Goal: Task Accomplishment & Management: Complete application form

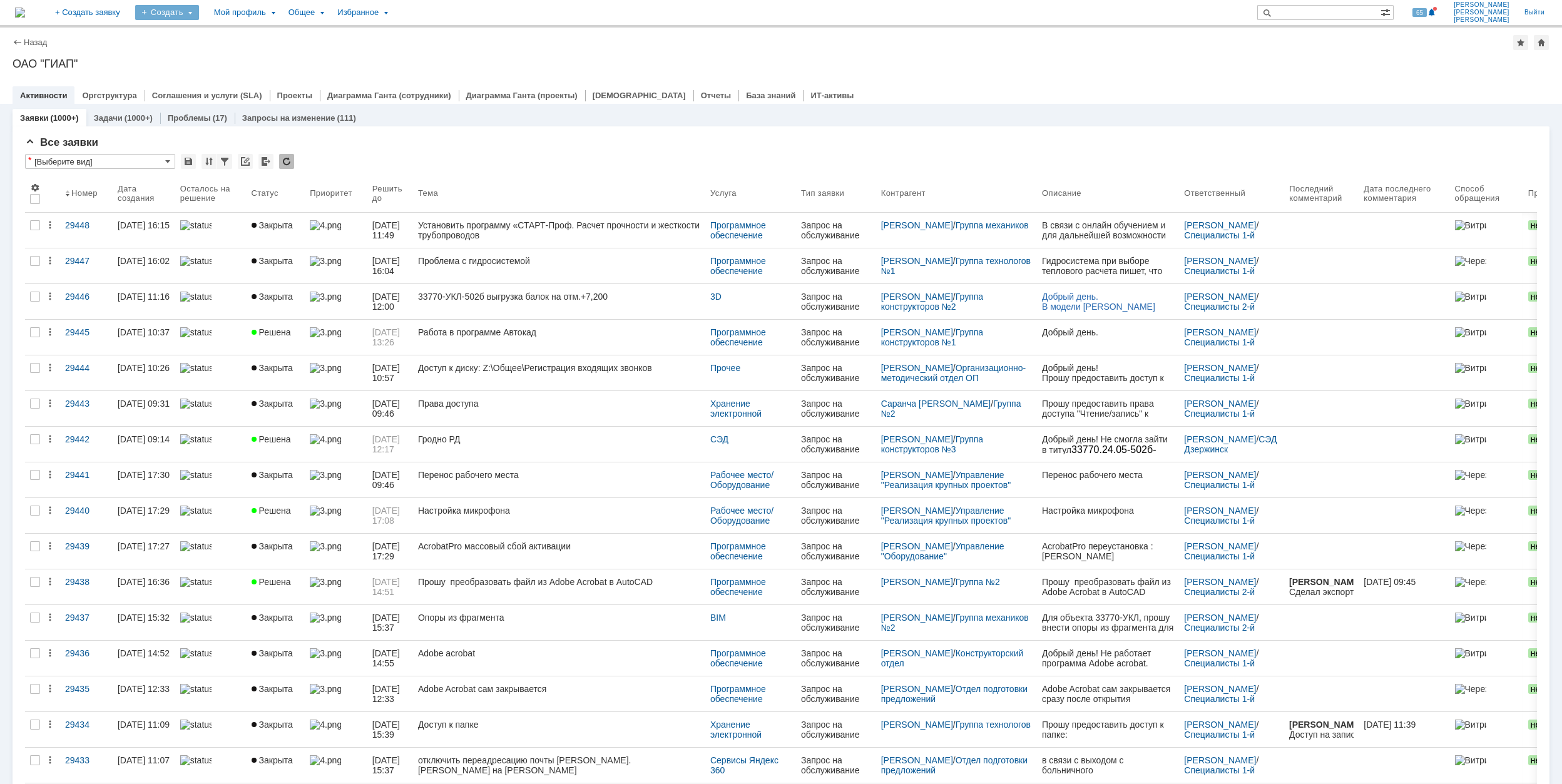
click at [199, 14] on div "Создать" at bounding box center [167, 12] width 64 height 15
click at [233, 79] on link "Заявка" at bounding box center [185, 78] width 95 height 15
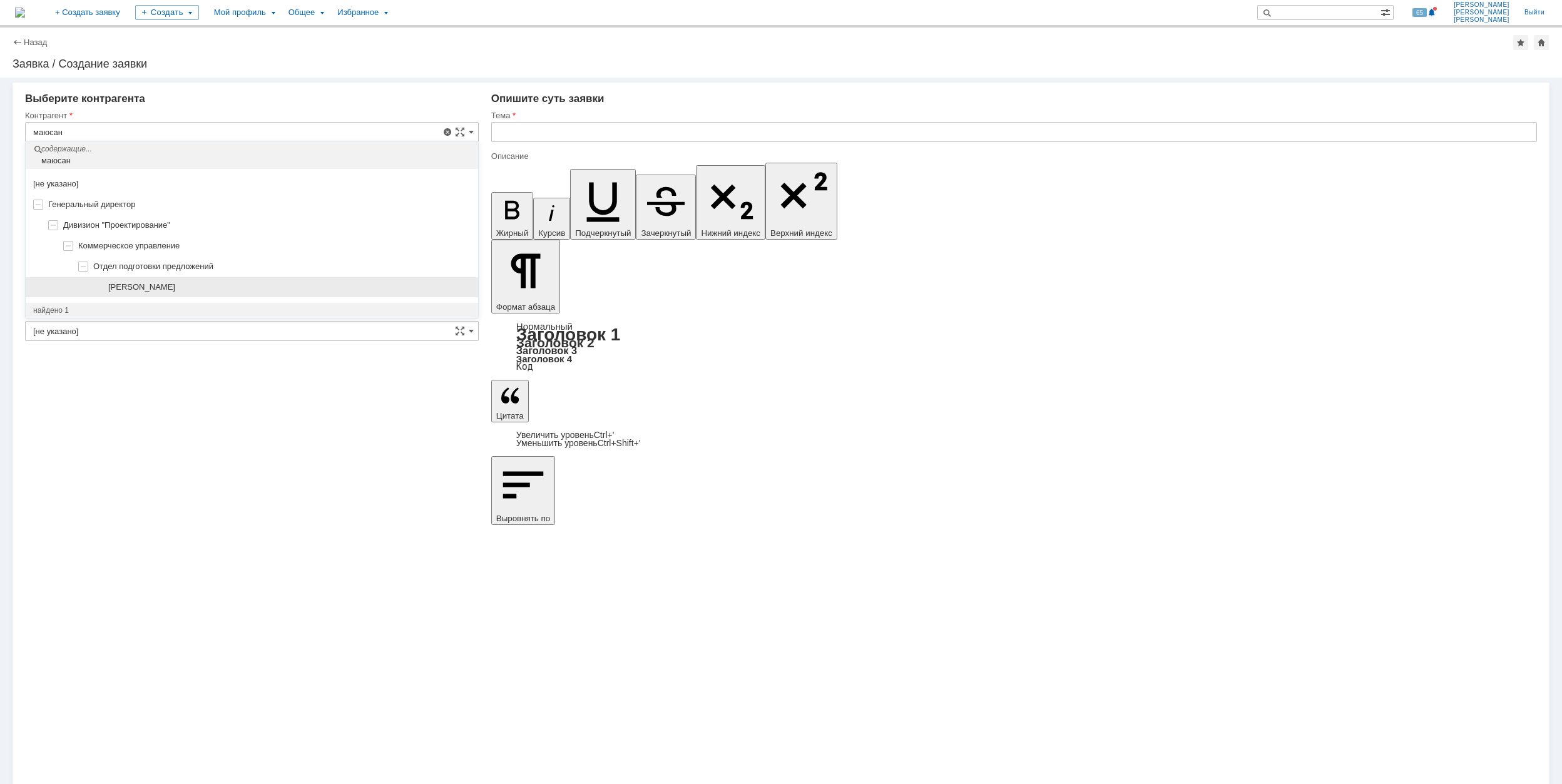
click at [171, 286] on span "[PERSON_NAME]" at bounding box center [141, 287] width 67 height 10
type input "[PERSON_NAME]"
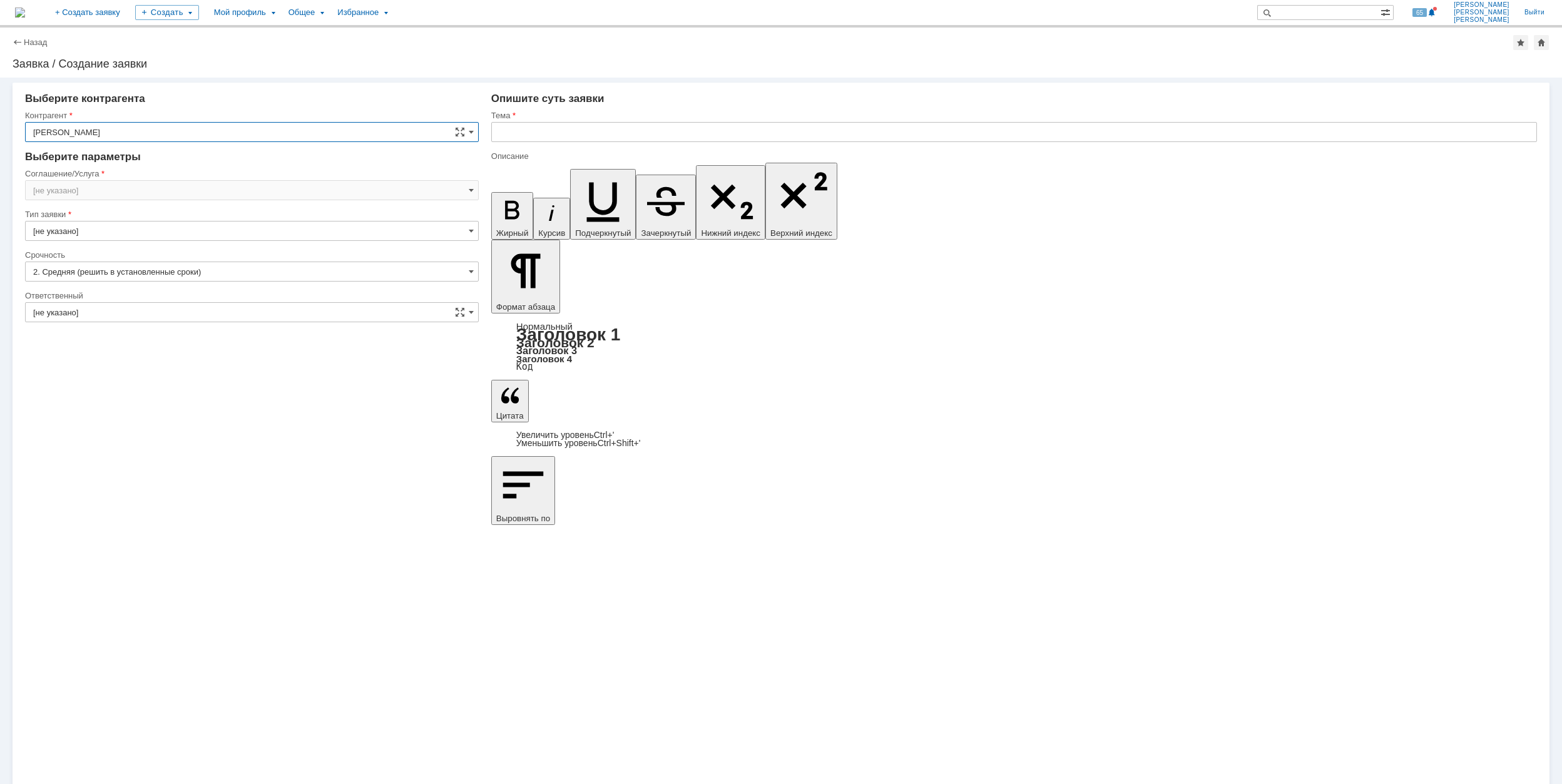
type input "[GEOGRAPHIC_DATA]"
click at [135, 189] on input "[GEOGRAPHIC_DATA]" at bounding box center [252, 190] width 453 height 20
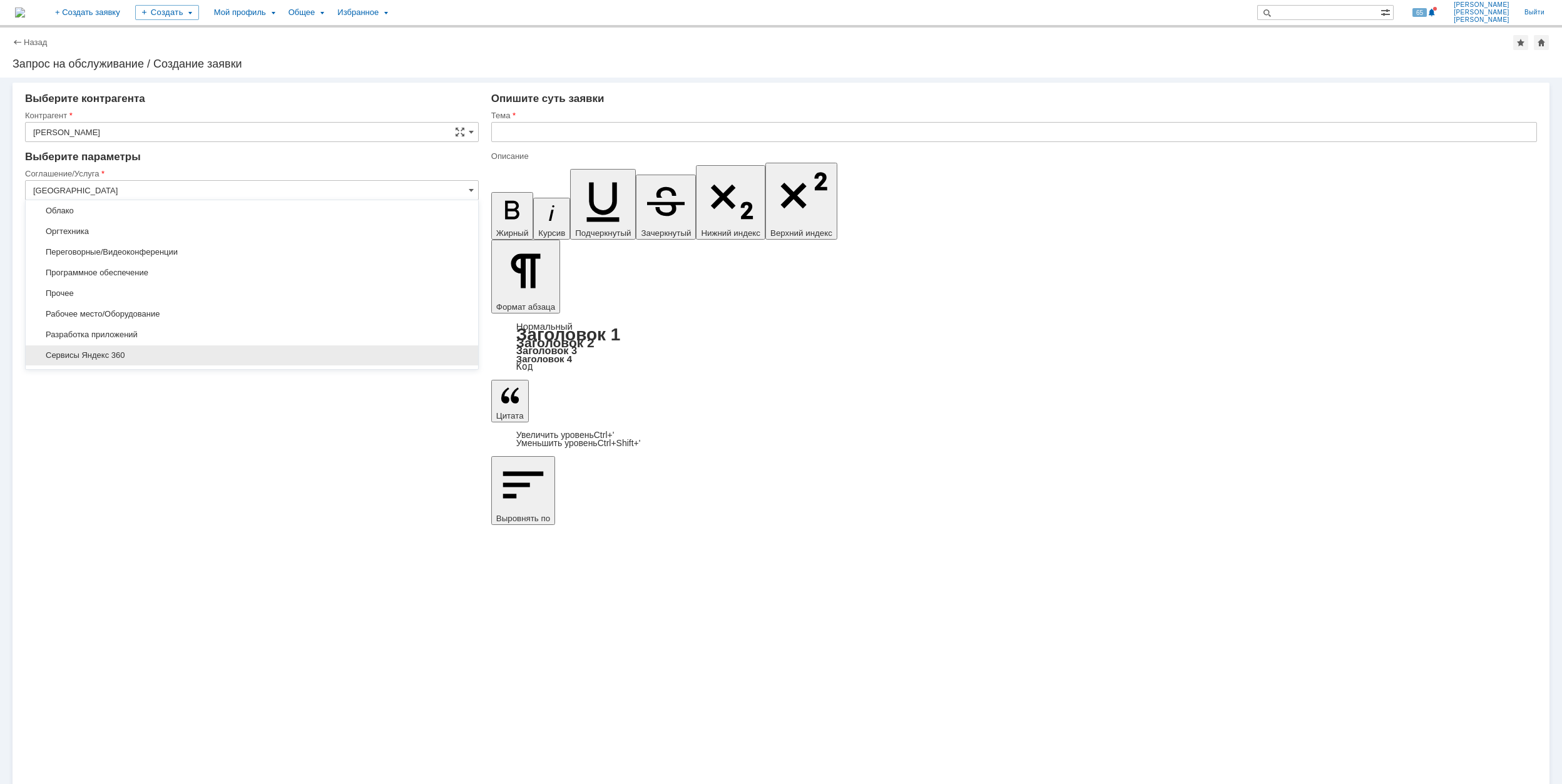
click at [181, 354] on div "Сервисы Яндекс 360" at bounding box center [252, 355] width 453 height 20
type input "Сервисы Яндекс 360"
click at [121, 272] on input "[не указано]" at bounding box center [252, 271] width 453 height 20
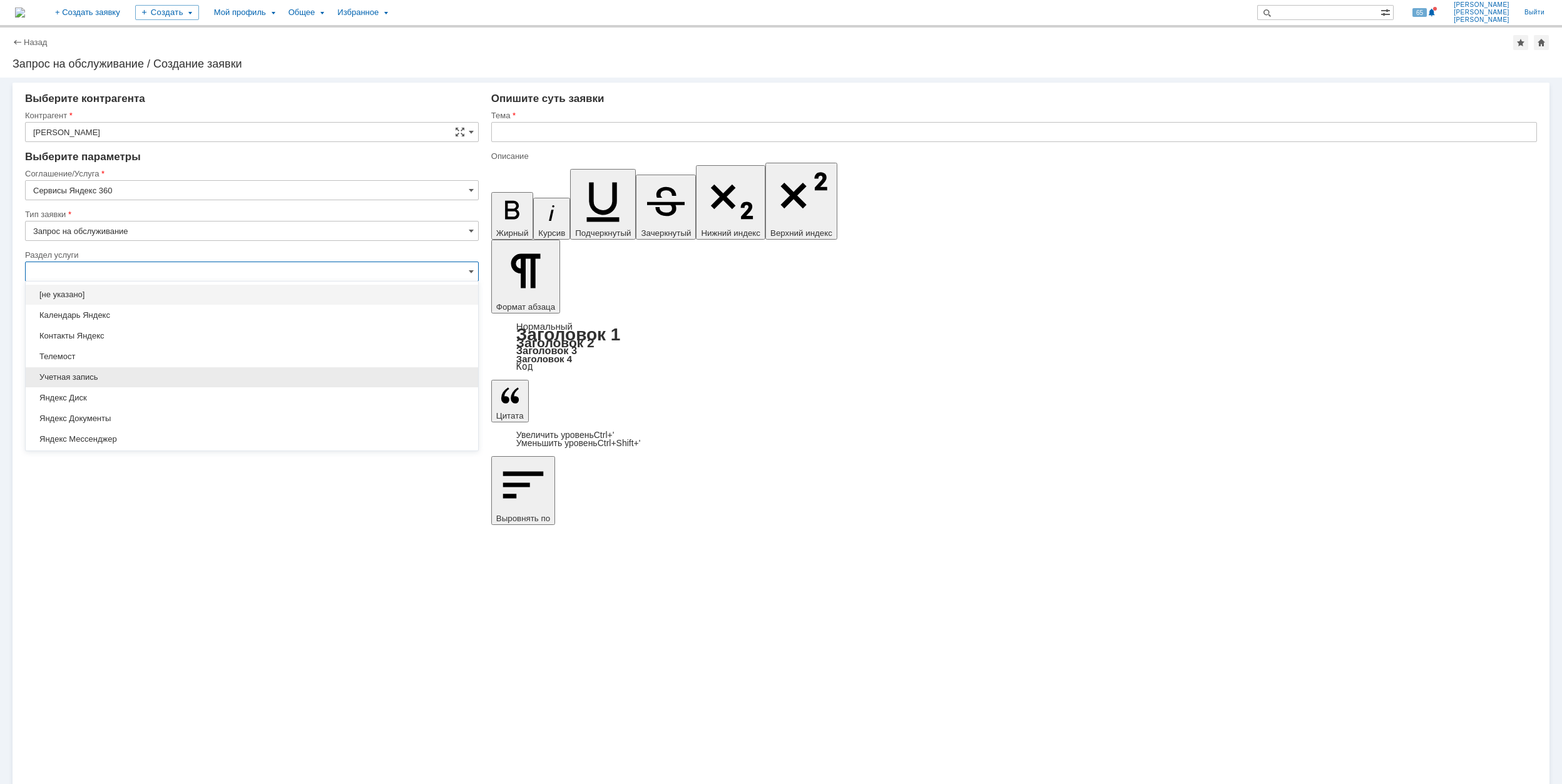
scroll to position [38, 0]
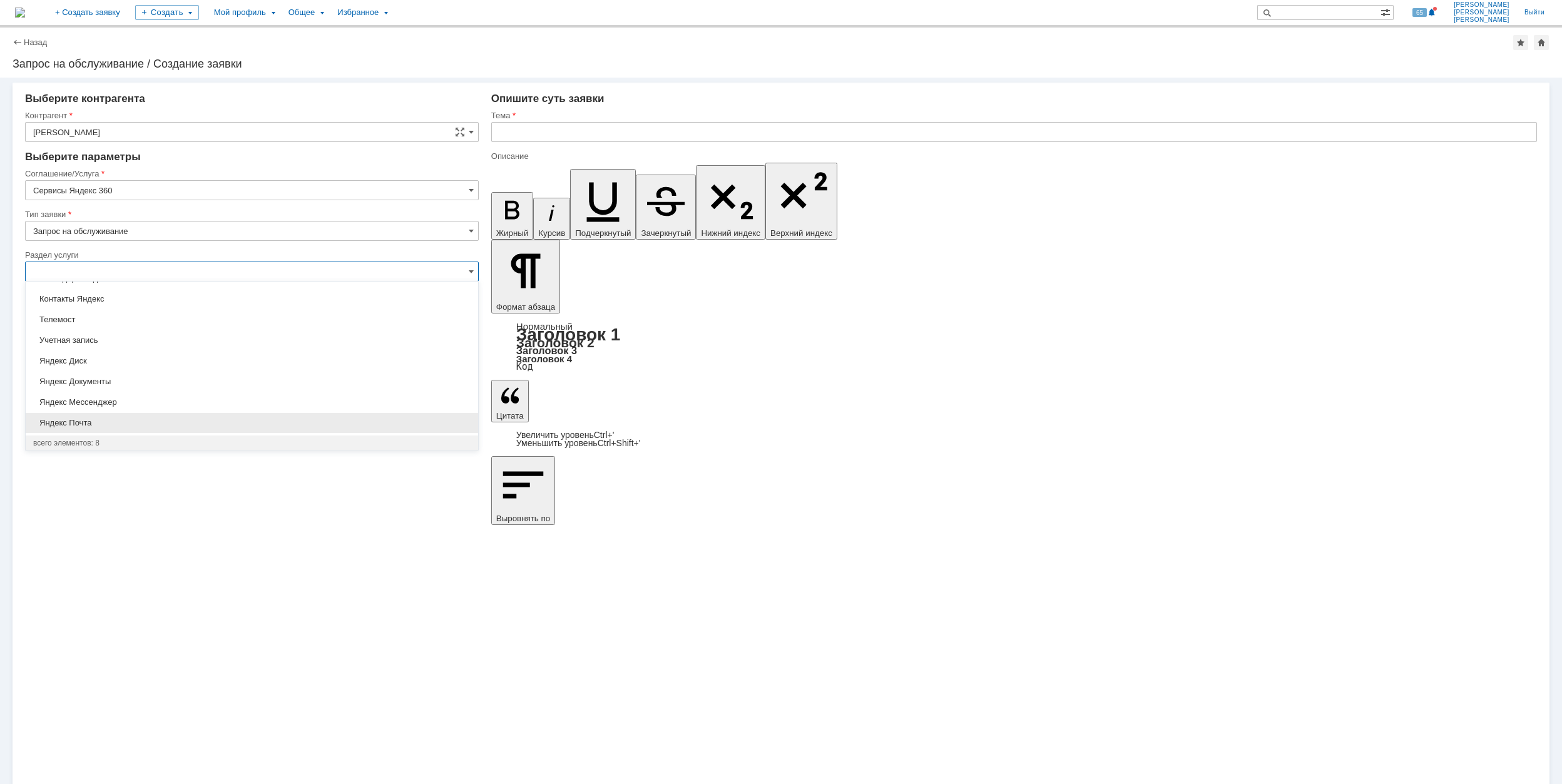
click at [208, 423] on span "Яндекс Почта" at bounding box center [252, 423] width 437 height 10
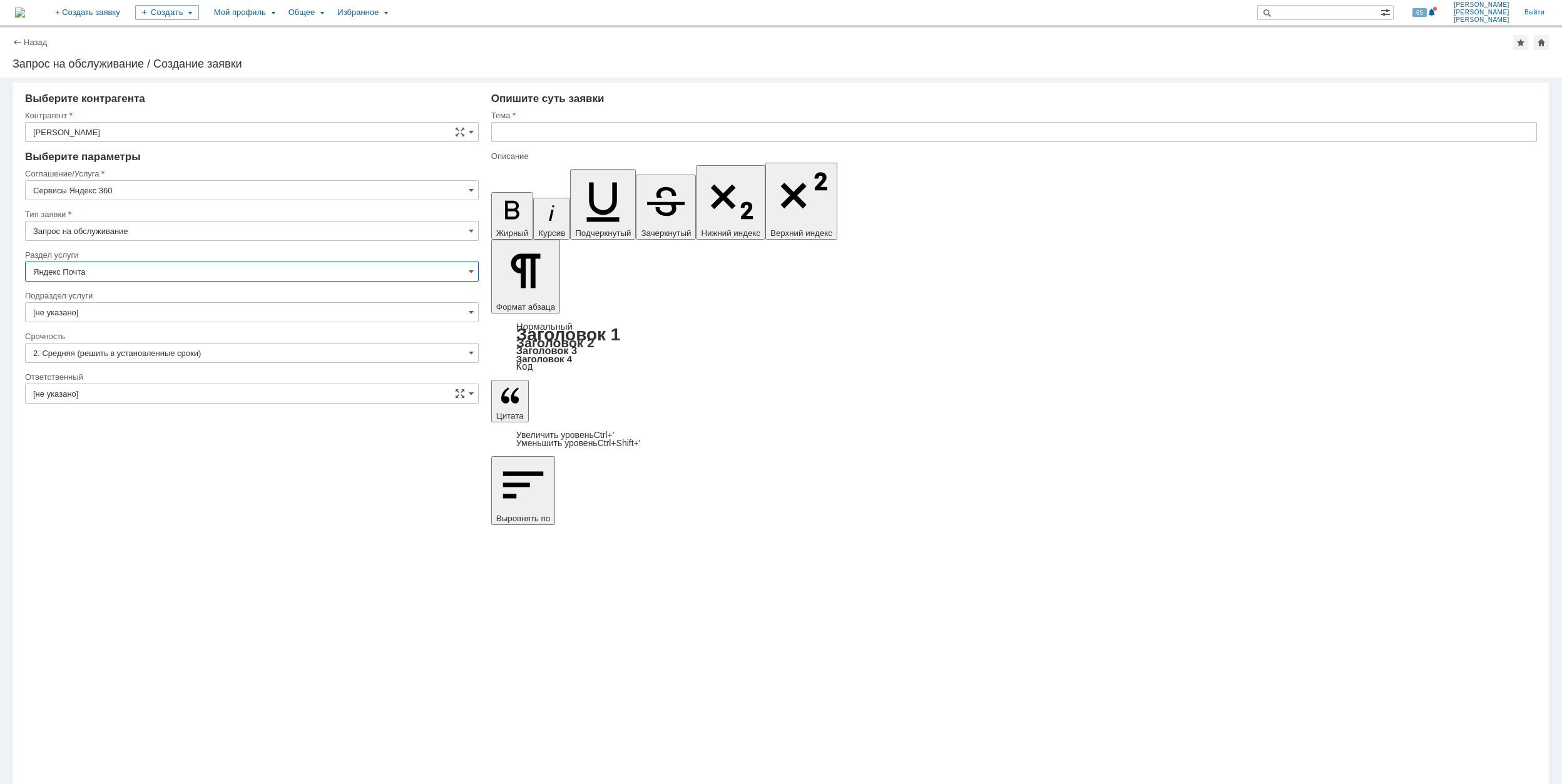
type input "Яндекс Почта"
click at [177, 313] on input "[не указано]" at bounding box center [252, 312] width 453 height 20
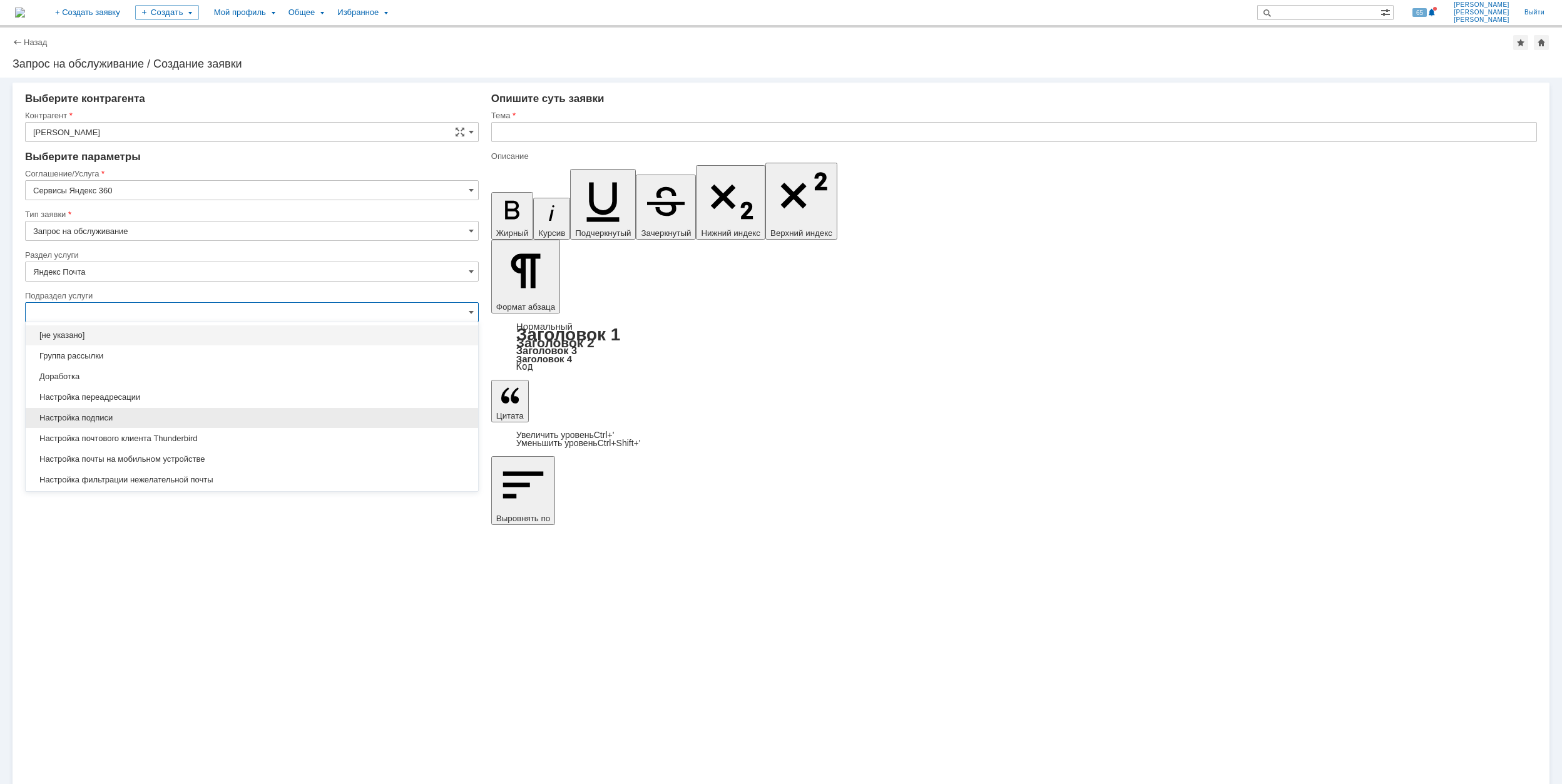
click at [238, 415] on span "Настройка подписи" at bounding box center [252, 418] width 437 height 10
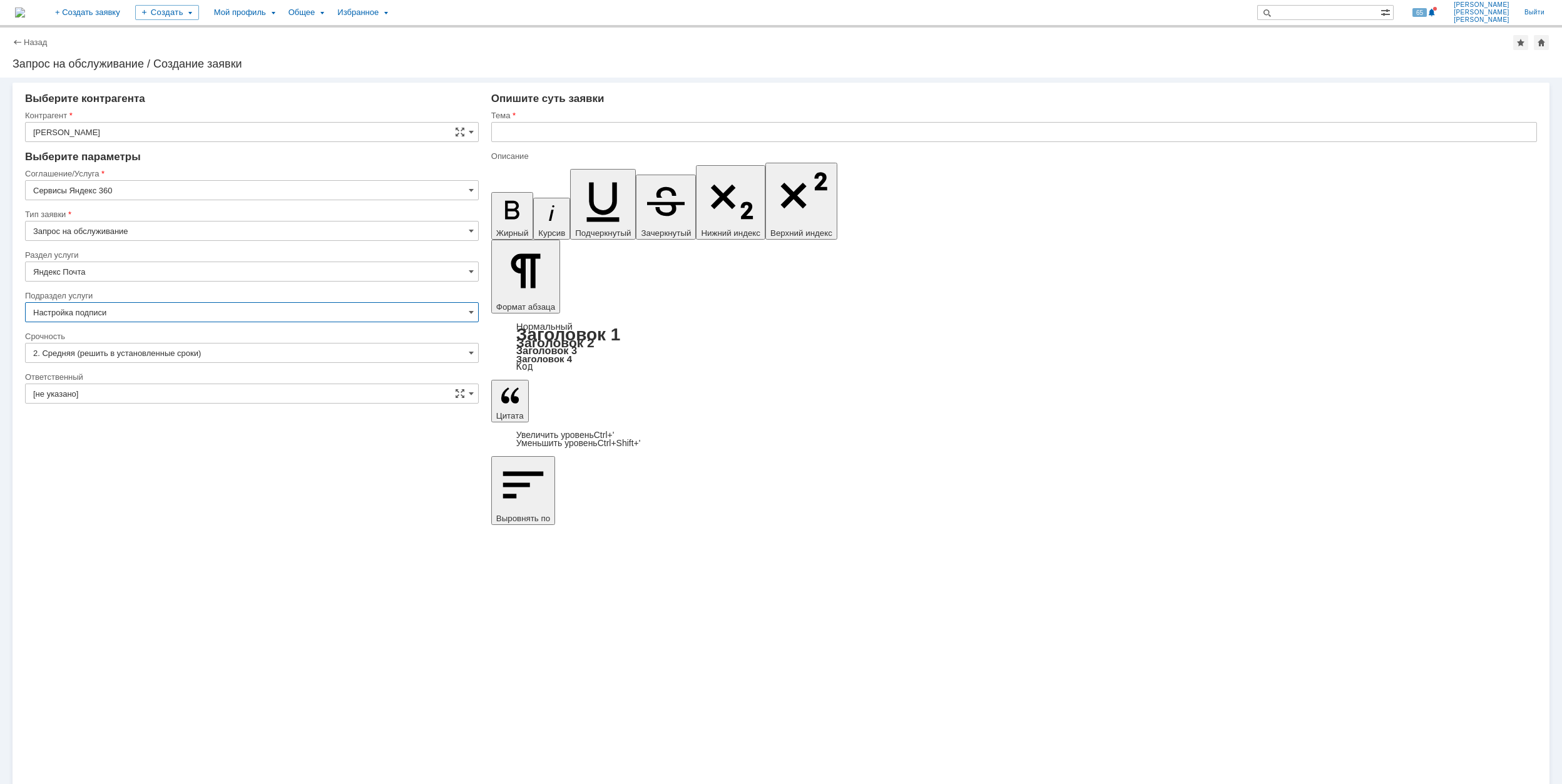
type input "Настройка подписи"
click at [220, 388] on input "[не указано]" at bounding box center [252, 393] width 453 height 20
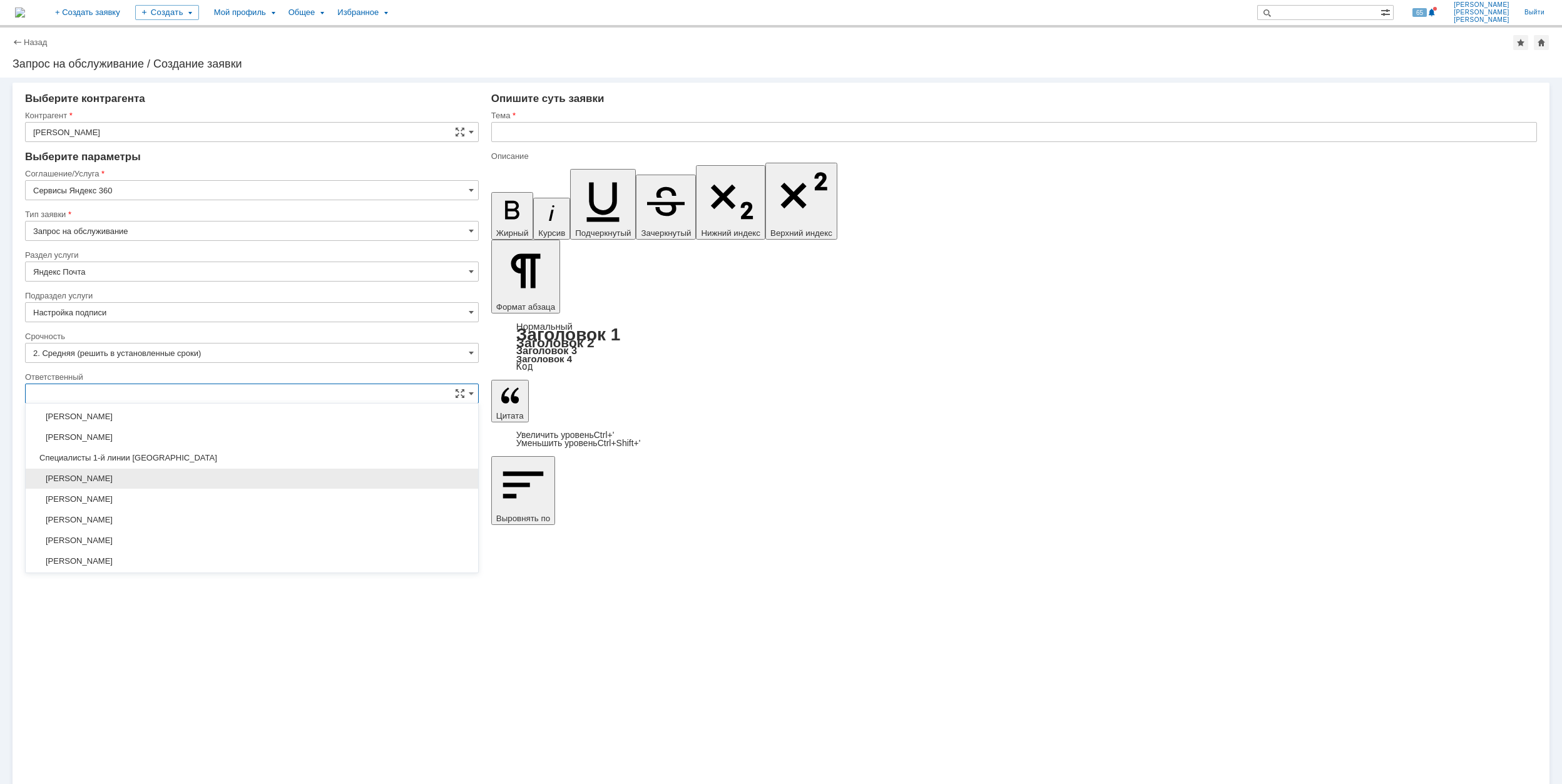
scroll to position [455, 0]
click at [206, 519] on div "[PERSON_NAME]" at bounding box center [252, 519] width 453 height 20
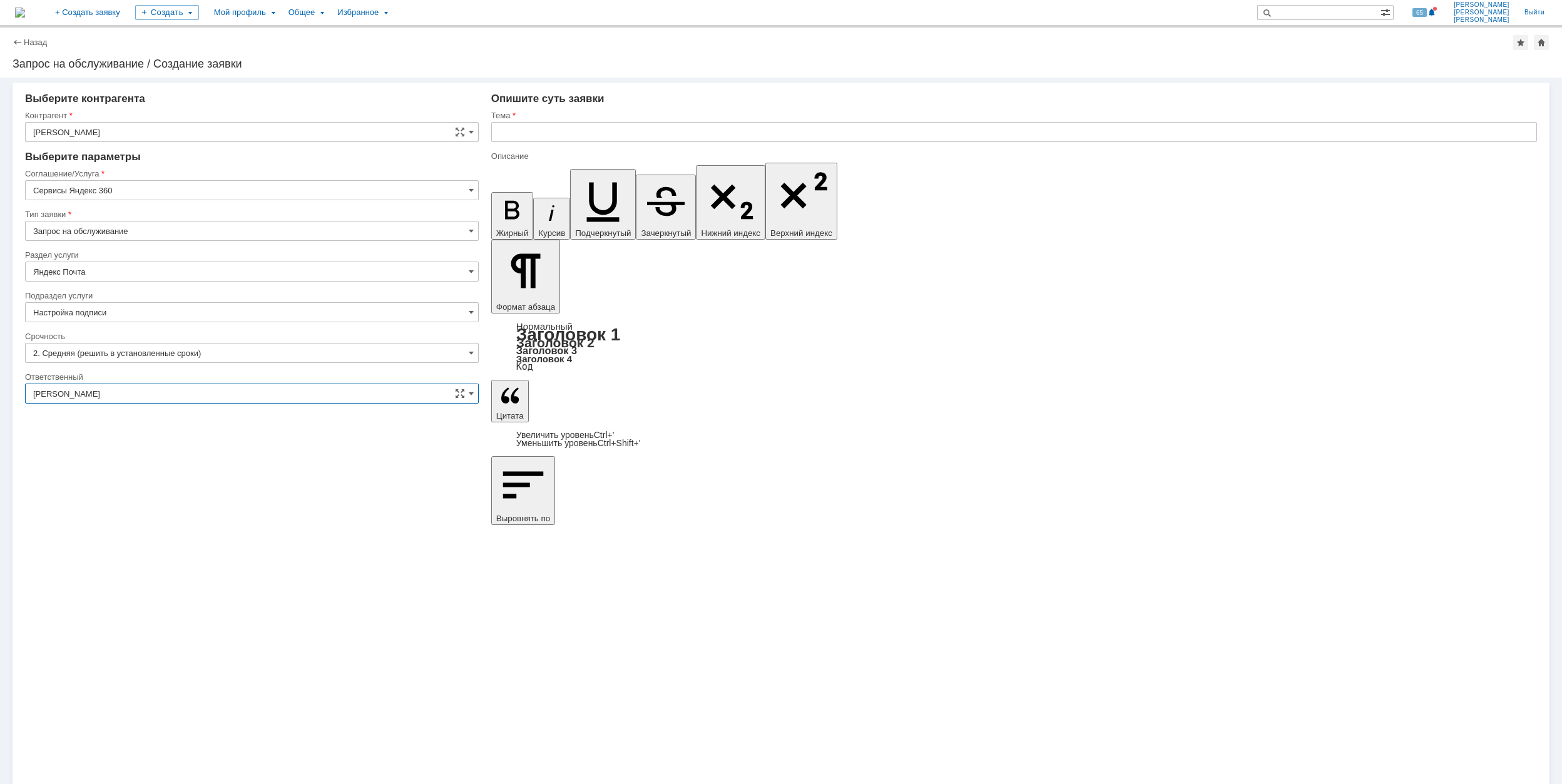
type input "[PERSON_NAME]"
click at [571, 131] on input "text" at bounding box center [1014, 132] width 1046 height 20
drag, startPoint x: 666, startPoint y: 137, endPoint x: 481, endPoint y: 143, distance: 185.1
type input "Корректировка подписи в почте"
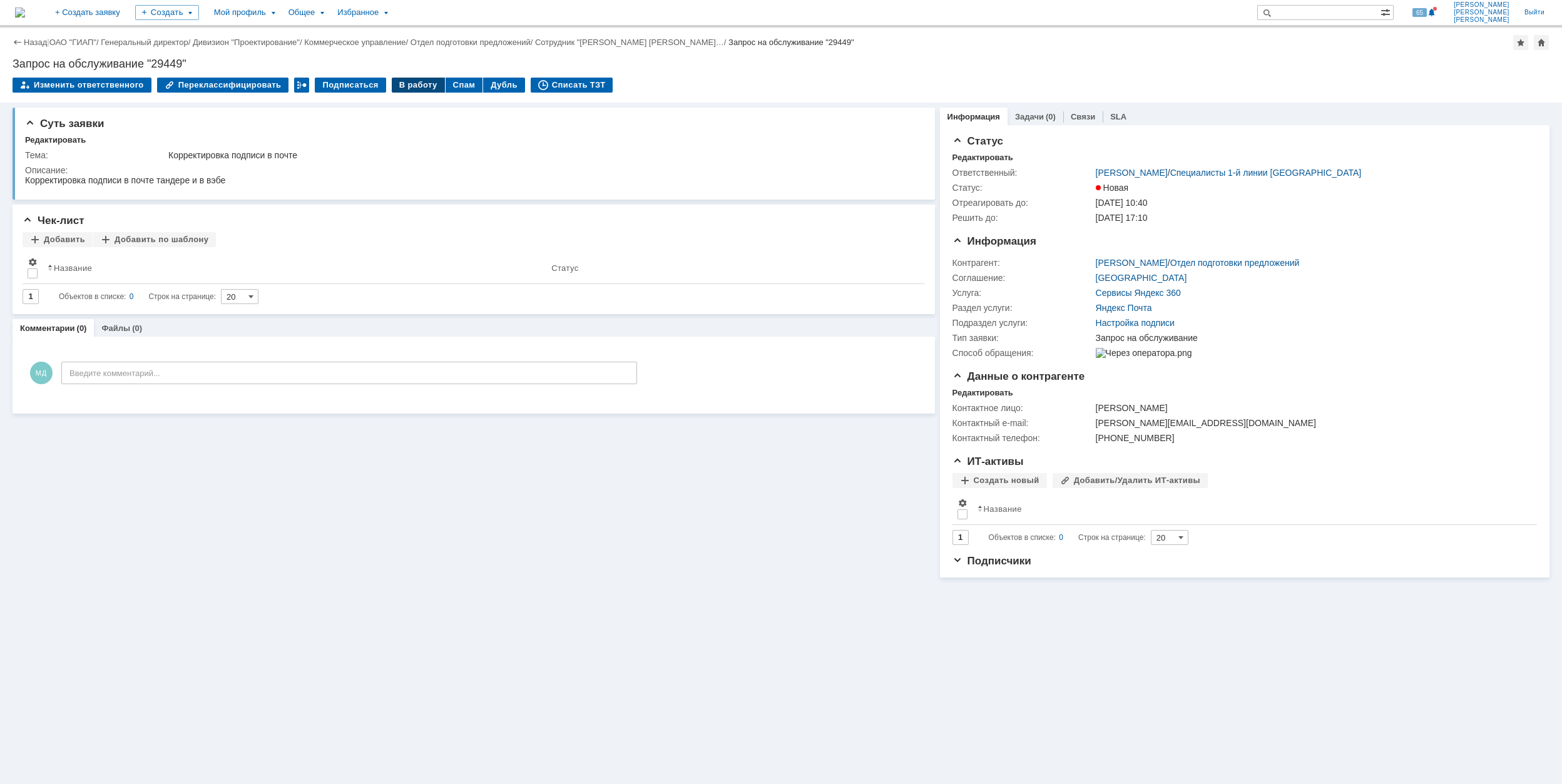
click at [397, 84] on div "В работу" at bounding box center [418, 85] width 53 height 15
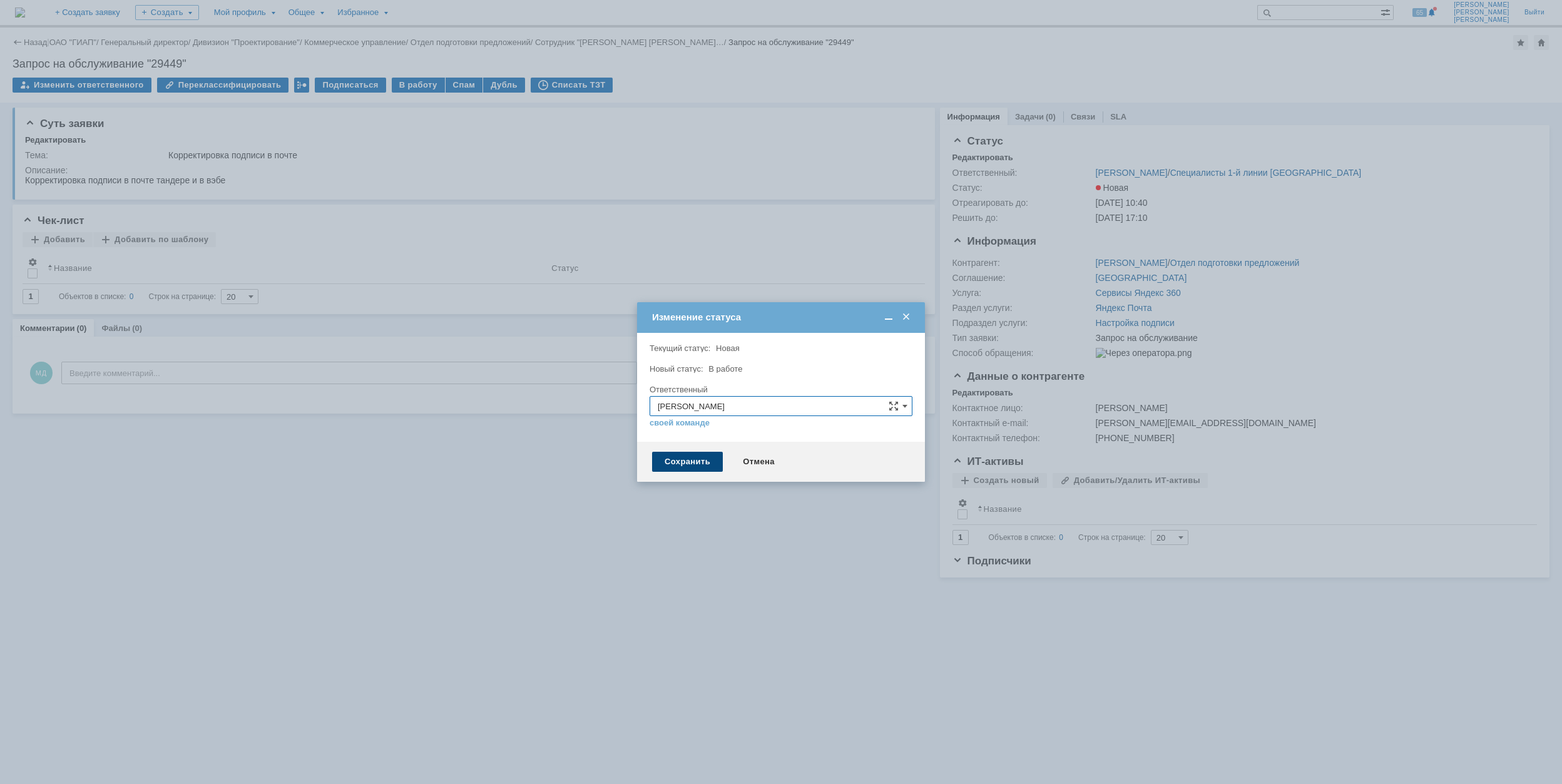
click at [692, 461] on div "Сохранить" at bounding box center [688, 462] width 71 height 20
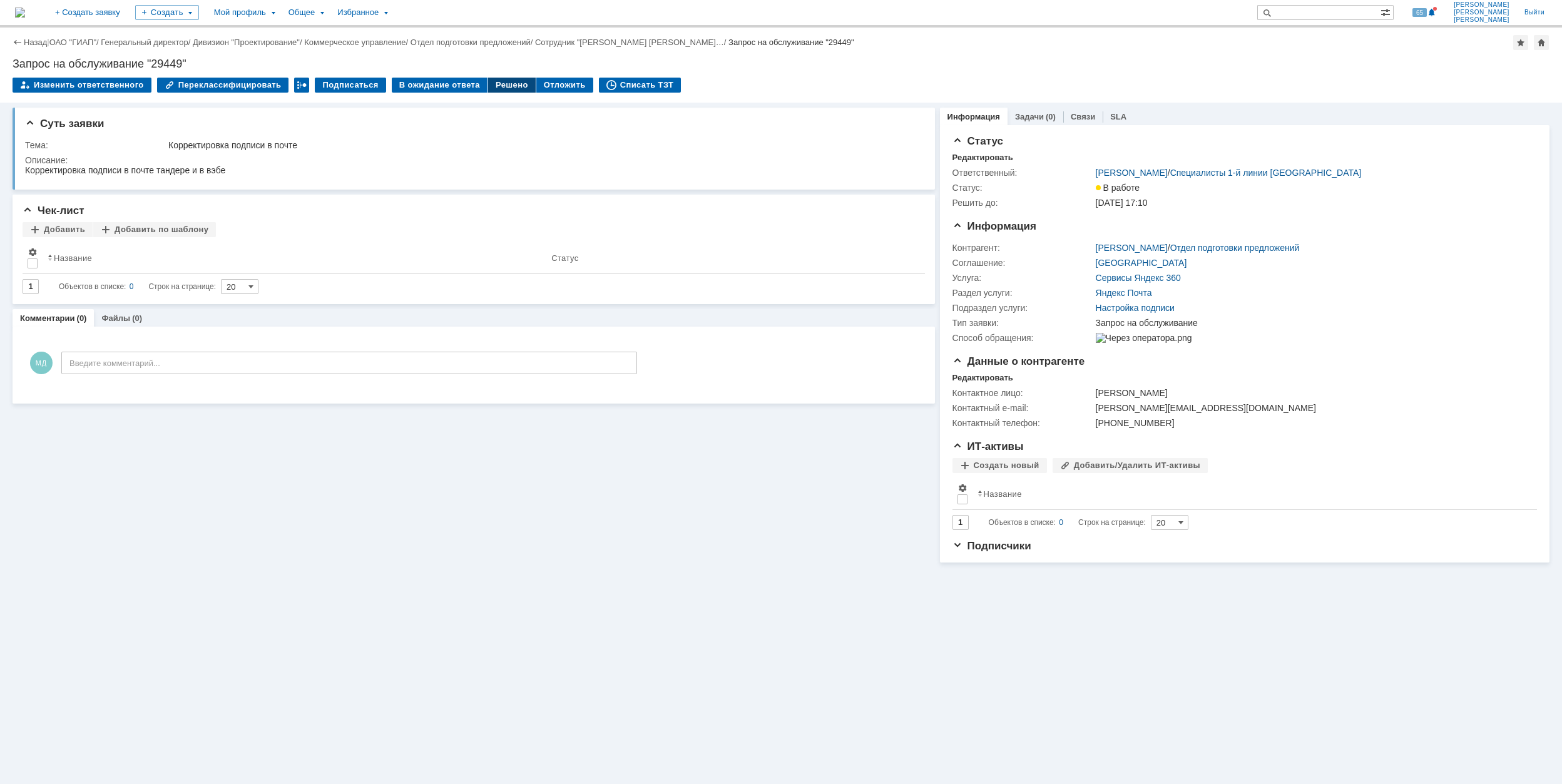
click at [501, 86] on div "Решено" at bounding box center [512, 85] width 48 height 15
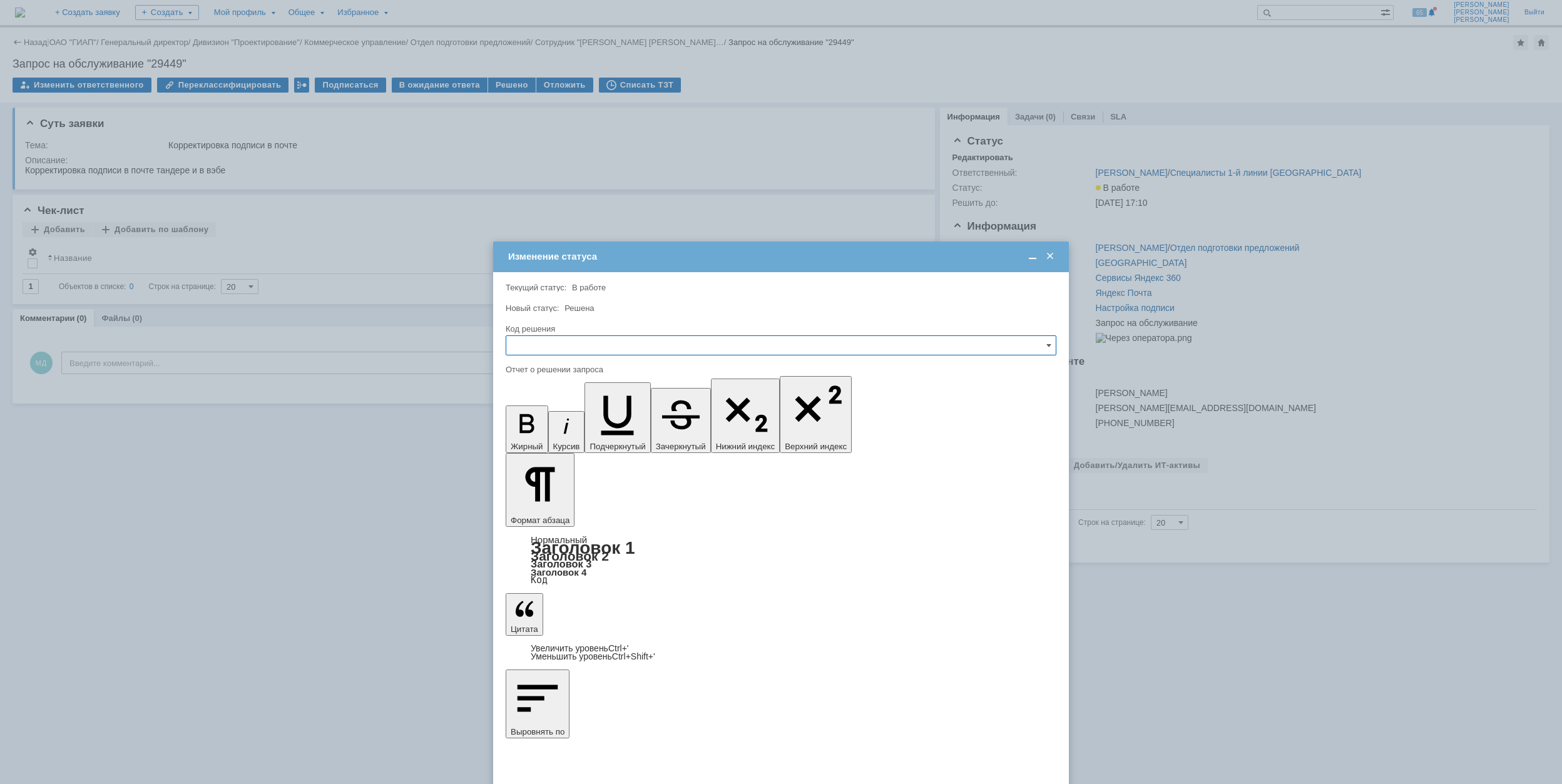
click at [659, 348] on input "text" at bounding box center [781, 345] width 550 height 20
click at [584, 426] on div "Решено" at bounding box center [781, 430] width 550 height 20
type input "Решено"
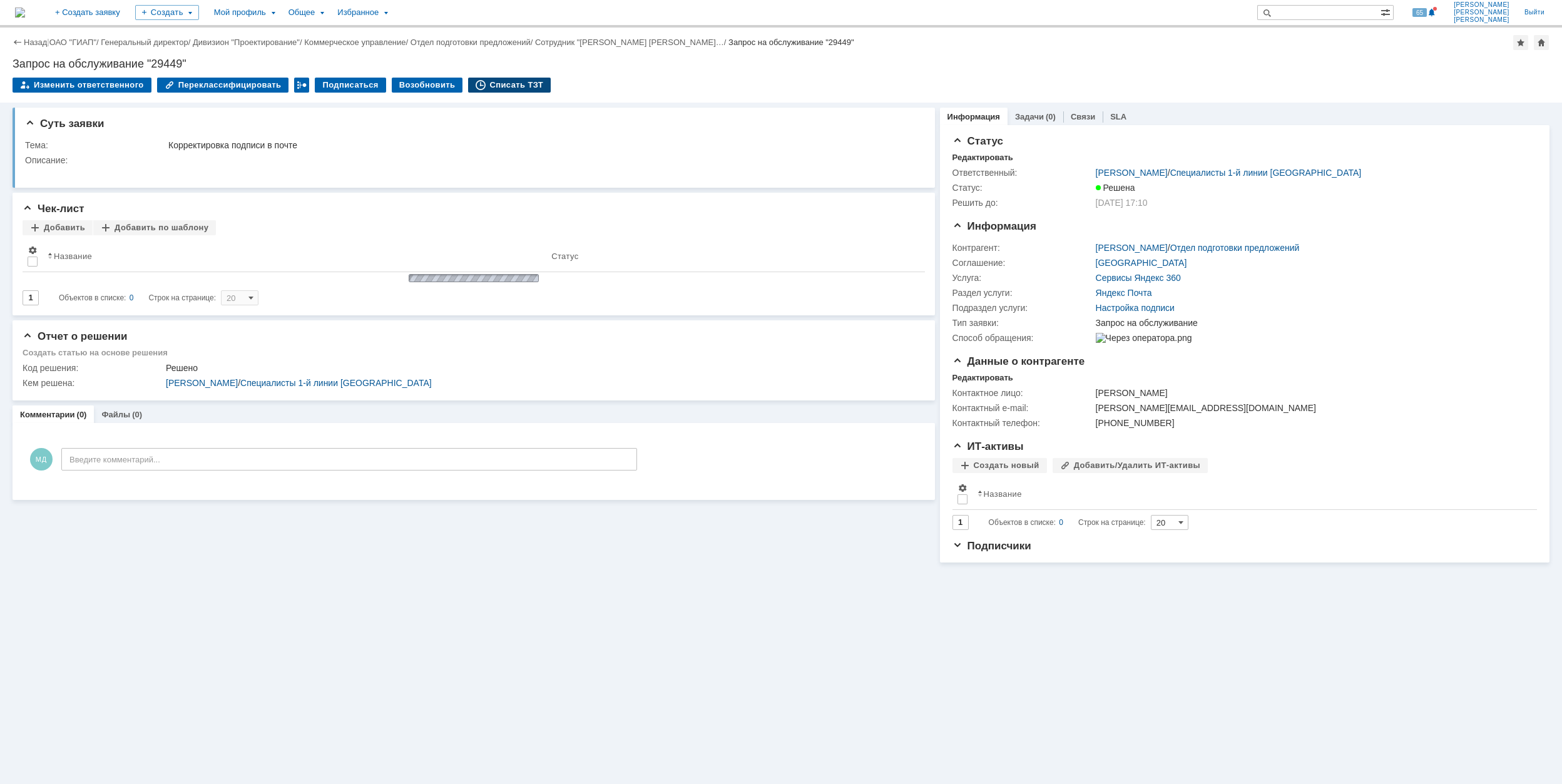
click at [502, 83] on div "Списать ТЗТ" at bounding box center [509, 85] width 83 height 15
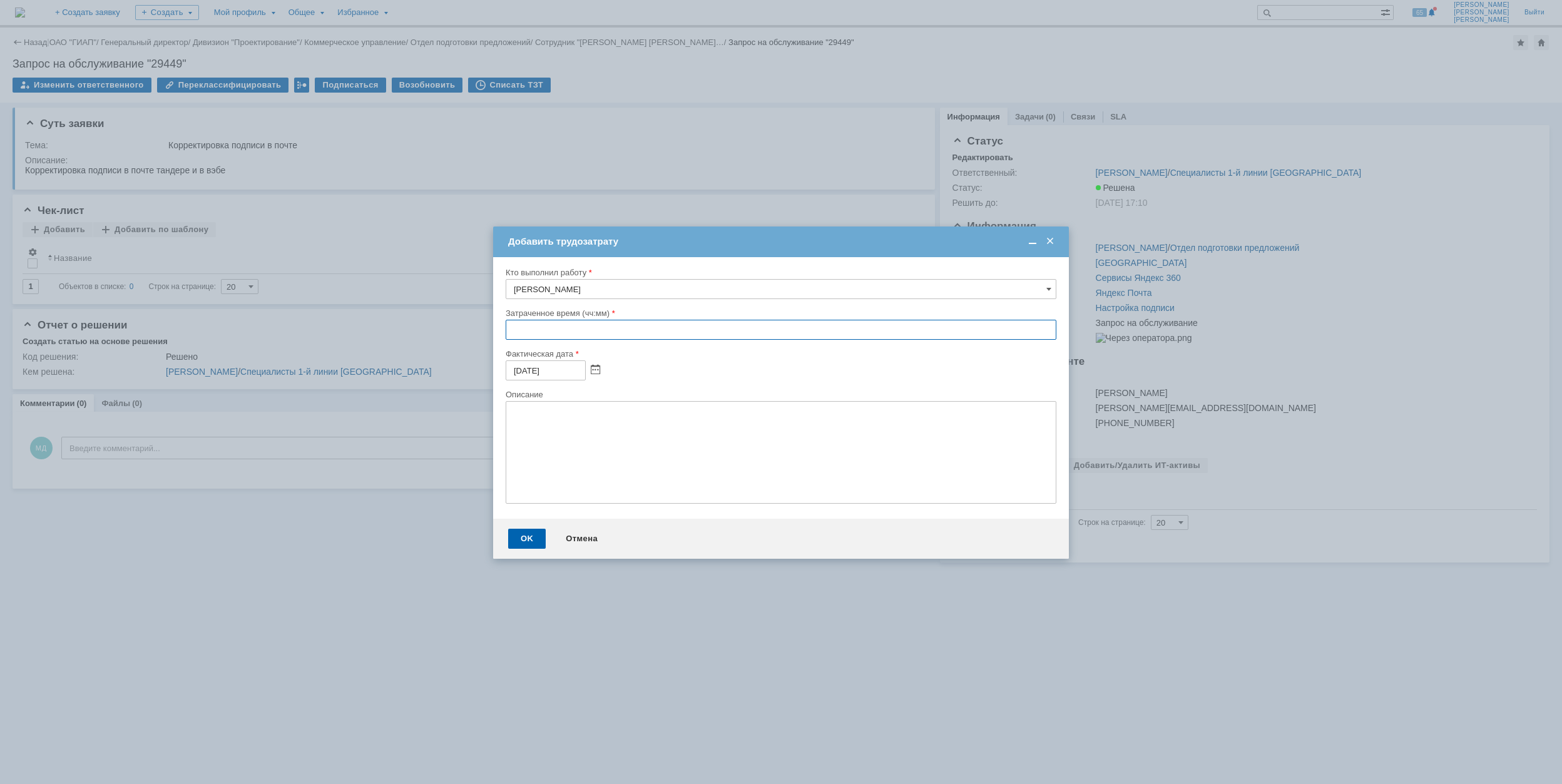
click at [511, 331] on input "text" at bounding box center [781, 329] width 550 height 20
type input "00:30"
click at [535, 542] on div "OK" at bounding box center [527, 539] width 37 height 20
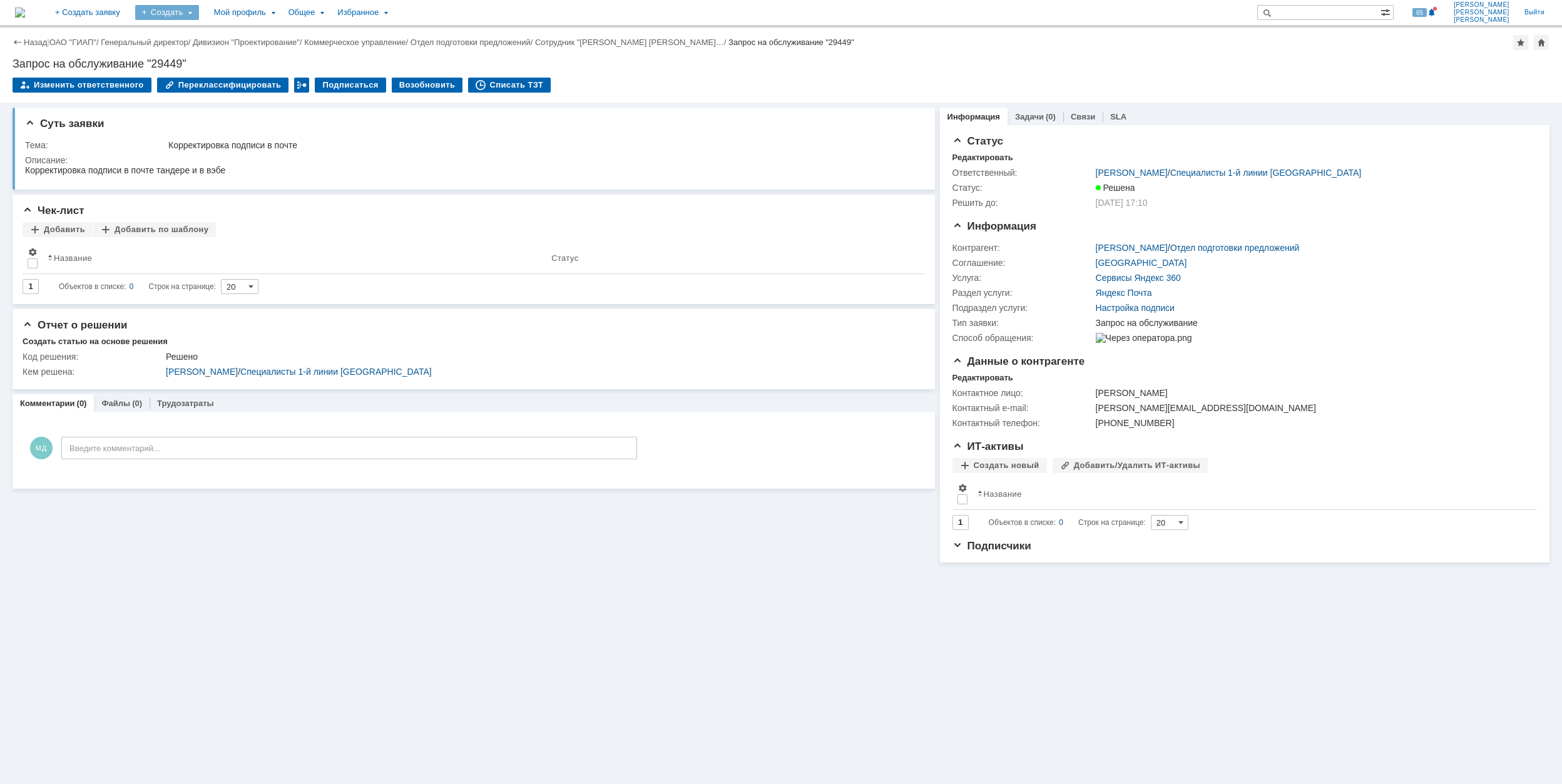
click at [199, 12] on div "Создать" at bounding box center [167, 12] width 64 height 15
click at [233, 74] on link "Заявка" at bounding box center [185, 78] width 95 height 15
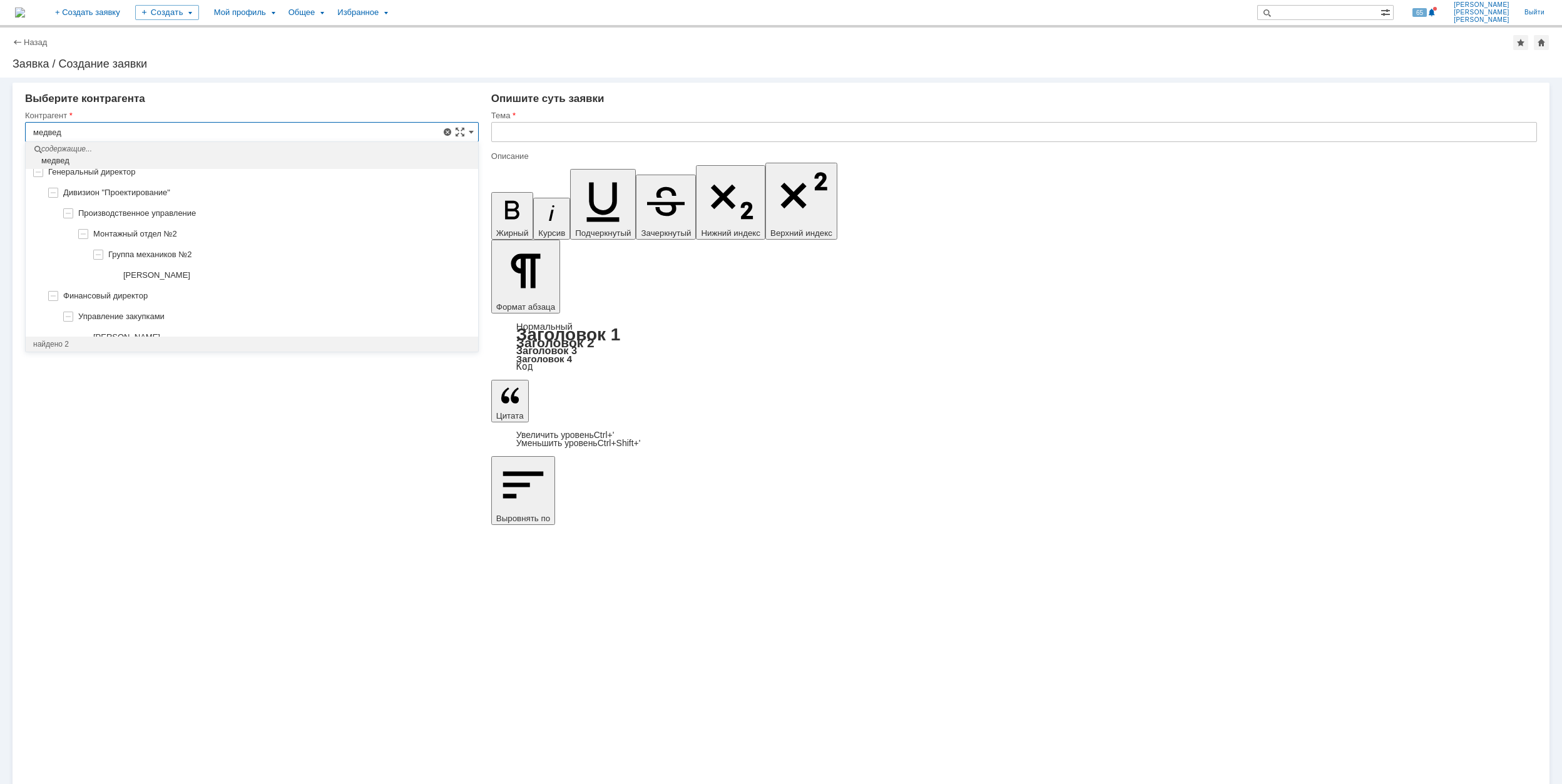
scroll to position [51, 0]
click at [223, 320] on div "[PERSON_NAME]" at bounding box center [282, 321] width 377 height 10
type input "[PERSON_NAME]"
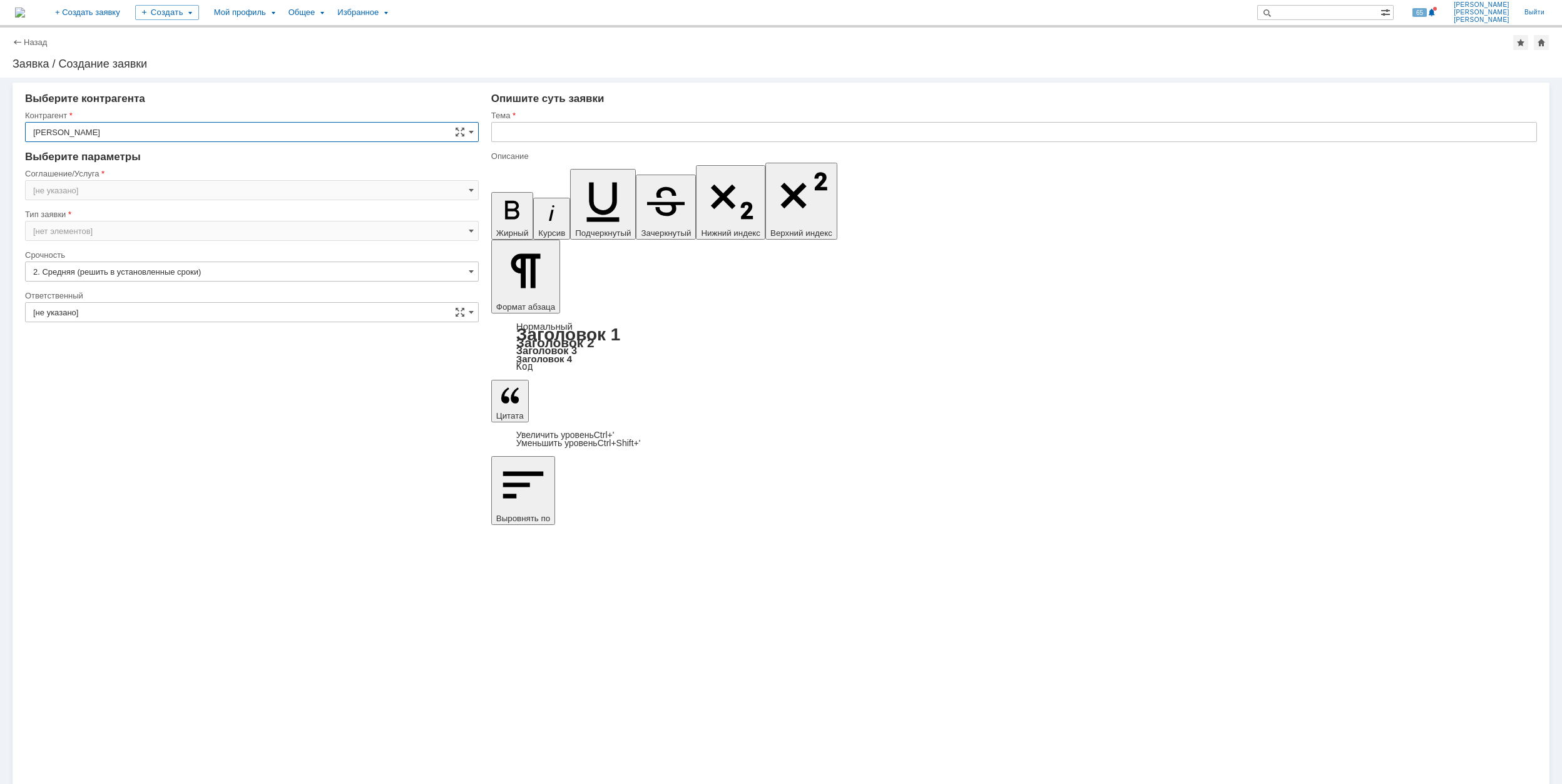
type input "[GEOGRAPHIC_DATA]"
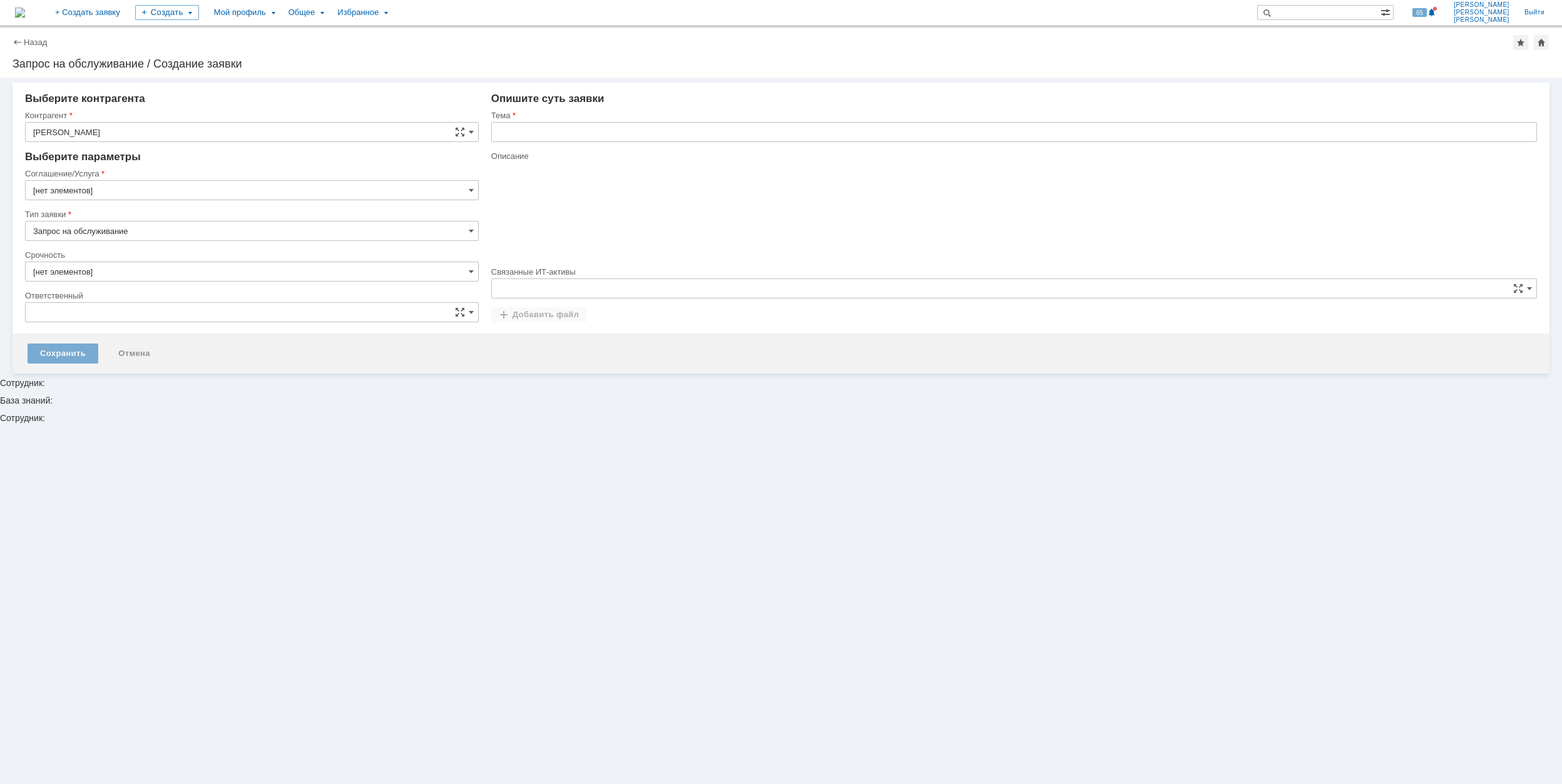
type input "[GEOGRAPHIC_DATA]"
type input "[нет элементов]"
type input "2. Средняя (решить в установленные сроки)"
type input "[не указано]"
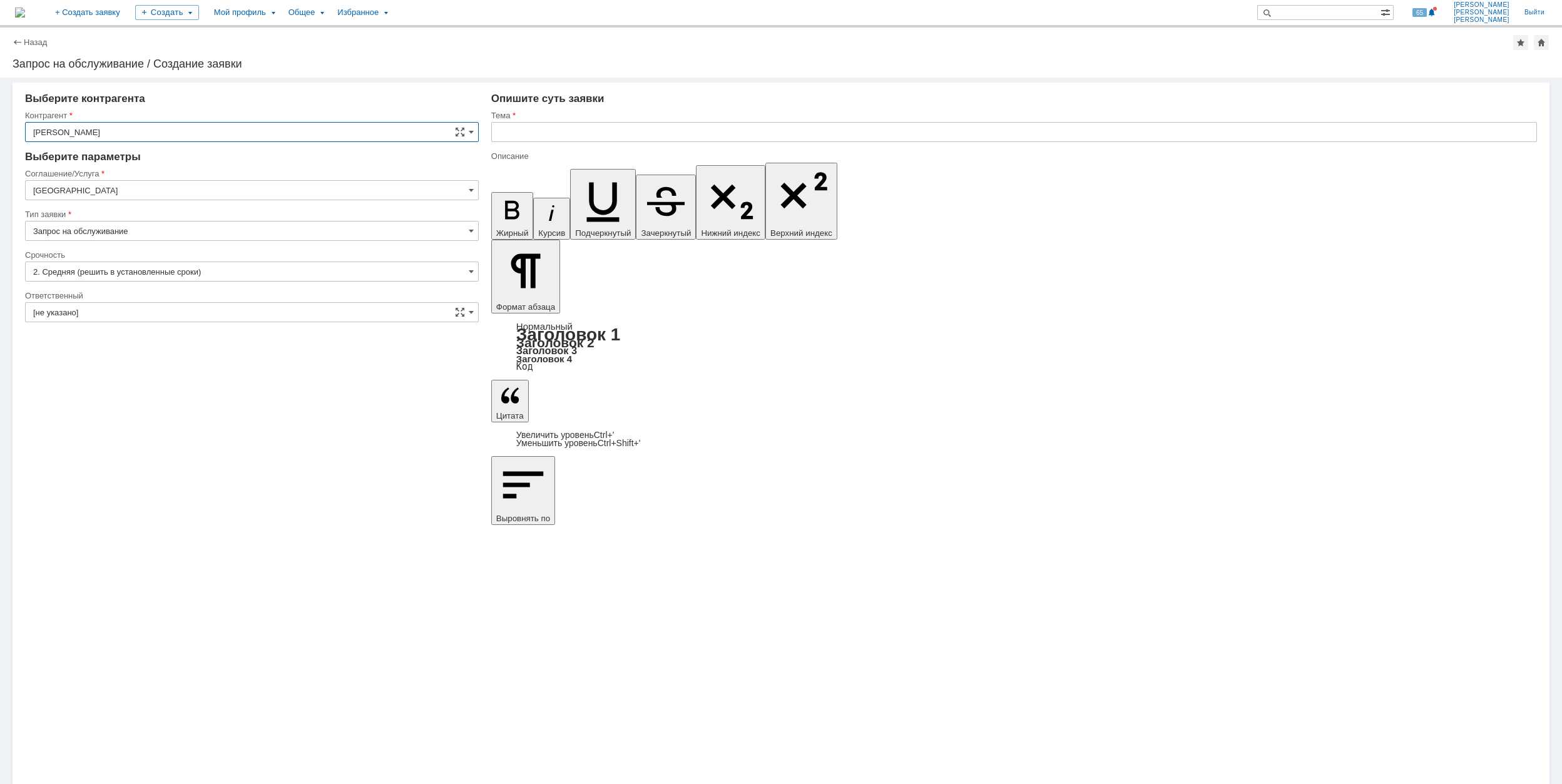
click at [119, 181] on input "[GEOGRAPHIC_DATA]" at bounding box center [252, 190] width 453 height 20
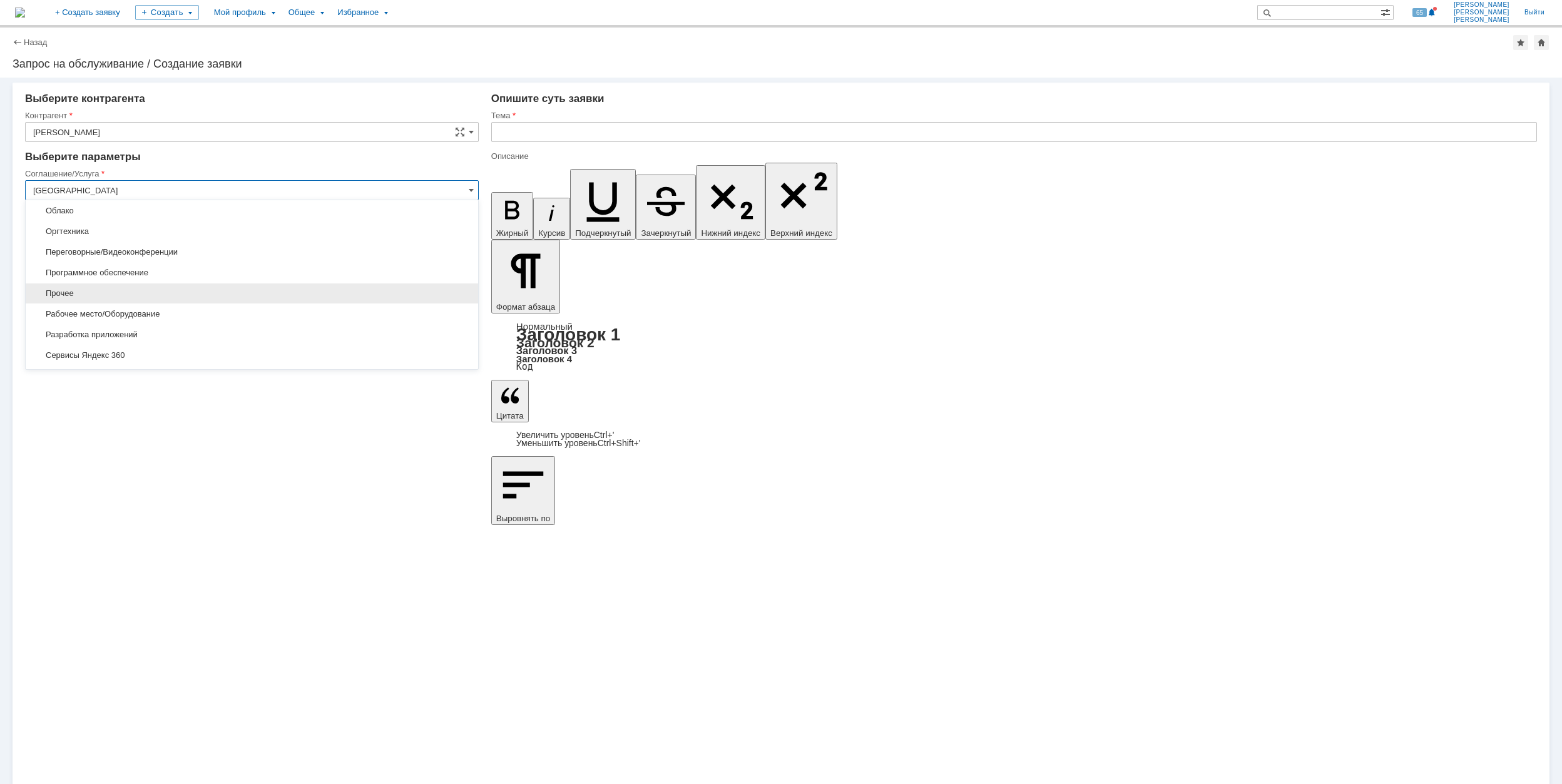
click at [182, 295] on span "Прочее" at bounding box center [252, 293] width 437 height 10
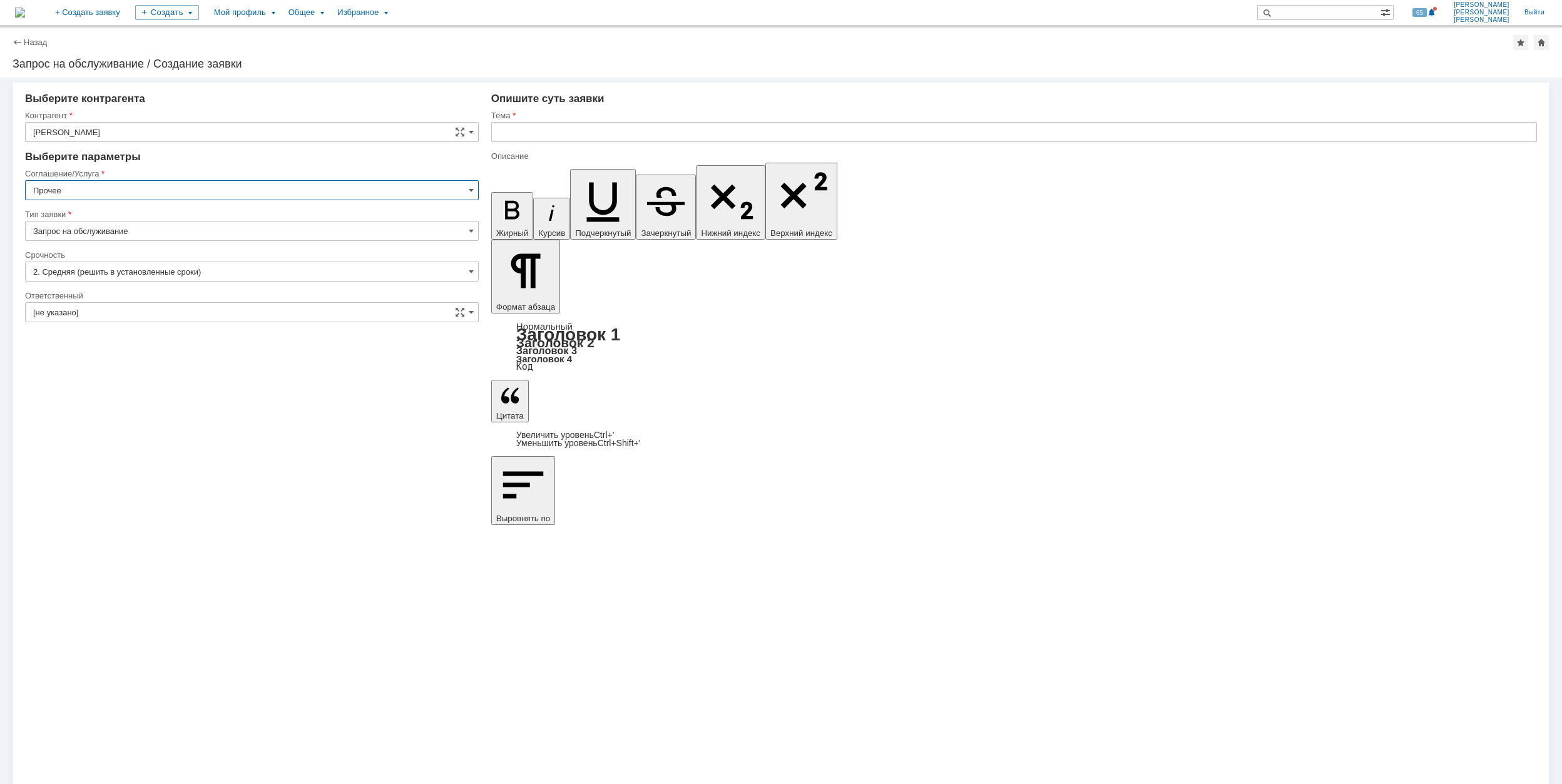
type input "Прочее"
click at [141, 315] on input "[не указано]" at bounding box center [252, 312] width 453 height 20
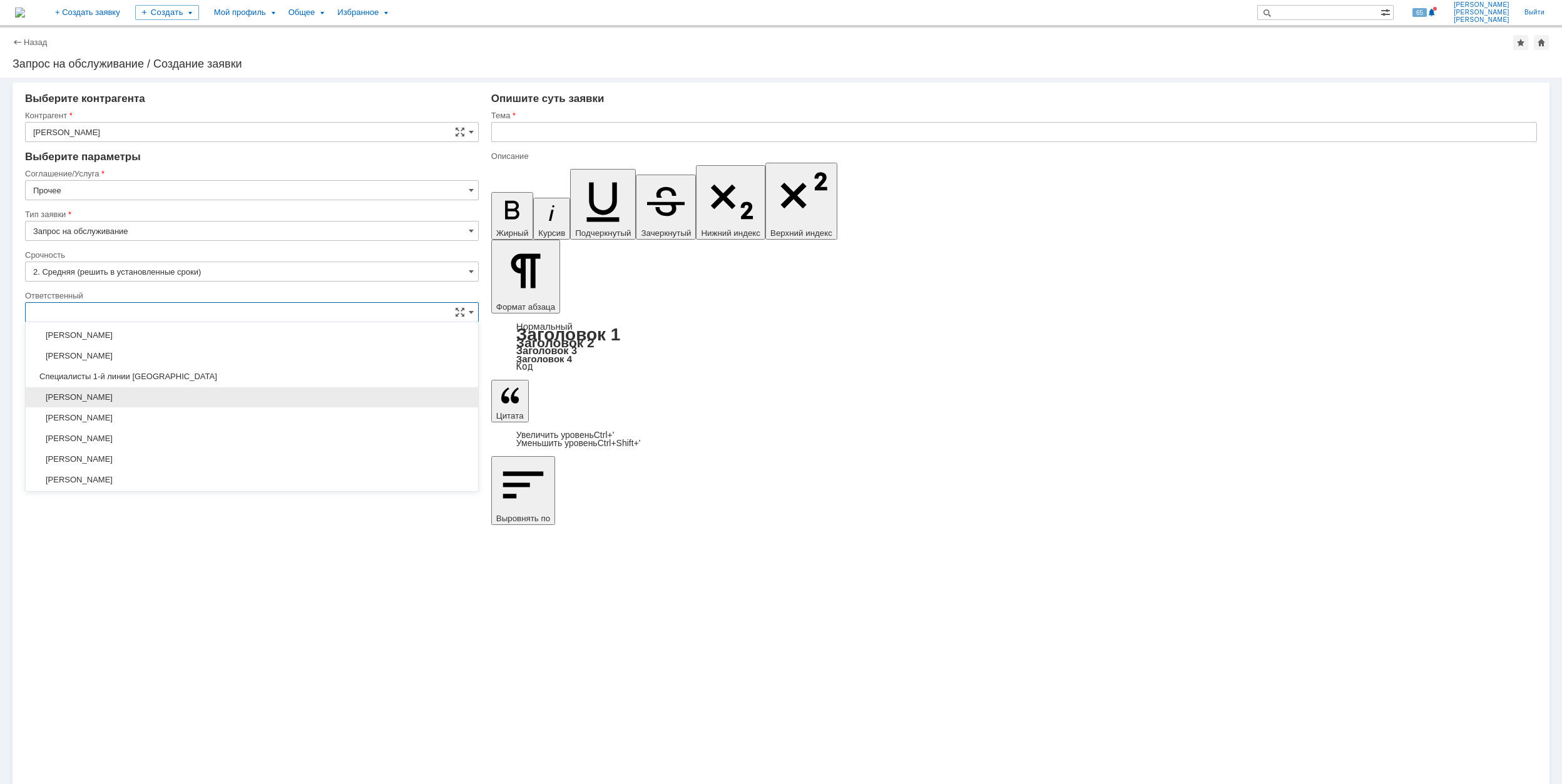
scroll to position [455, 0]
click at [286, 441] on span "[PERSON_NAME]" at bounding box center [252, 437] width 437 height 10
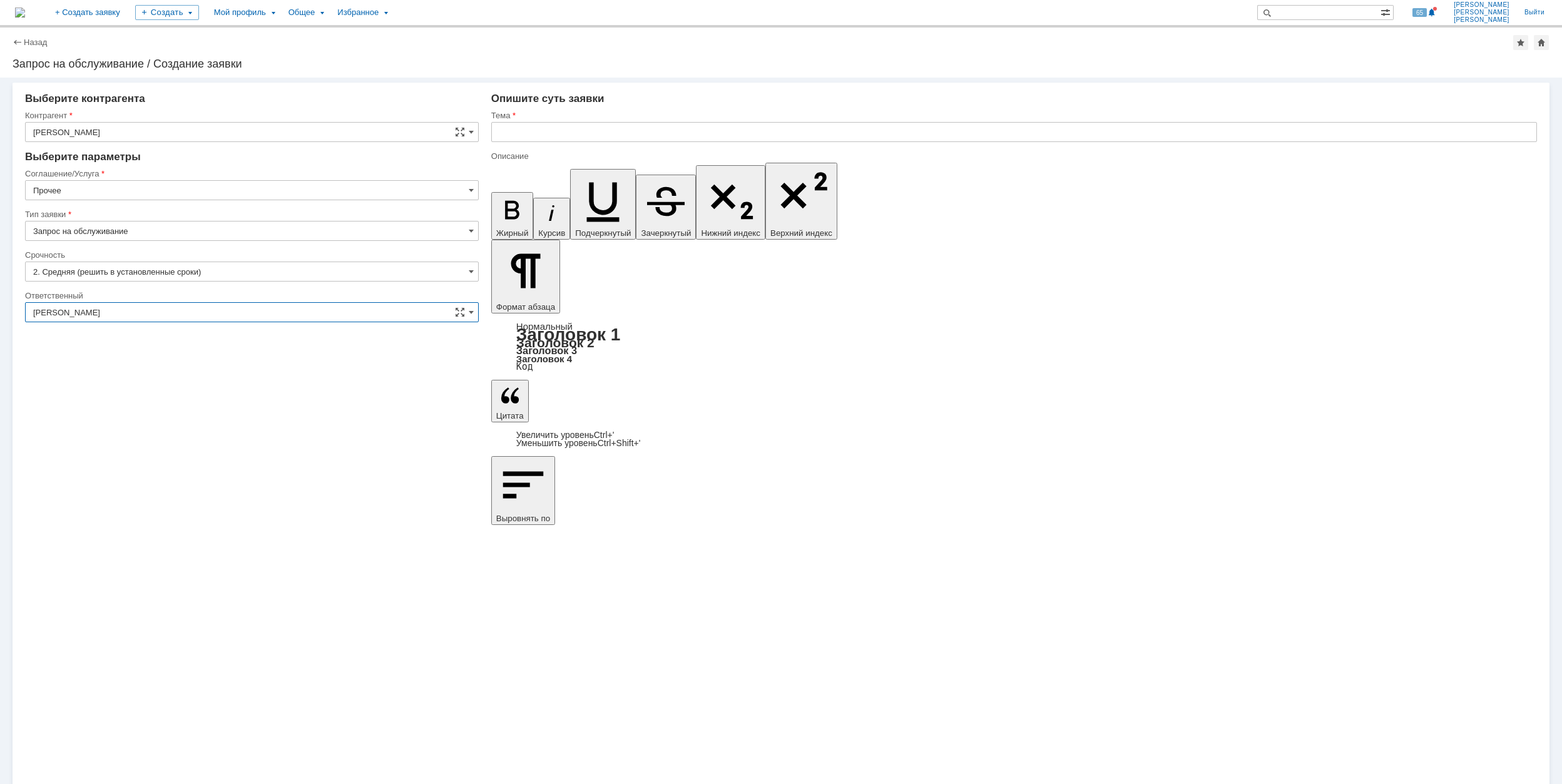
type input "[PERSON_NAME]"
click at [554, 119] on div "Тема" at bounding box center [1013, 116] width 1043 height 8
click at [554, 134] on input "text" at bounding box center [1014, 132] width 1046 height 20
type input "Ц"
drag, startPoint x: 521, startPoint y: 129, endPoint x: 501, endPoint y: 129, distance: 20.0
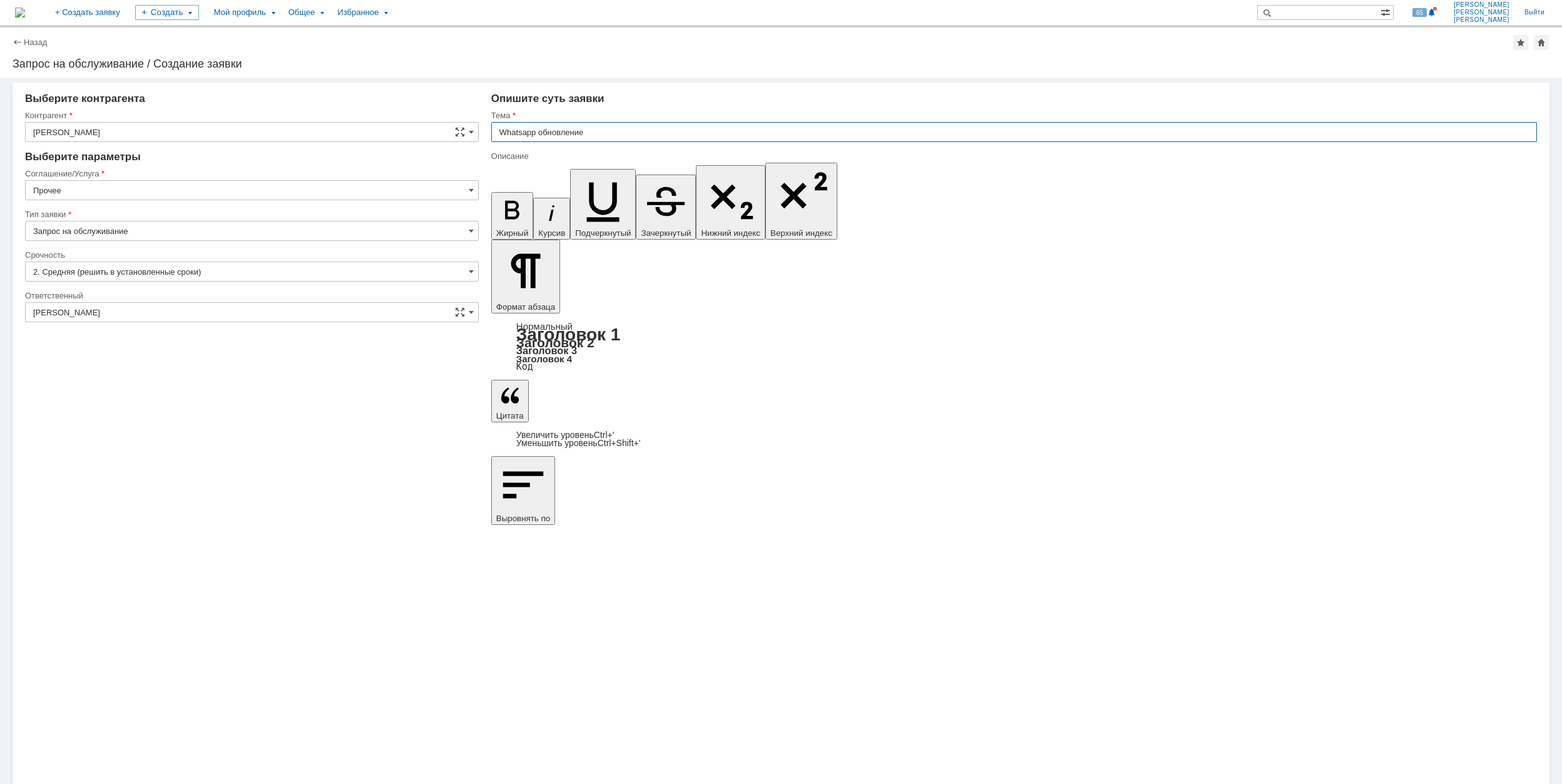
click at [501, 129] on input "Whatsapp обновление" at bounding box center [1014, 132] width 1046 height 20
type input "Whatsapp обновление"
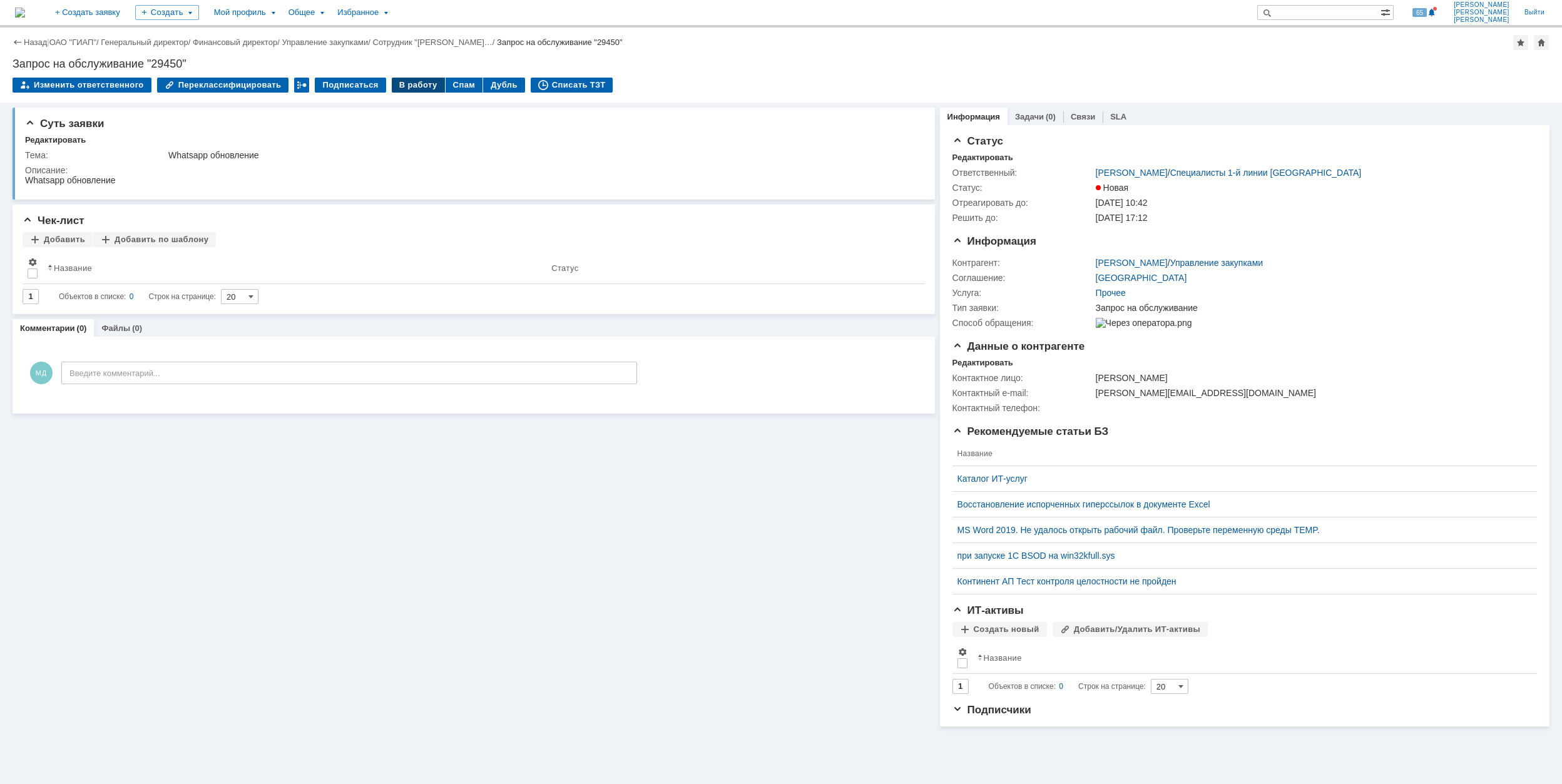
click at [394, 80] on div "В работу" at bounding box center [418, 85] width 53 height 15
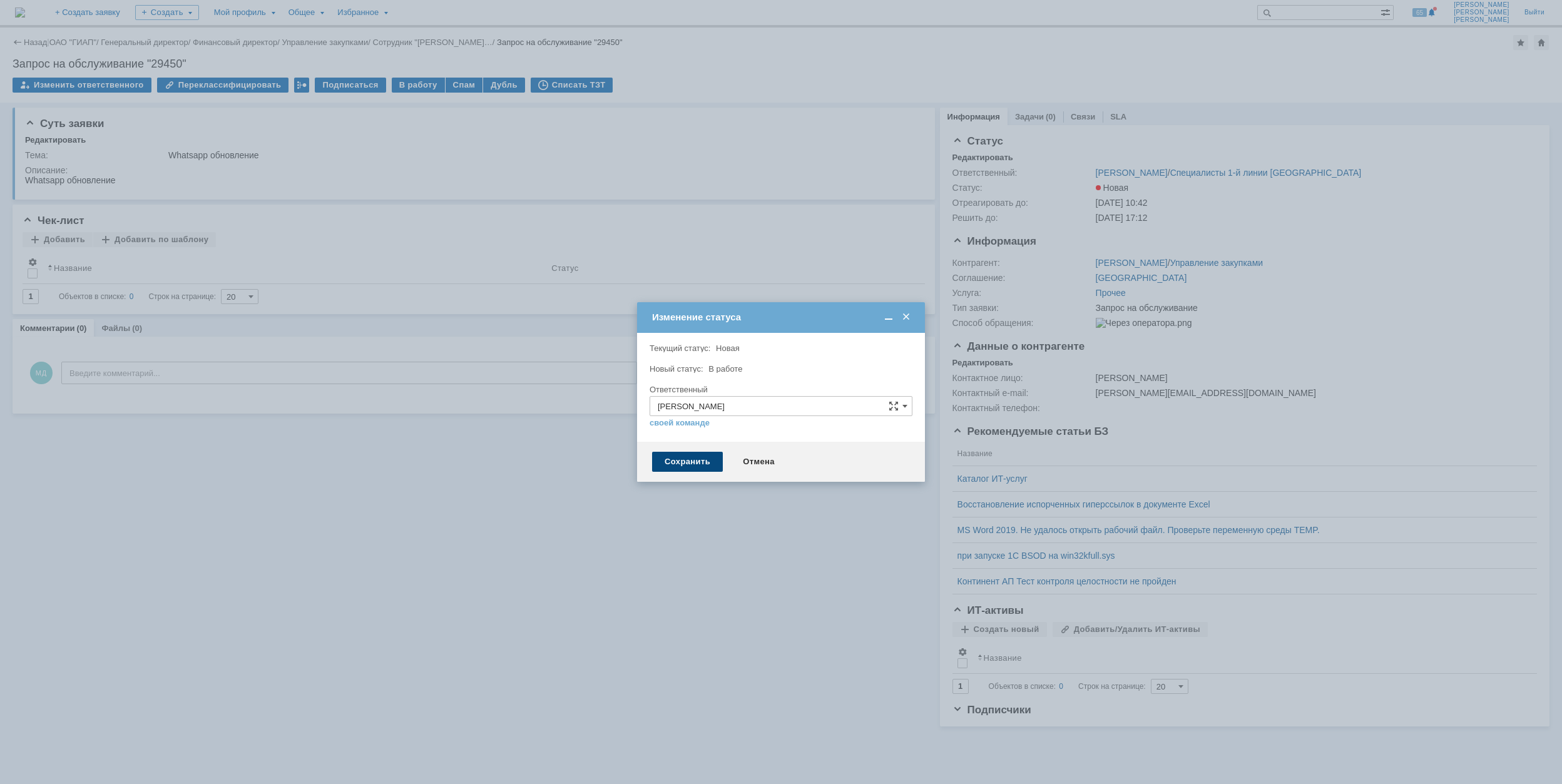
click at [677, 462] on div "Сохранить" at bounding box center [688, 462] width 71 height 20
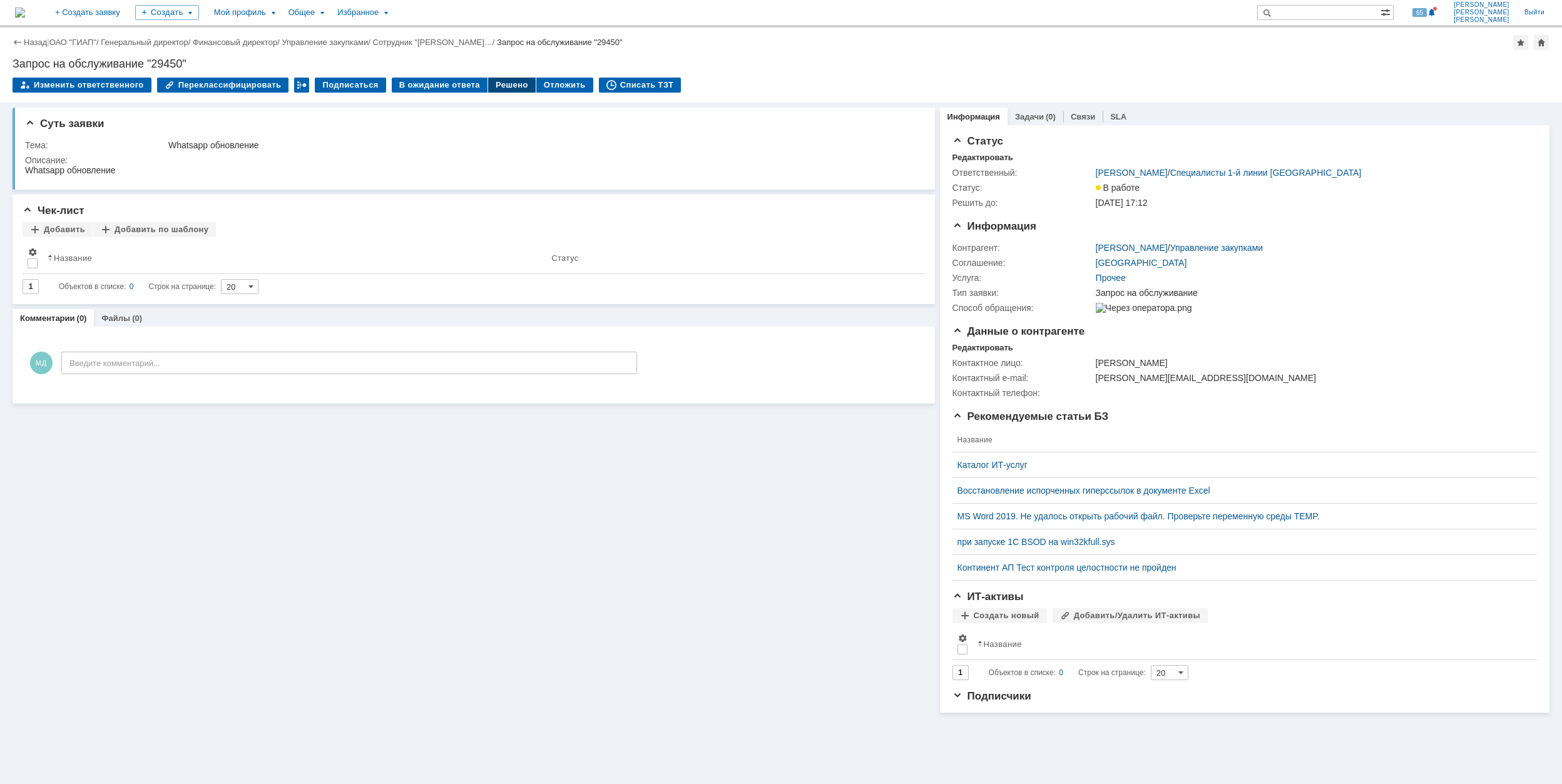
click at [489, 84] on div "Решено" at bounding box center [512, 85] width 48 height 15
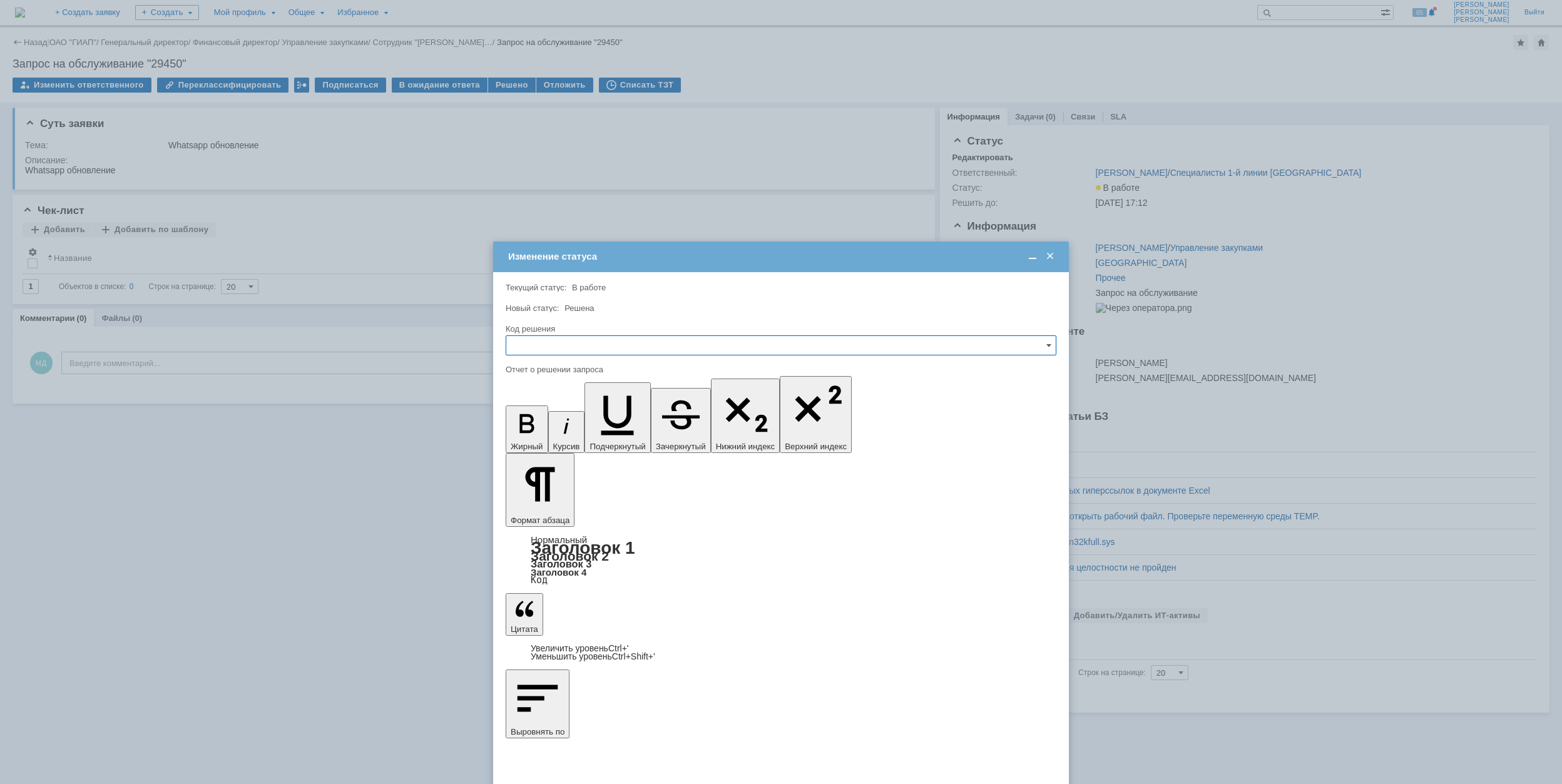
click at [611, 344] on input "text" at bounding box center [781, 345] width 550 height 20
click at [563, 435] on span "Решено" at bounding box center [781, 430] width 535 height 10
type input "Решено"
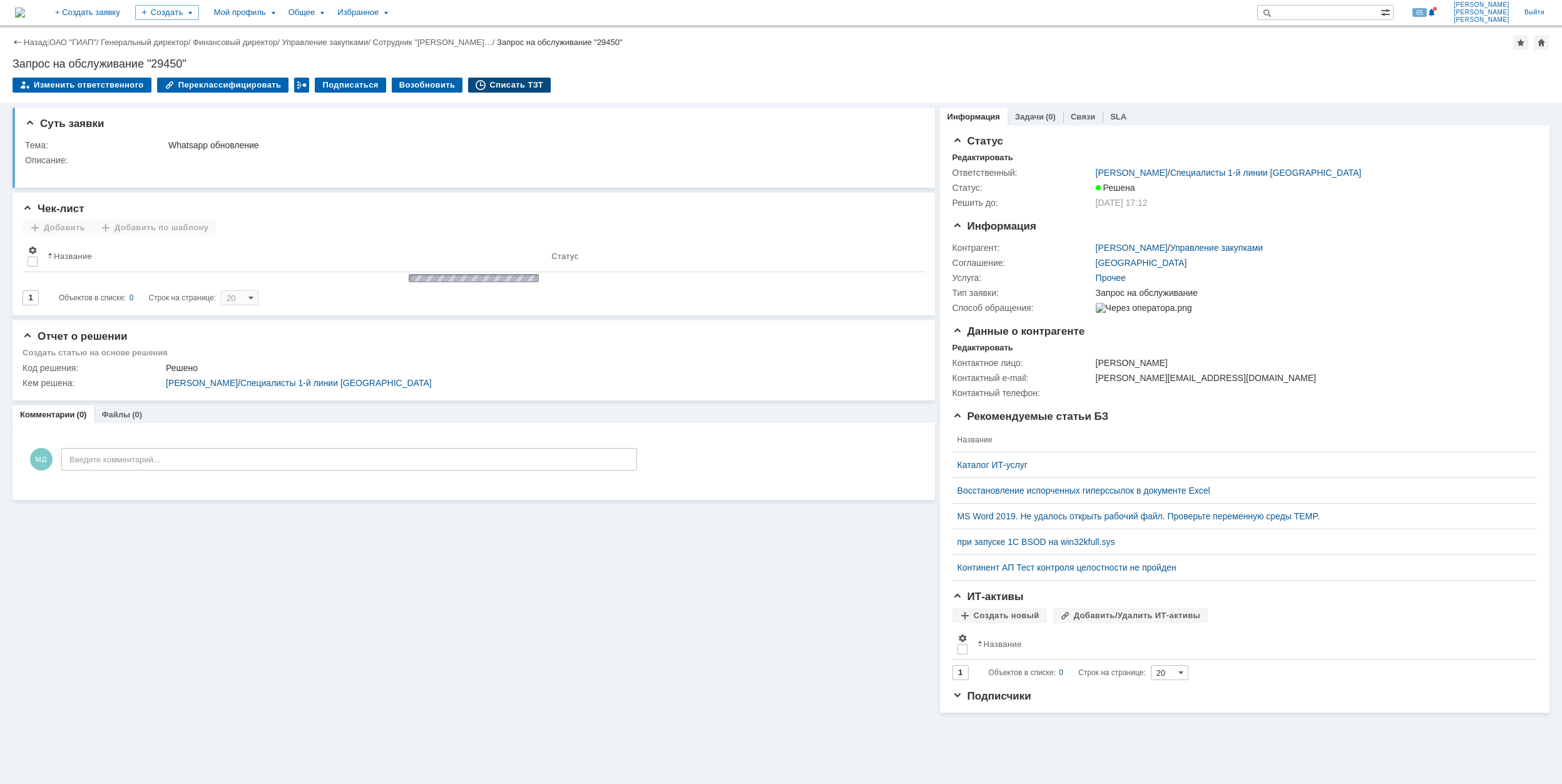
click at [487, 89] on div "Списать ТЗТ" at bounding box center [509, 85] width 83 height 15
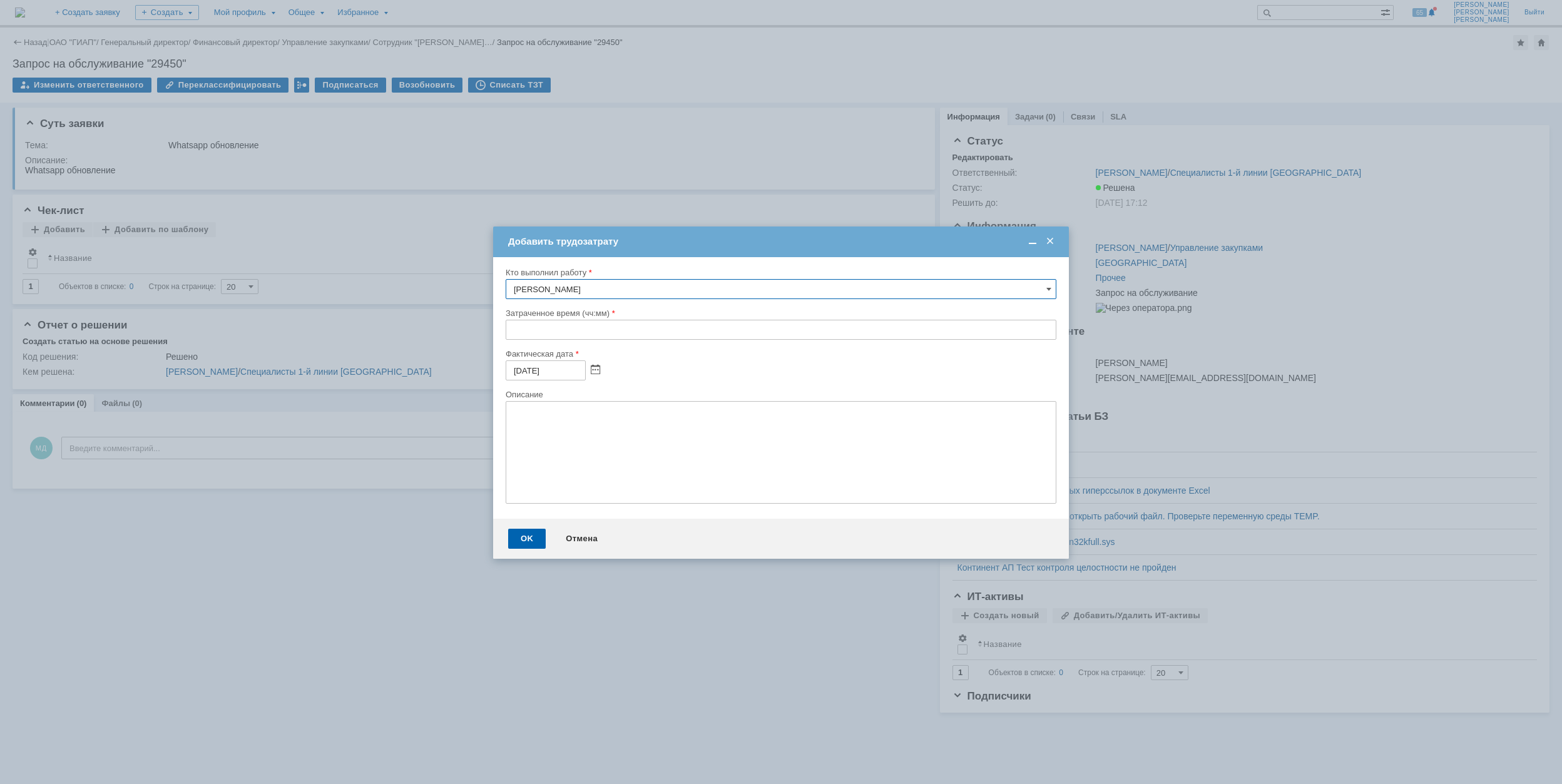
drag, startPoint x: 510, startPoint y: 331, endPoint x: 518, endPoint y: 331, distance: 8.0
click at [512, 331] on input "text" at bounding box center [781, 329] width 550 height 20
type input "00:30"
click at [522, 533] on div "OK" at bounding box center [527, 539] width 37 height 20
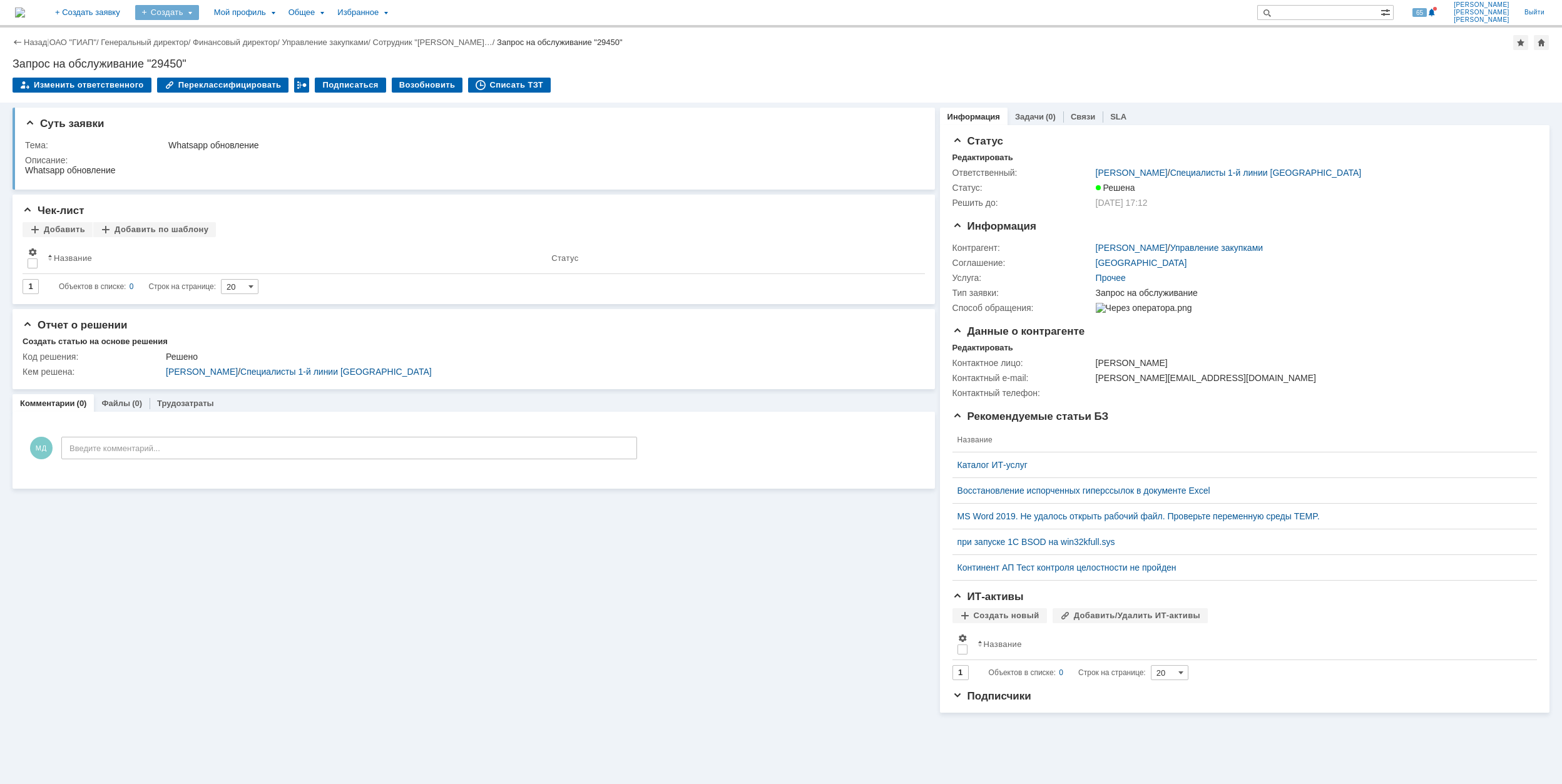
click at [199, 14] on div "Создать" at bounding box center [167, 12] width 64 height 15
click at [233, 74] on link "Заявка" at bounding box center [185, 78] width 95 height 15
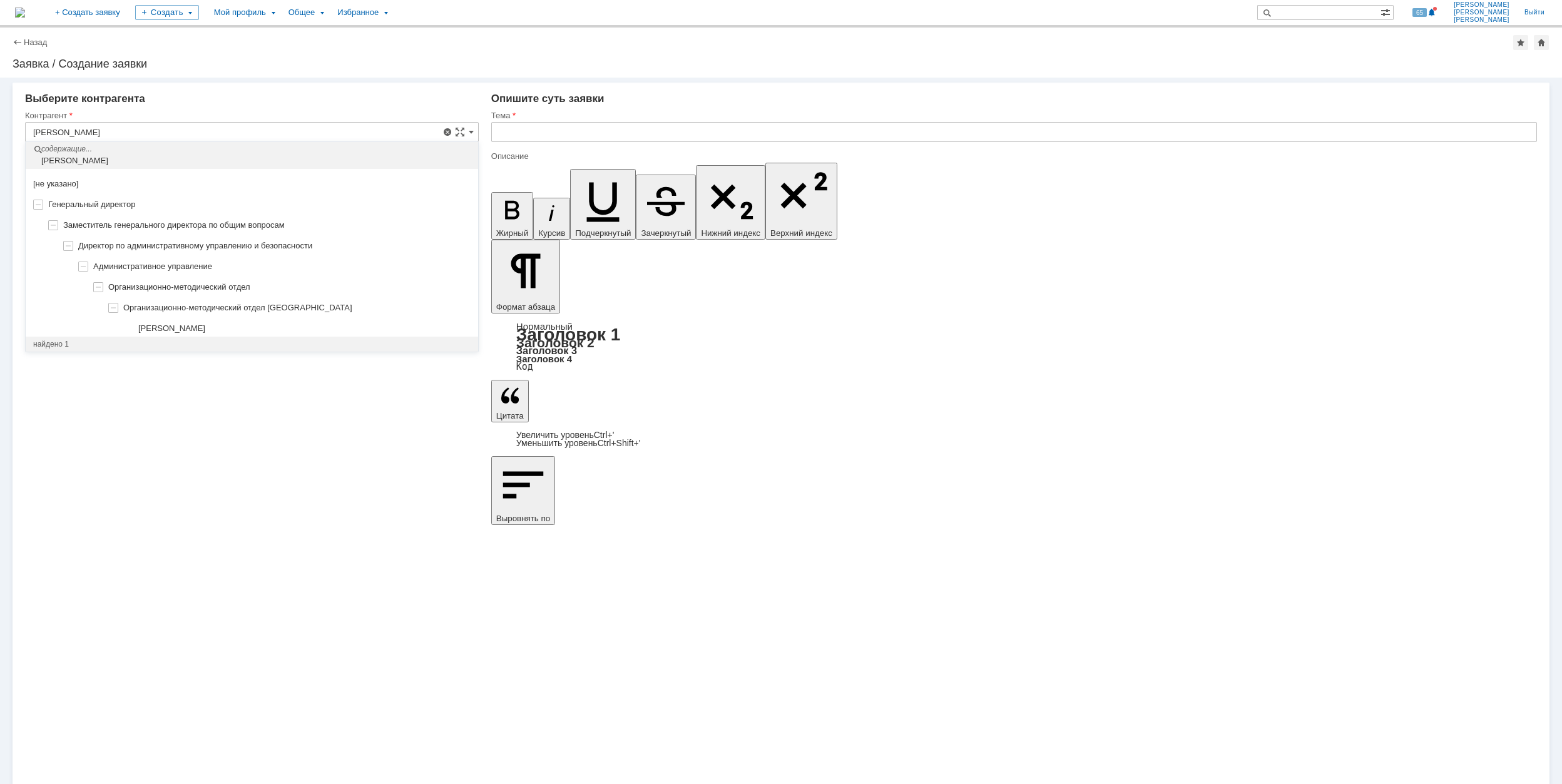
click at [205, 331] on span "[PERSON_NAME]" at bounding box center [172, 329] width 67 height 10
type input "[PERSON_NAME]"
type input "[GEOGRAPHIC_DATA]"
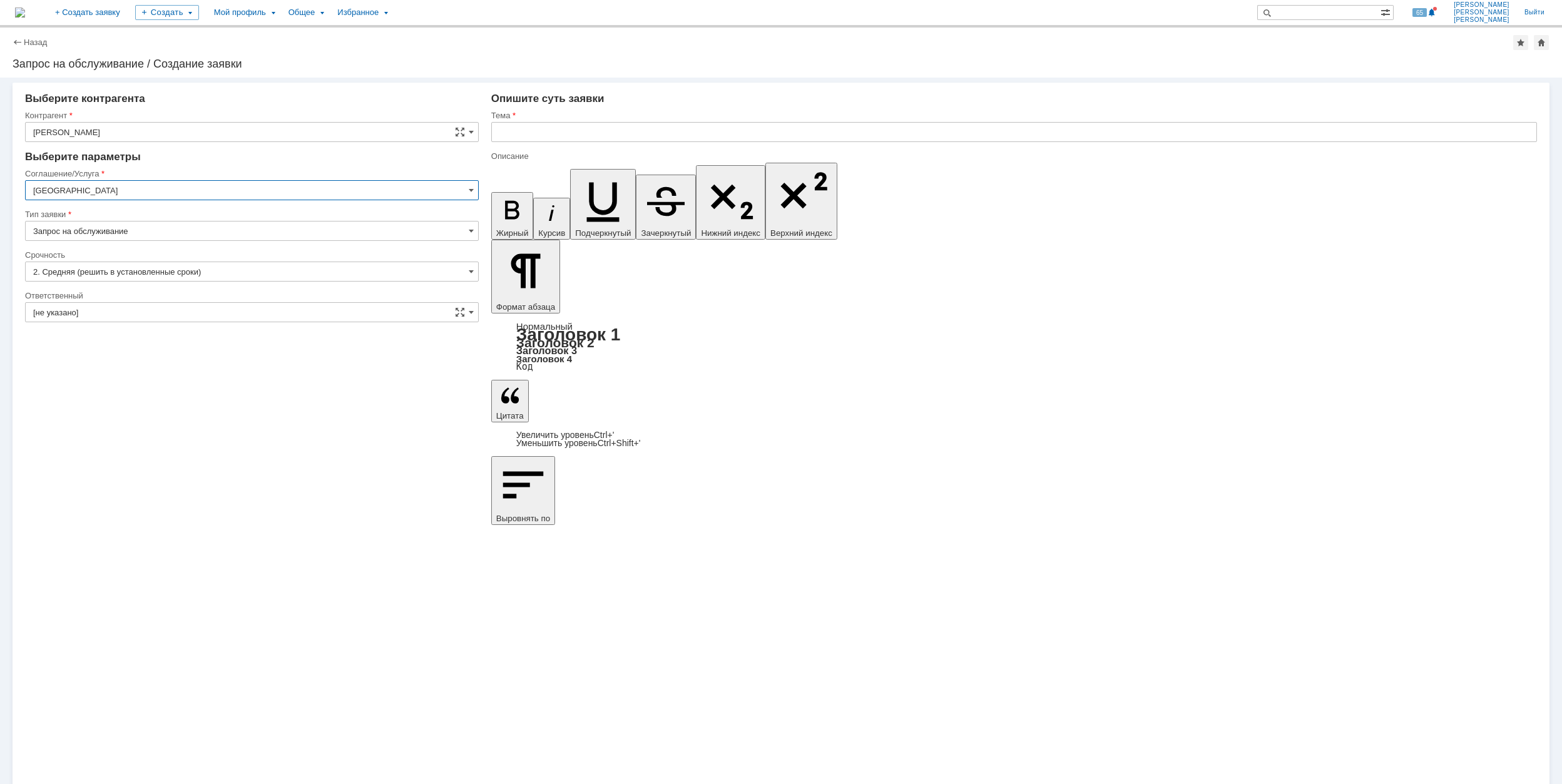
click at [374, 188] on input "[GEOGRAPHIC_DATA]" at bounding box center [252, 190] width 453 height 20
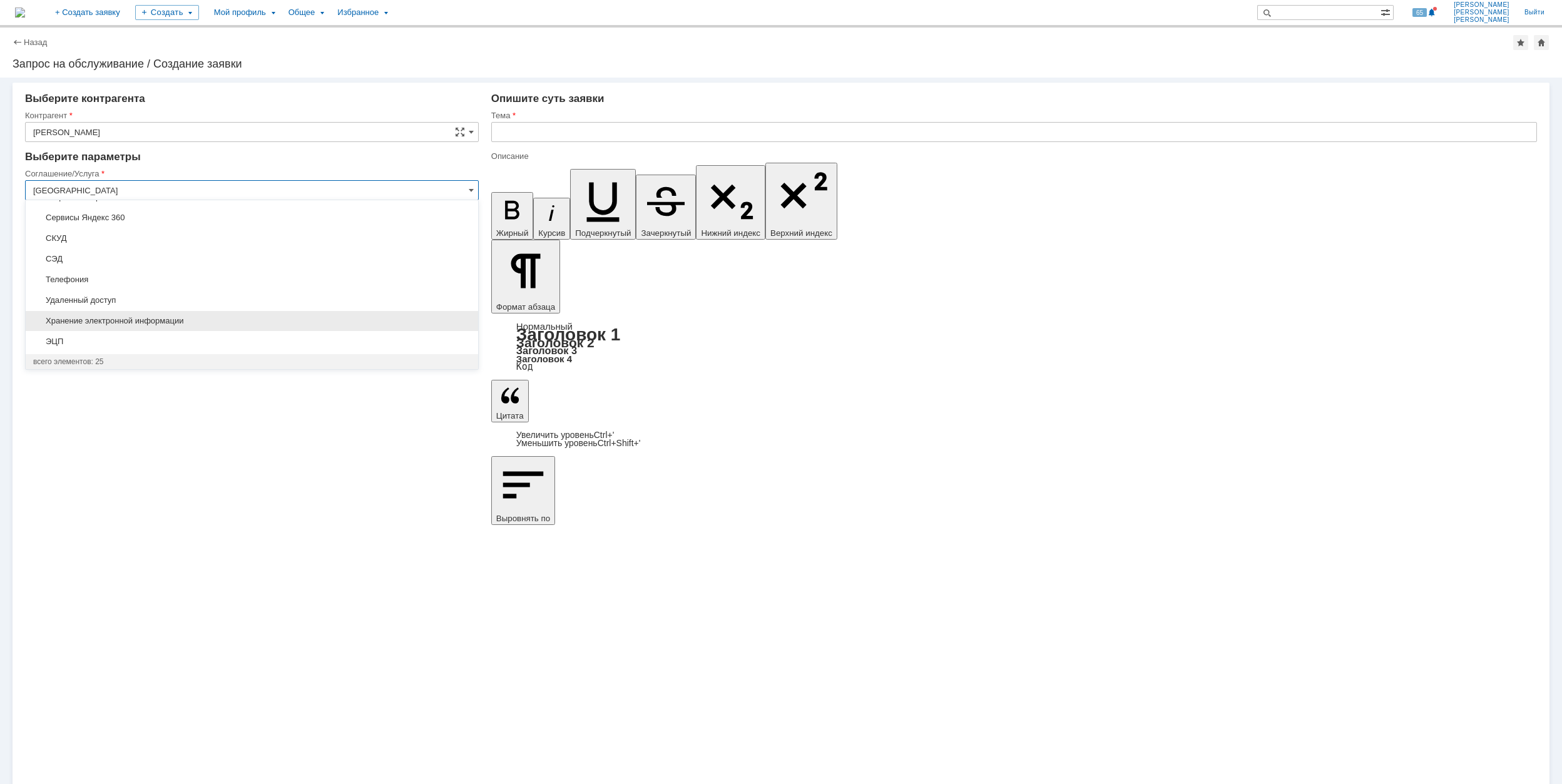
scroll to position [226, 0]
click at [186, 314] on div "Прочее" at bounding box center [252, 317] width 453 height 20
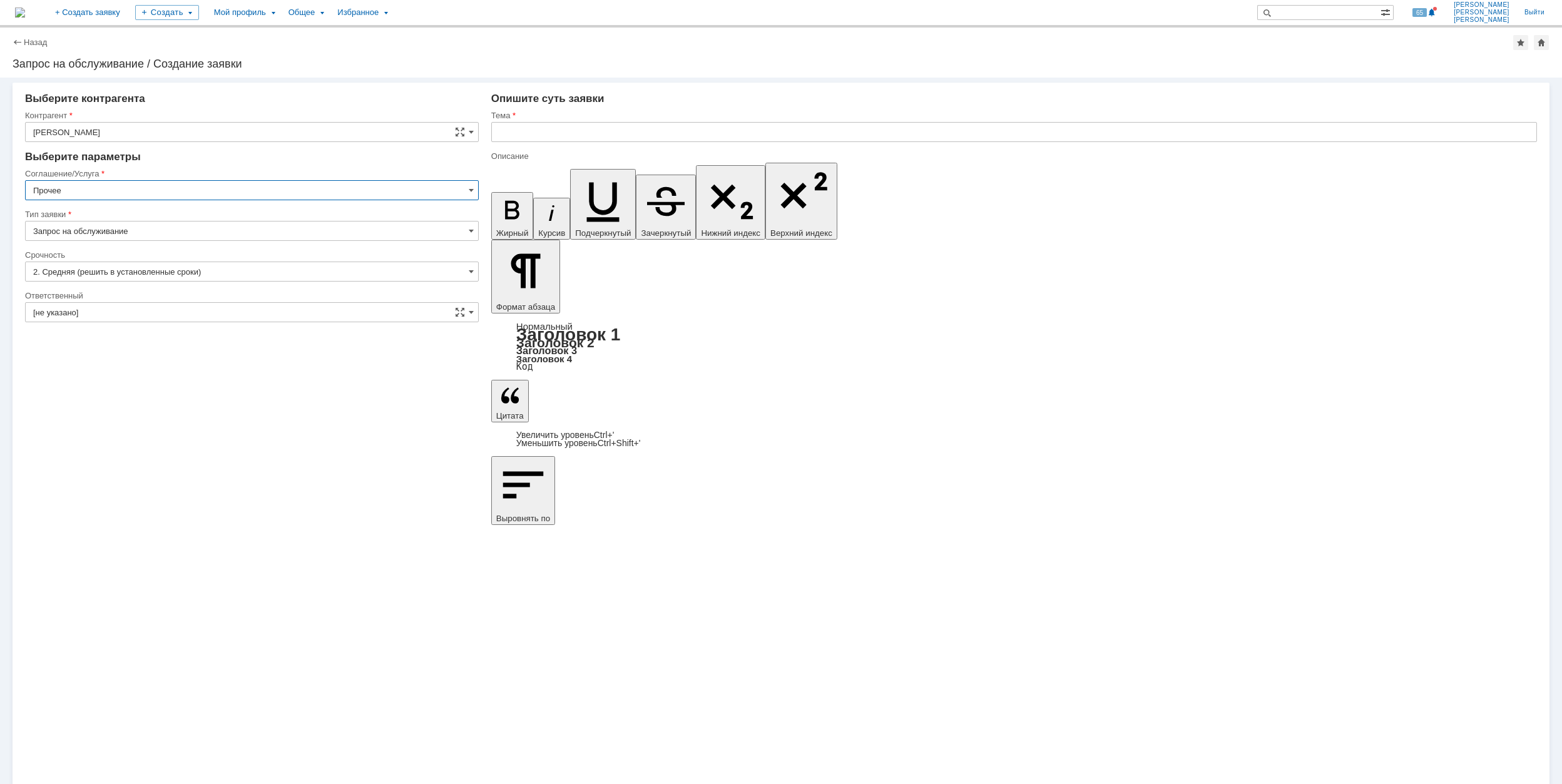
type input "Прочее"
click at [421, 474] on div "Внимание! Выберите контрагента [PERSON_NAME] не найден Контрагент не найден Кон…" at bounding box center [781, 430] width 1562 height 706
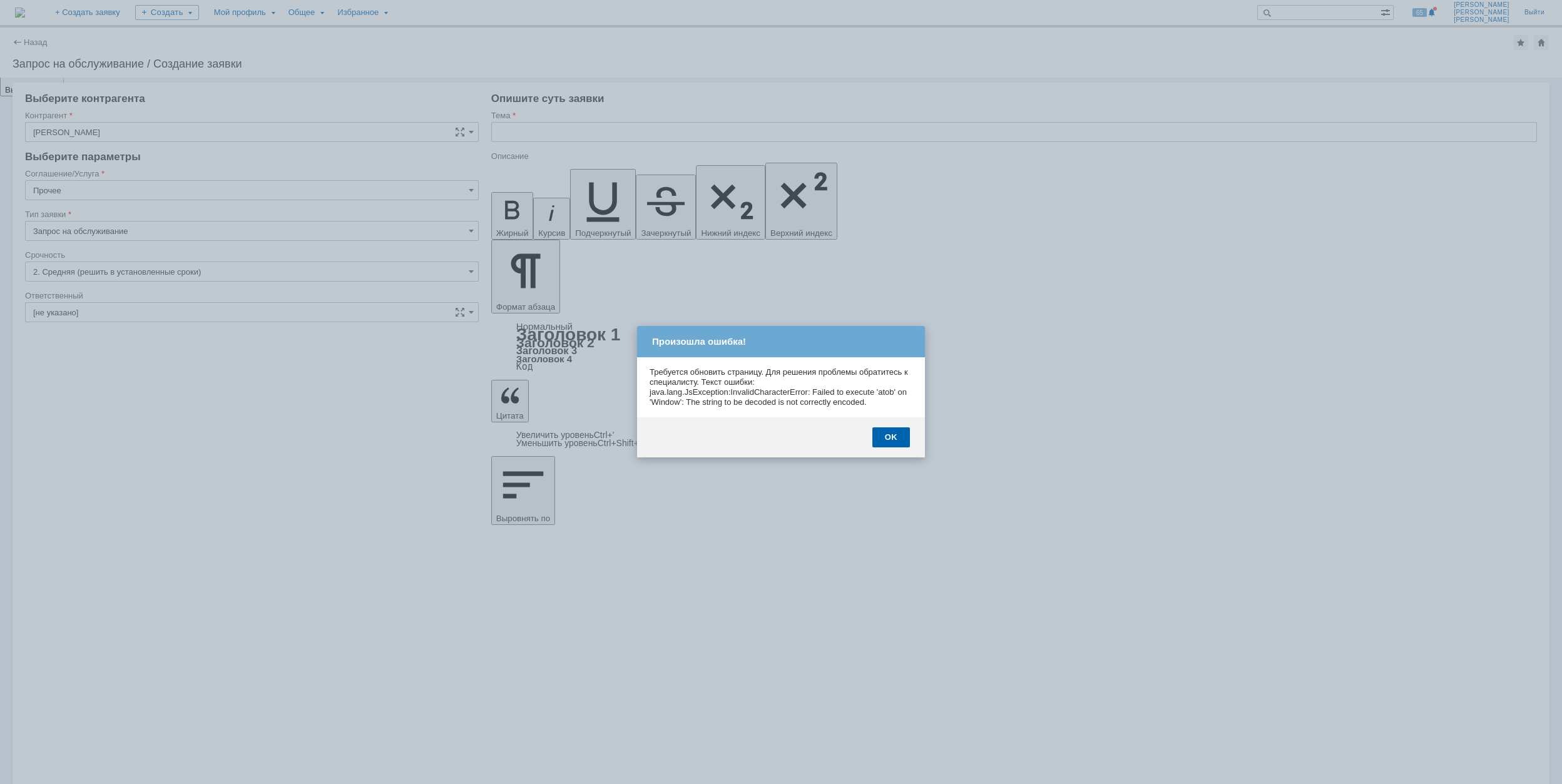
scroll to position [0, 0]
click at [899, 441] on div "OK" at bounding box center [891, 437] width 37 height 20
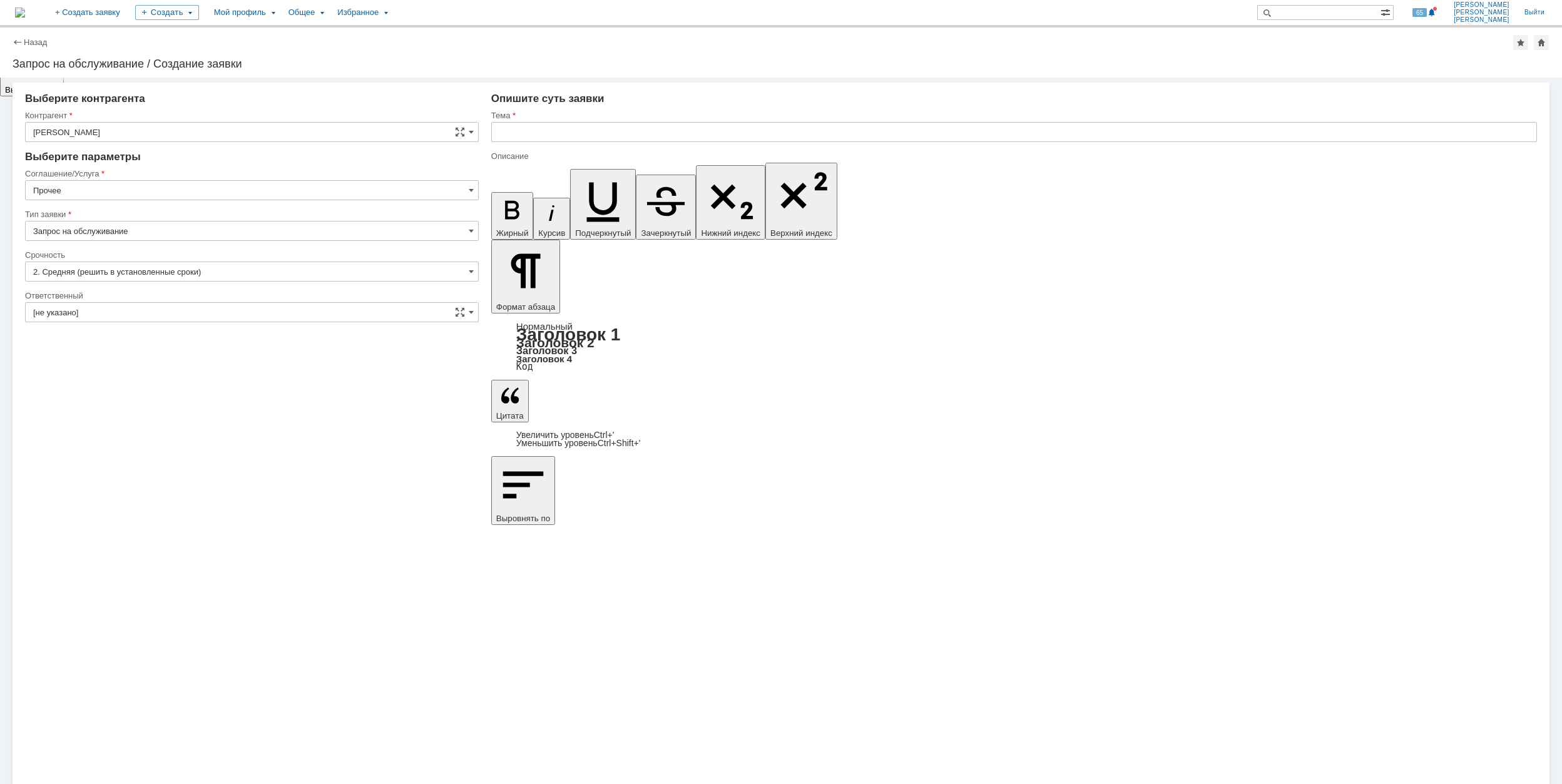
click at [174, 308] on input "[не указано]" at bounding box center [252, 312] width 453 height 20
click at [202, 441] on span "[PERSON_NAME]" at bounding box center [252, 437] width 437 height 10
type input "[PERSON_NAME]"
click at [643, 131] on input "text" at bounding box center [1014, 132] width 1046 height 20
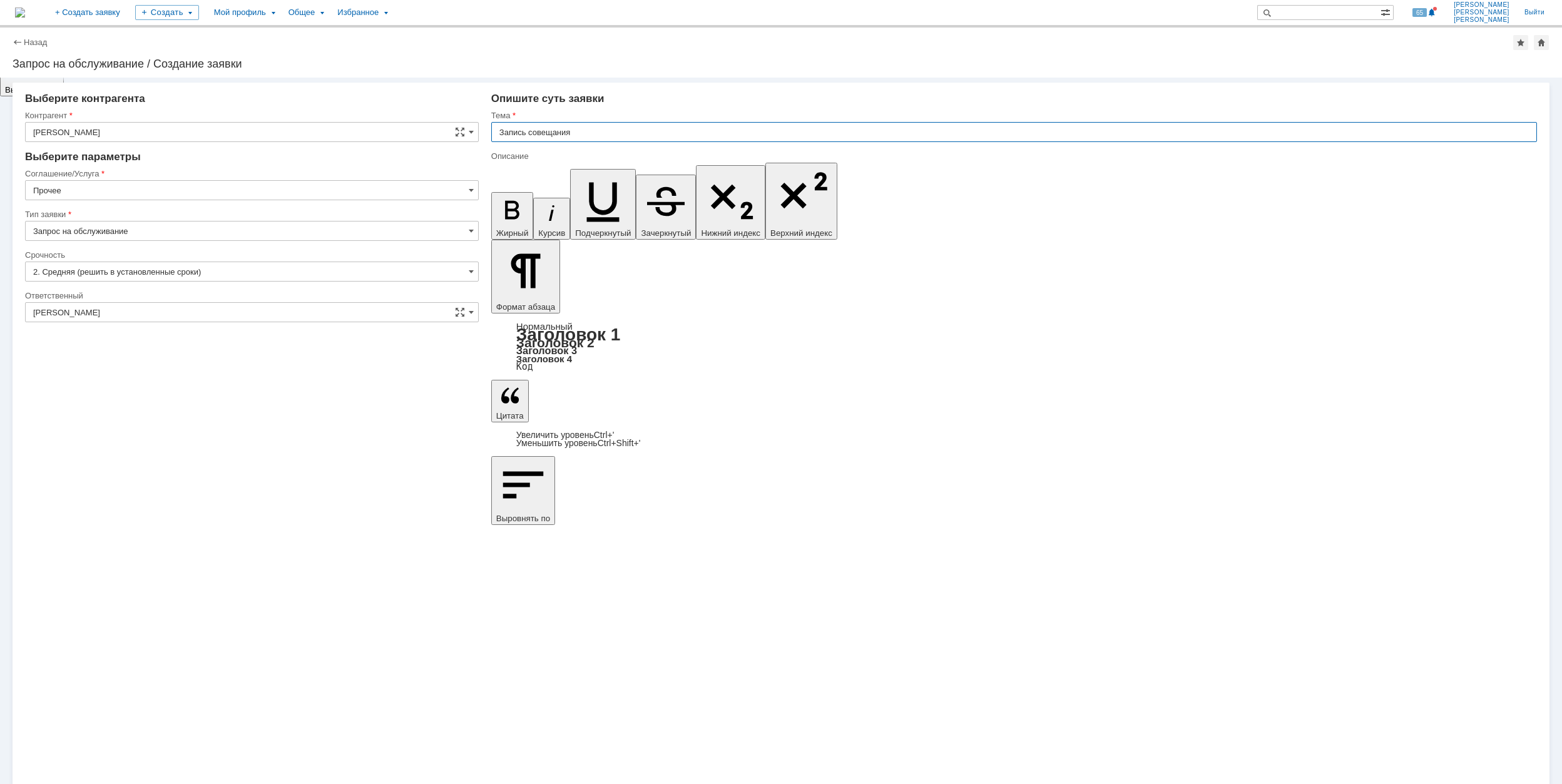
type input "Запись совещания"
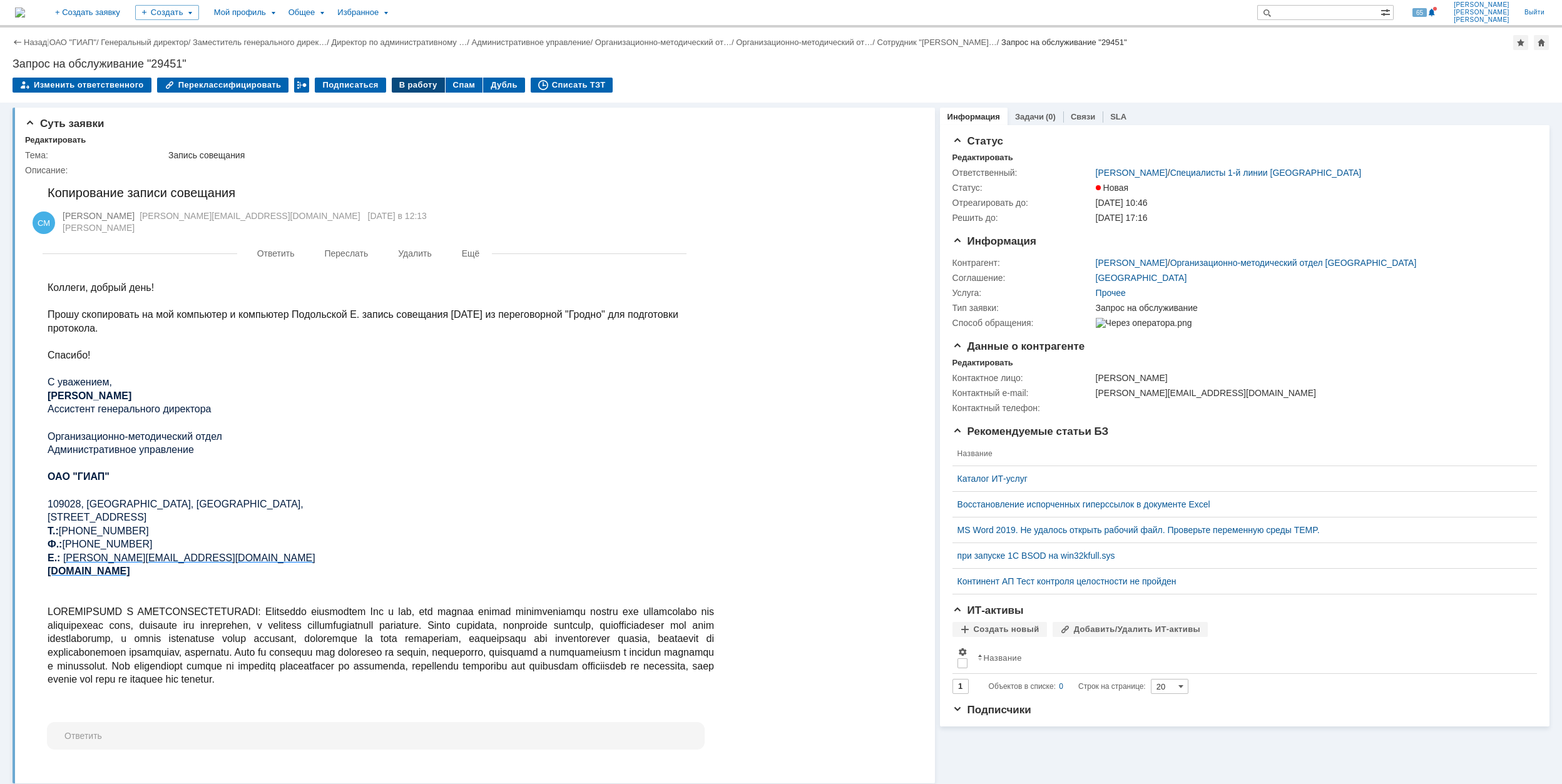
click at [396, 86] on div "В работу" at bounding box center [418, 85] width 53 height 15
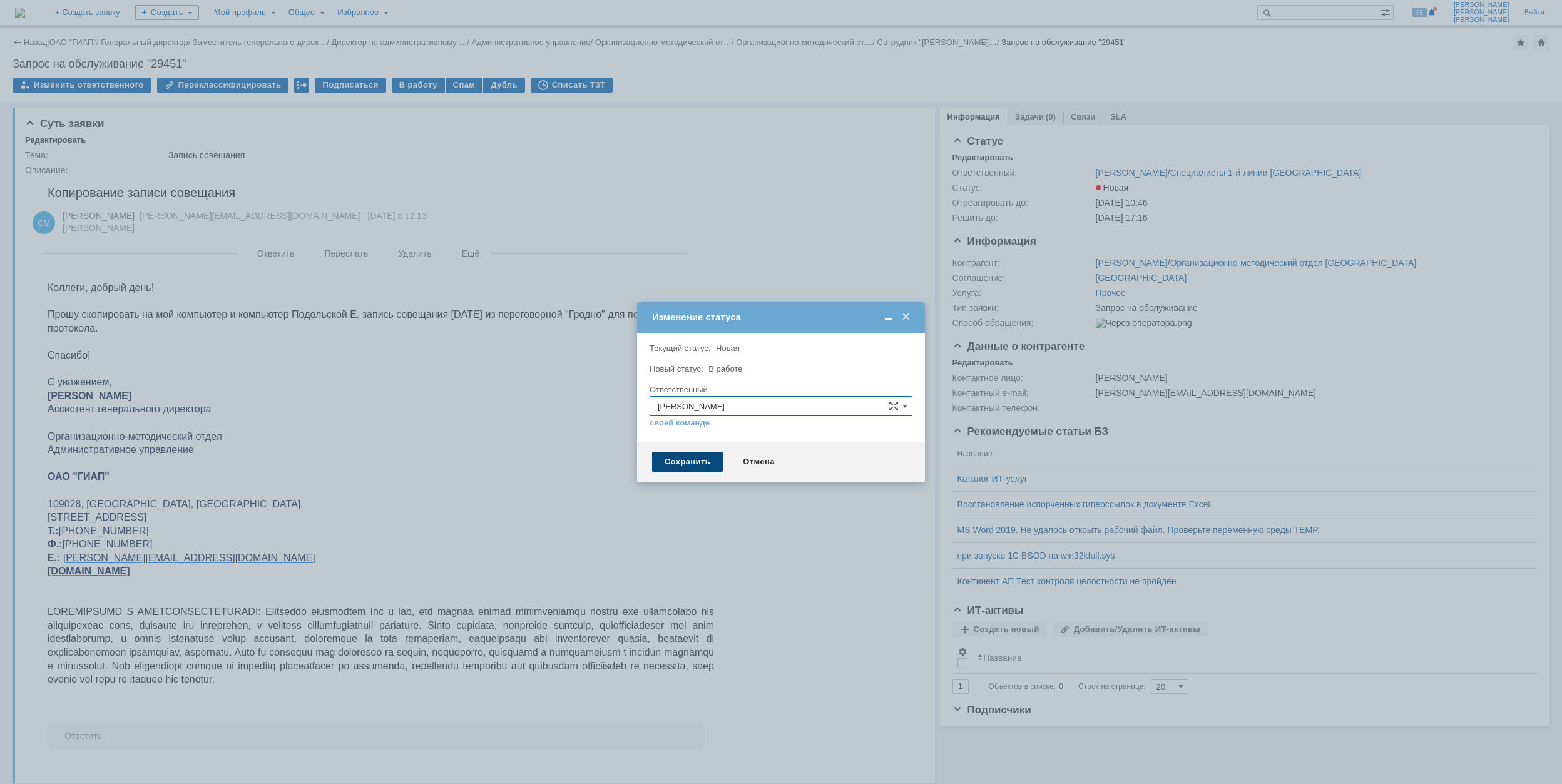
click at [706, 467] on div "Сохранить" at bounding box center [688, 462] width 71 height 20
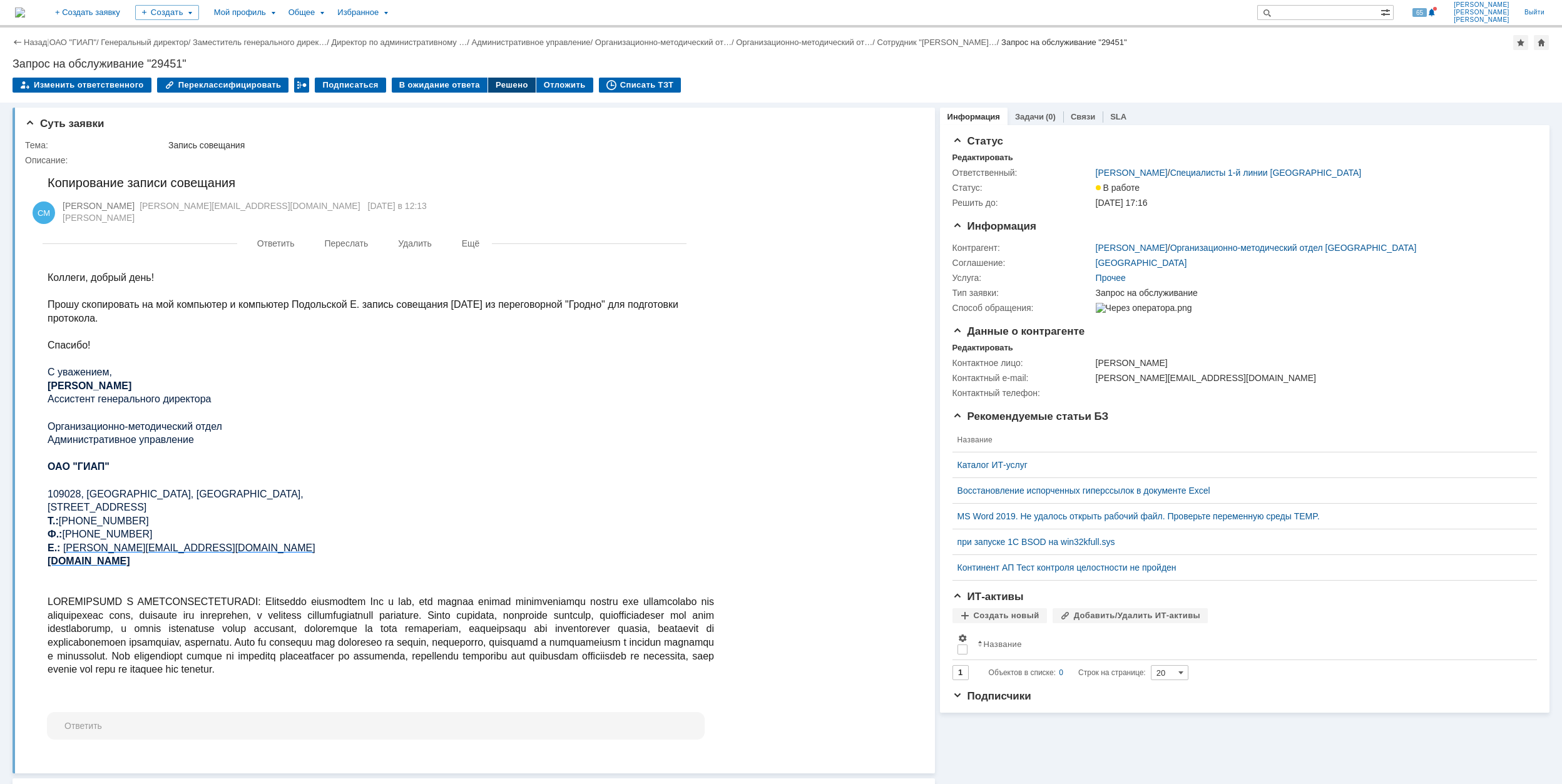
click at [501, 89] on div "Решено" at bounding box center [512, 85] width 48 height 15
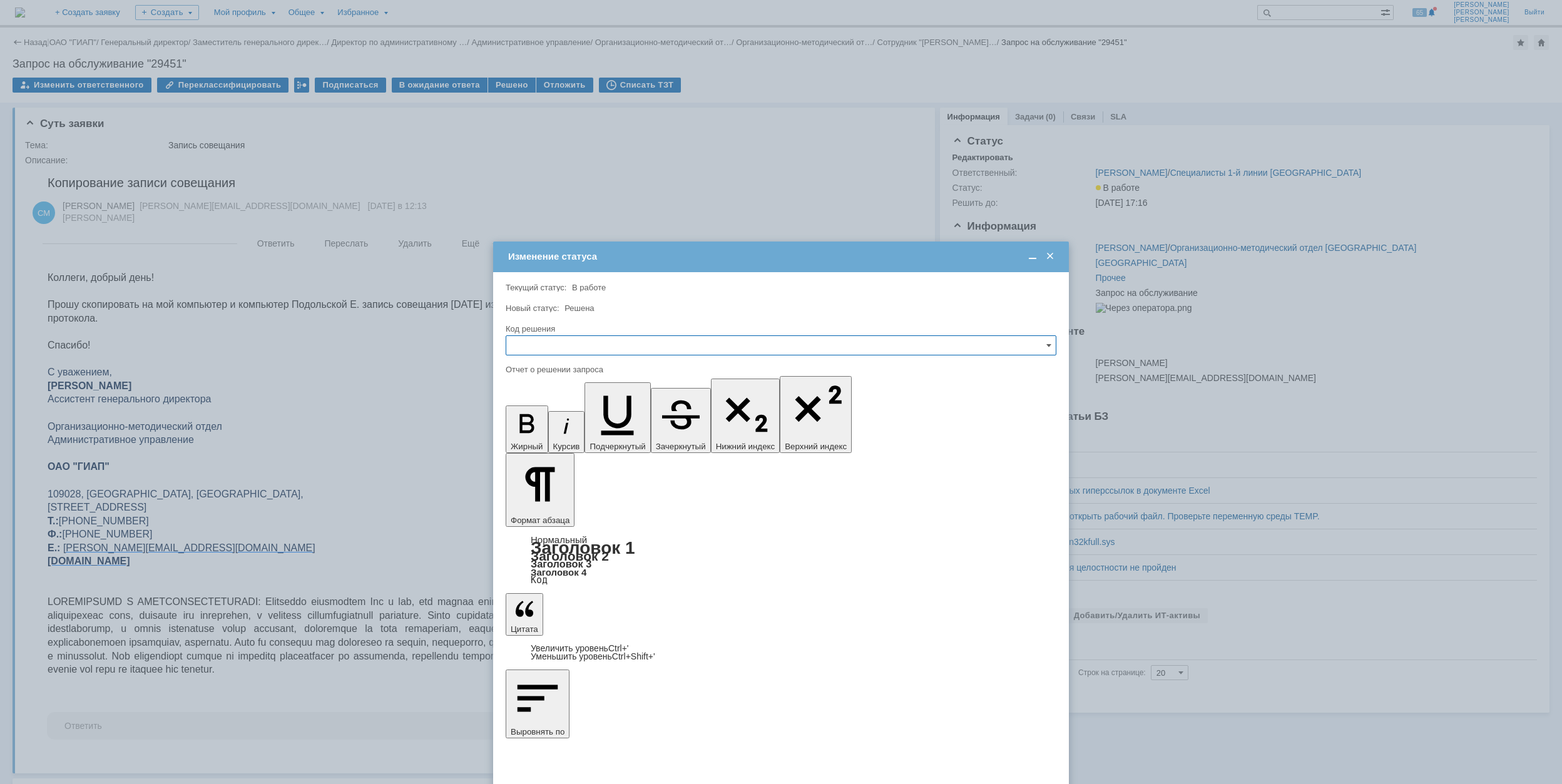
click at [645, 345] on input "text" at bounding box center [781, 345] width 550 height 20
click at [583, 427] on span "Решено" at bounding box center [781, 430] width 535 height 10
type input "Решено"
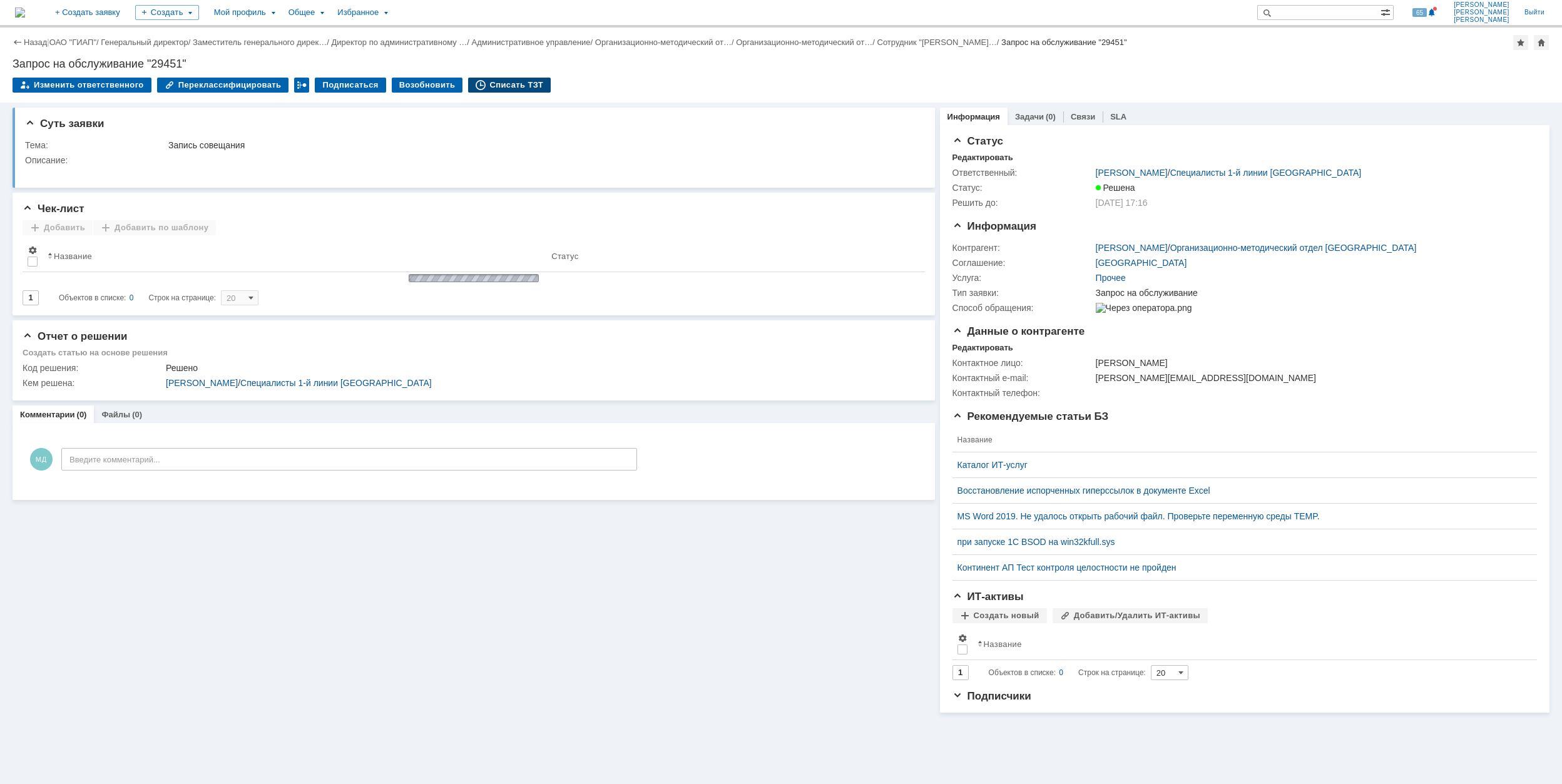
click at [505, 87] on div "Списать ТЗТ" at bounding box center [509, 85] width 83 height 15
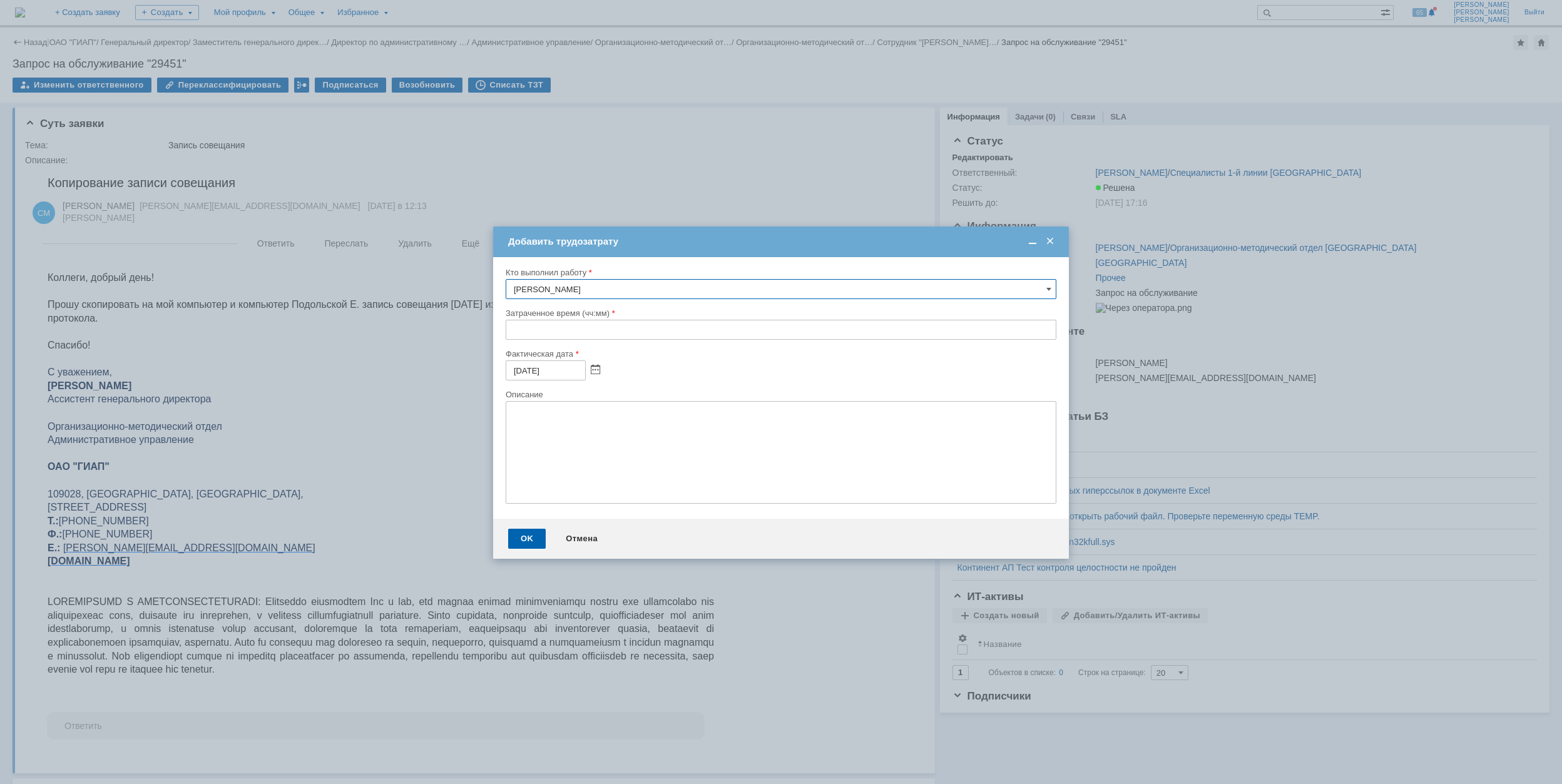
click at [511, 331] on input "text" at bounding box center [781, 329] width 550 height 20
type input "00:30"
click at [524, 541] on div "OK" at bounding box center [527, 539] width 37 height 20
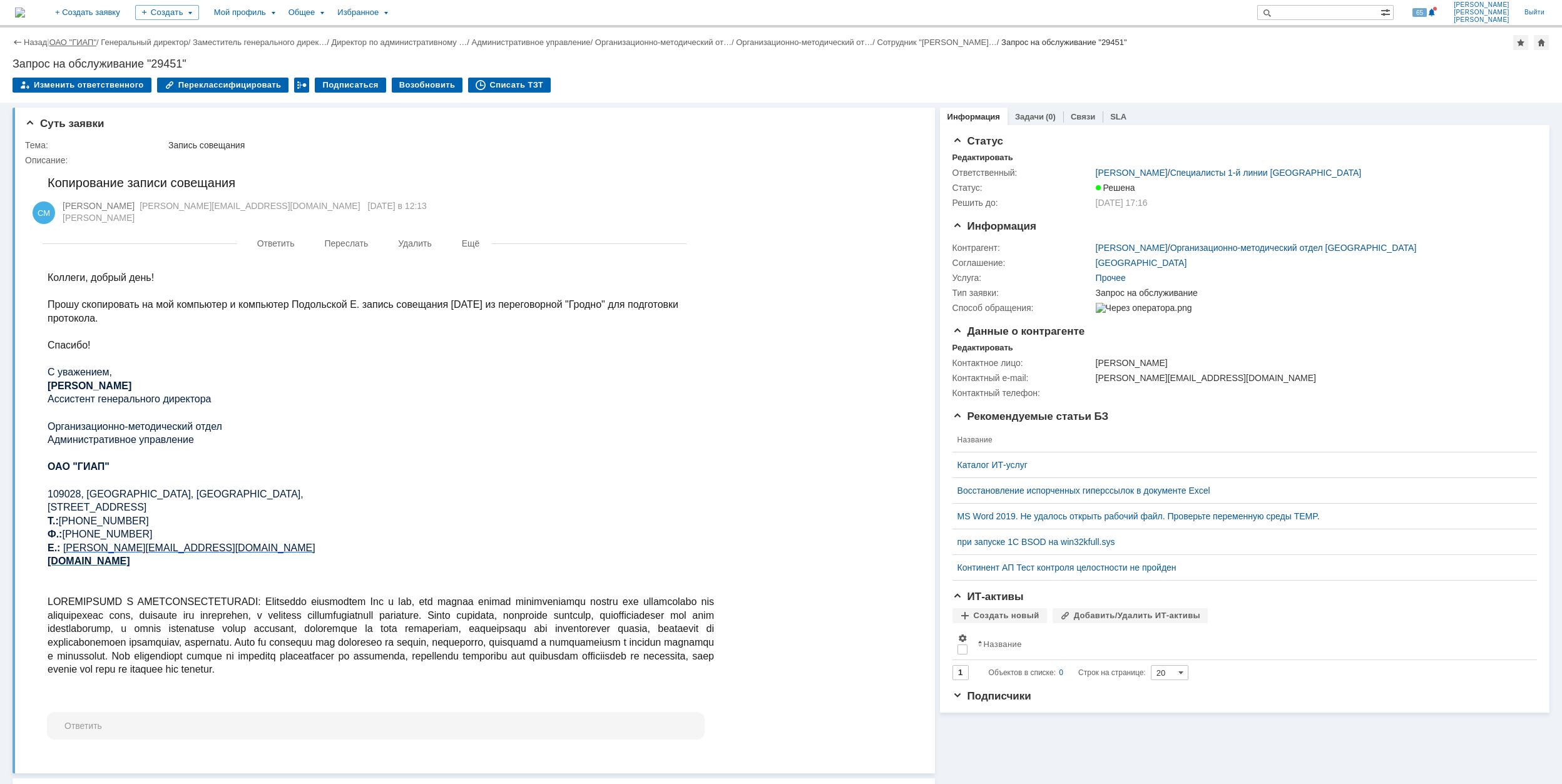
click at [61, 46] on link "ОАО "ГИАП"" at bounding box center [73, 42] width 47 height 10
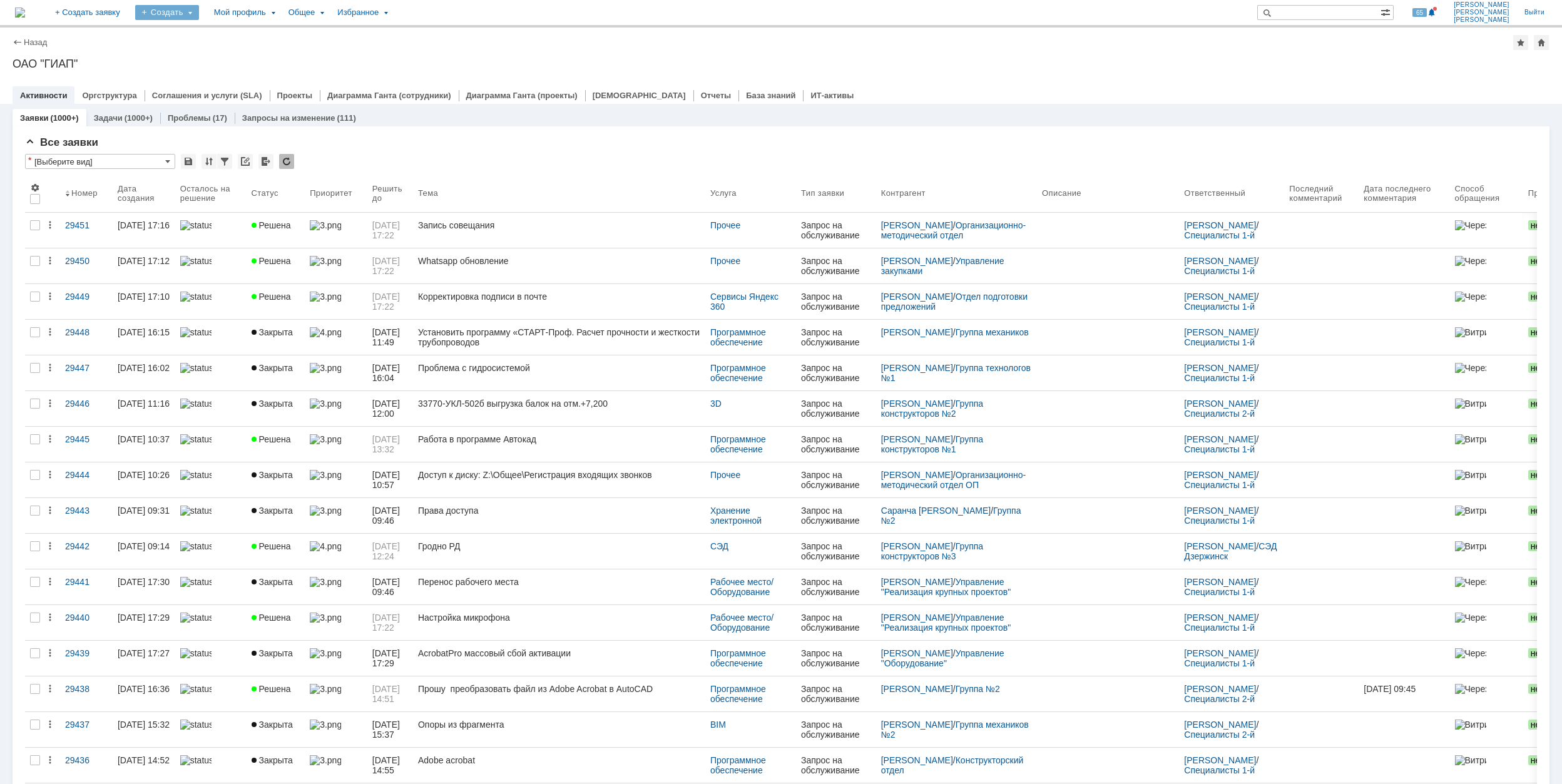
click at [199, 8] on div "Создать" at bounding box center [167, 12] width 64 height 15
click at [235, 71] on div "Заявка" at bounding box center [185, 77] width 100 height 20
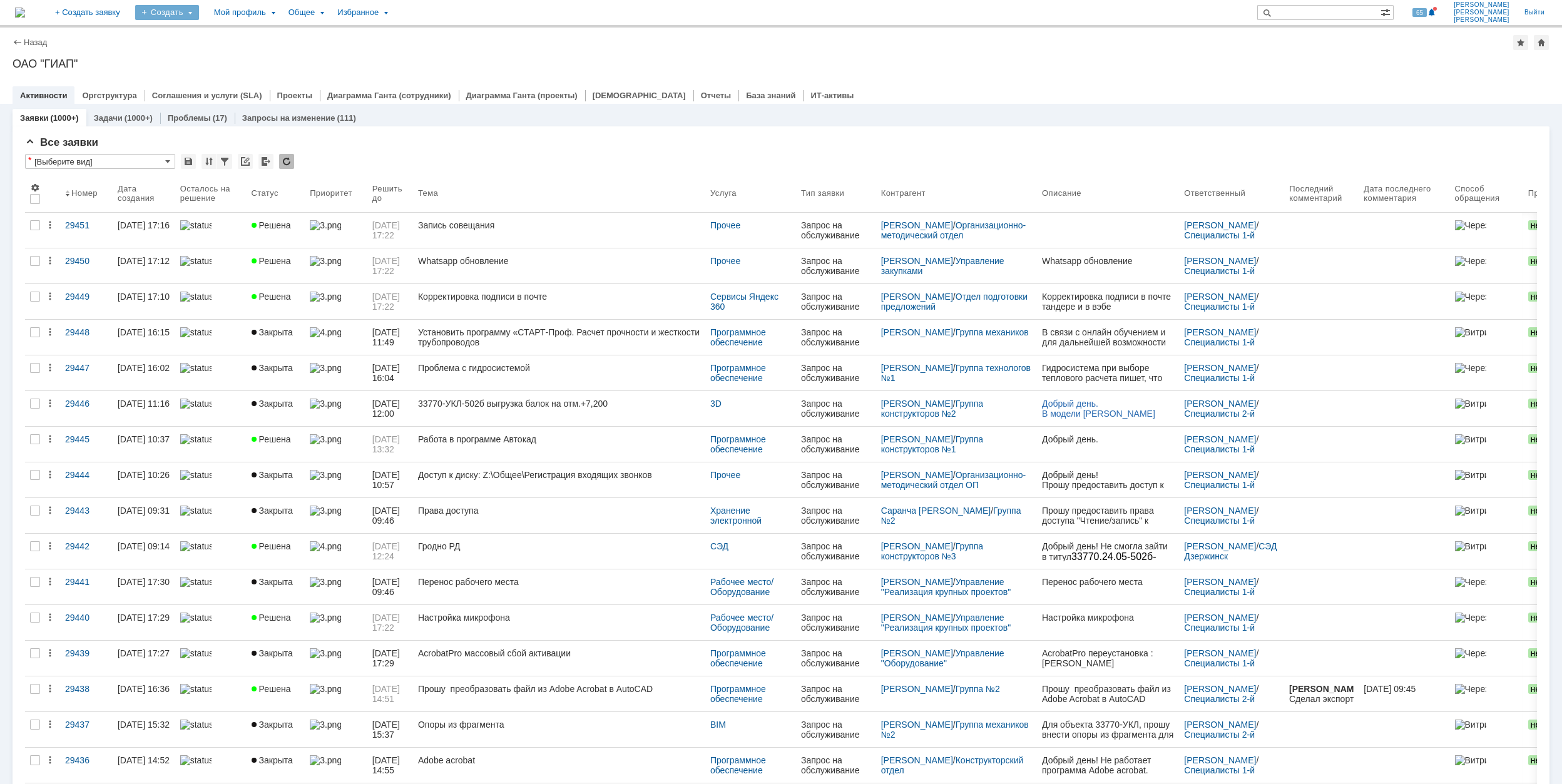
click at [199, 15] on div "Создать" at bounding box center [167, 12] width 64 height 15
click at [233, 83] on link "Заявка" at bounding box center [185, 78] width 95 height 15
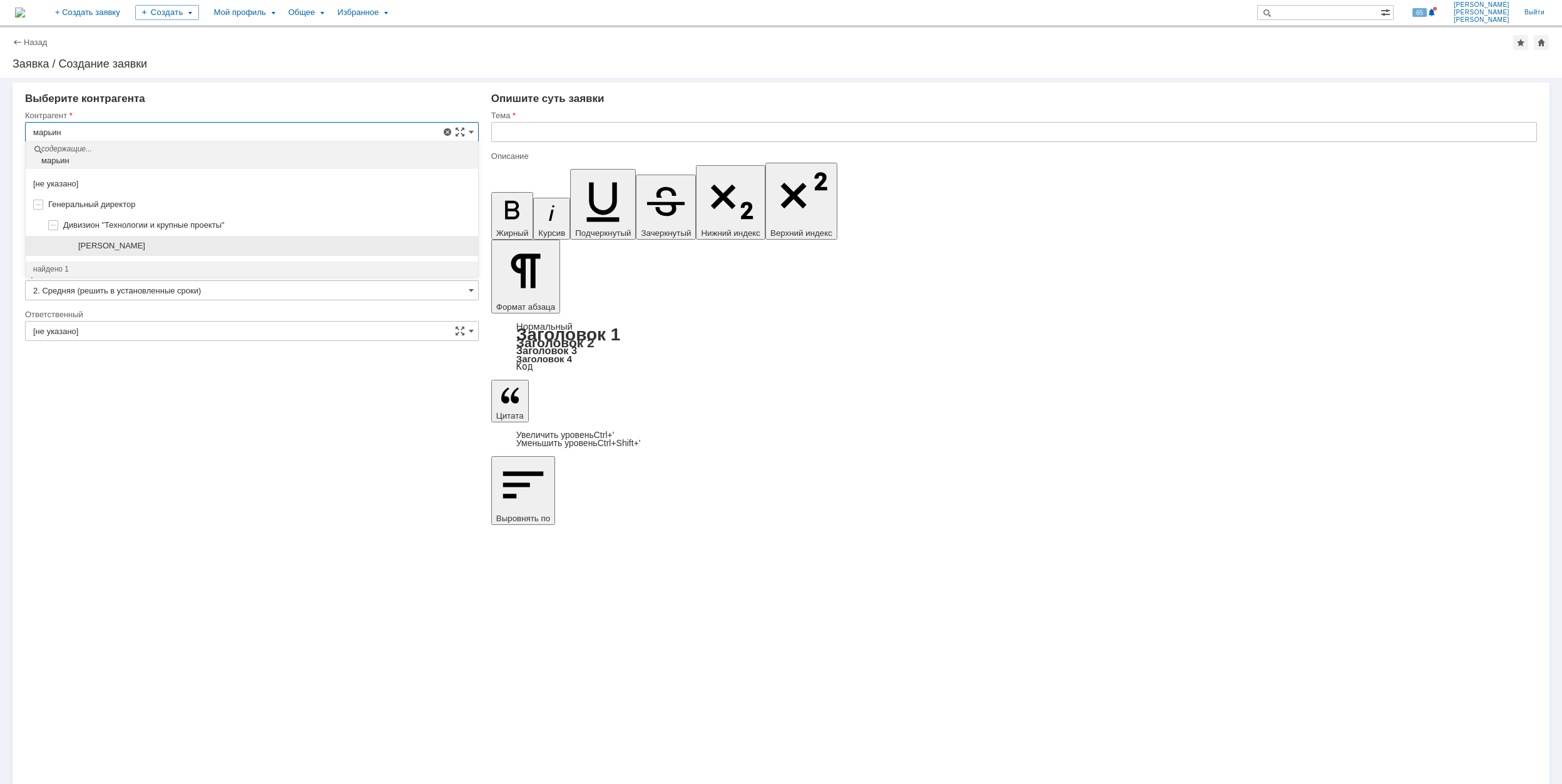
click at [219, 247] on div "[PERSON_NAME]" at bounding box center [275, 246] width 392 height 10
type input "[PERSON_NAME]"
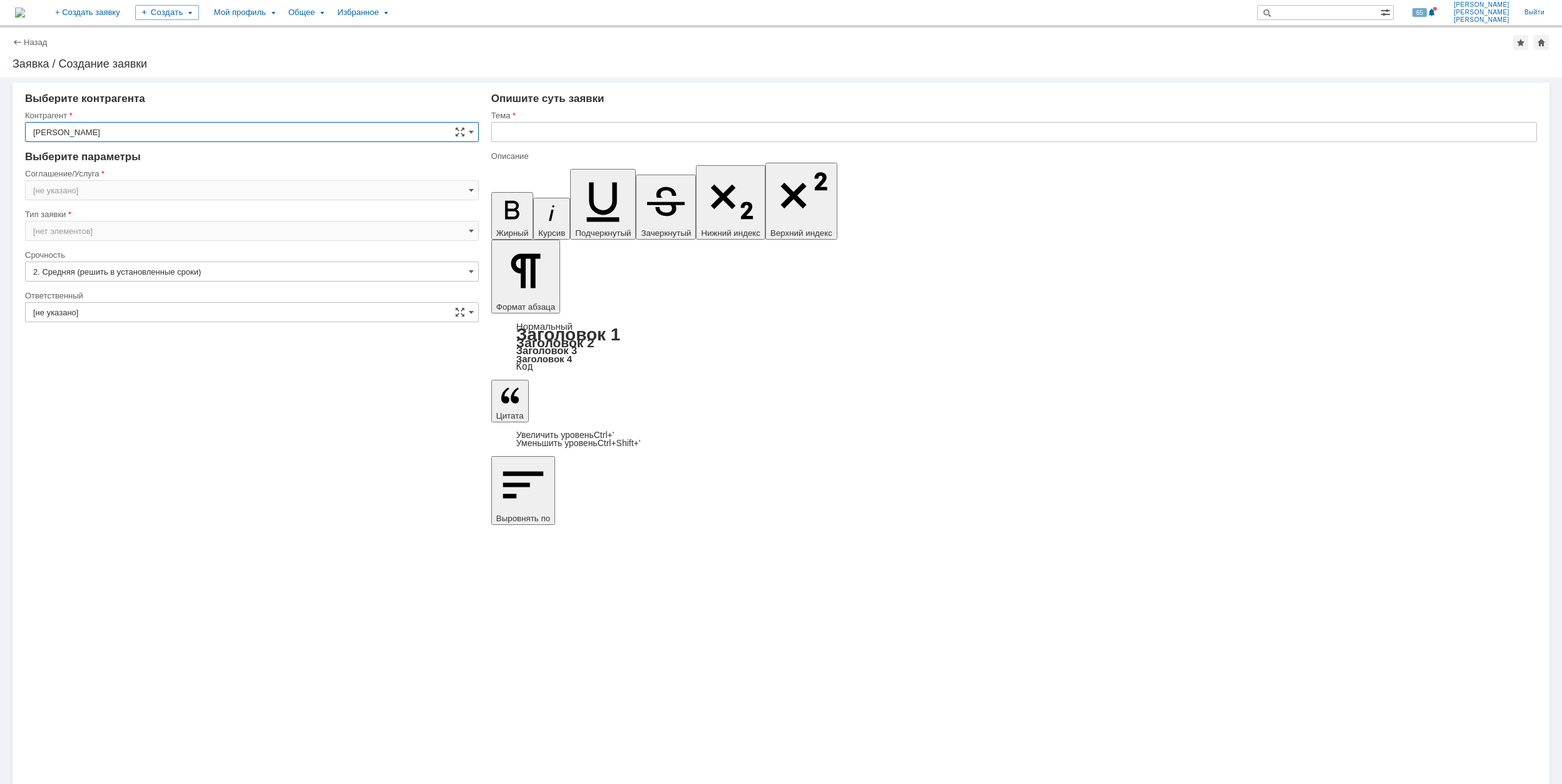
type input "[GEOGRAPHIC_DATA]"
click at [191, 191] on input "[GEOGRAPHIC_DATA]" at bounding box center [252, 190] width 453 height 20
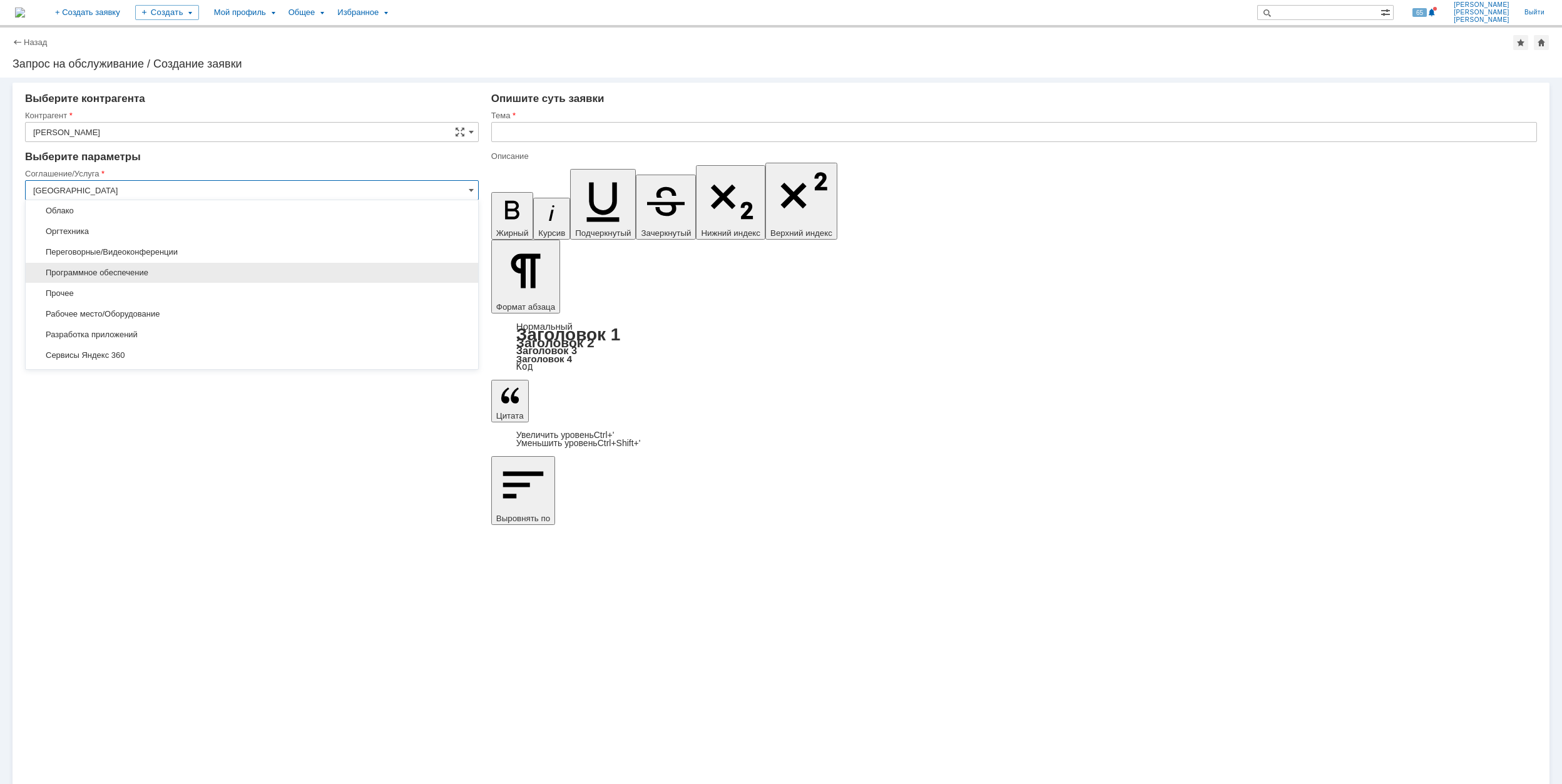
click at [224, 274] on span "Программное обеспечение" at bounding box center [252, 272] width 437 height 10
type input "Программное обеспечение"
click at [176, 268] on input "[не указано]" at bounding box center [252, 271] width 453 height 20
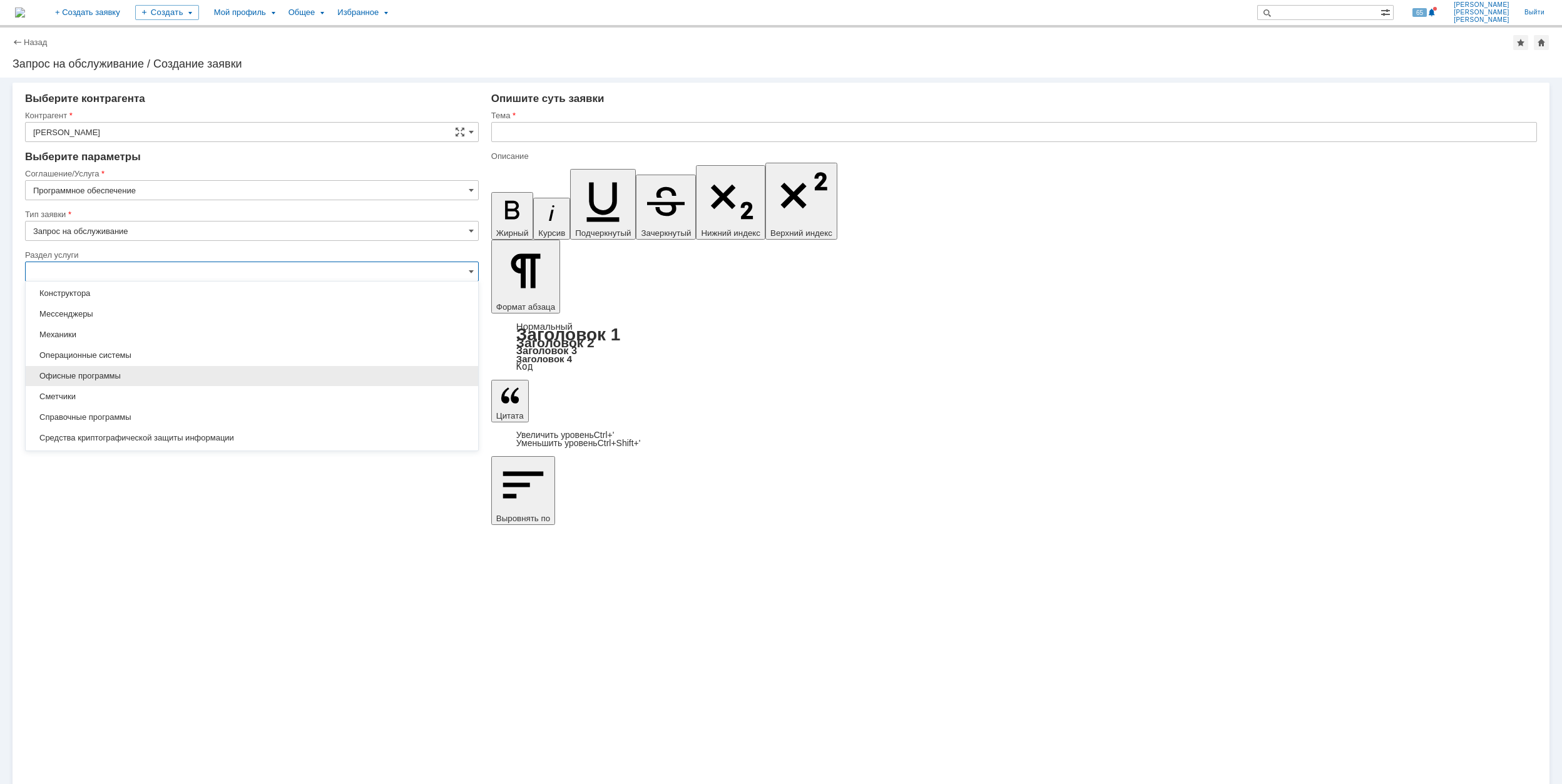
click at [119, 383] on div "Офисные программы" at bounding box center [252, 376] width 453 height 20
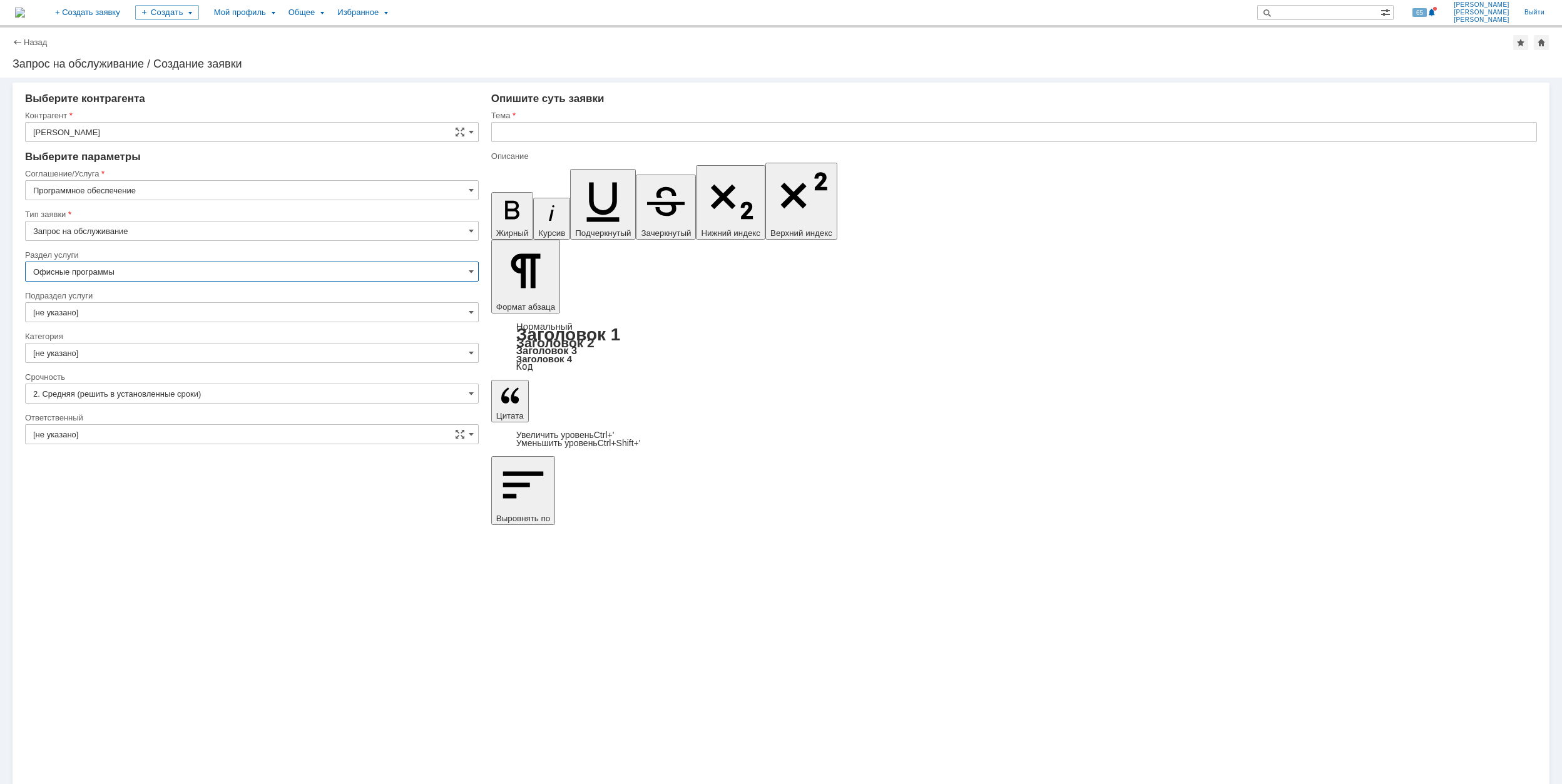
type input "Офисные программы"
click at [148, 313] on input "[не указано]" at bounding box center [252, 312] width 453 height 20
click at [181, 454] on div "Microsoft Word" at bounding box center [252, 459] width 453 height 20
type input "Microsoft Word"
click at [184, 349] on input "[не указано]" at bounding box center [252, 353] width 453 height 20
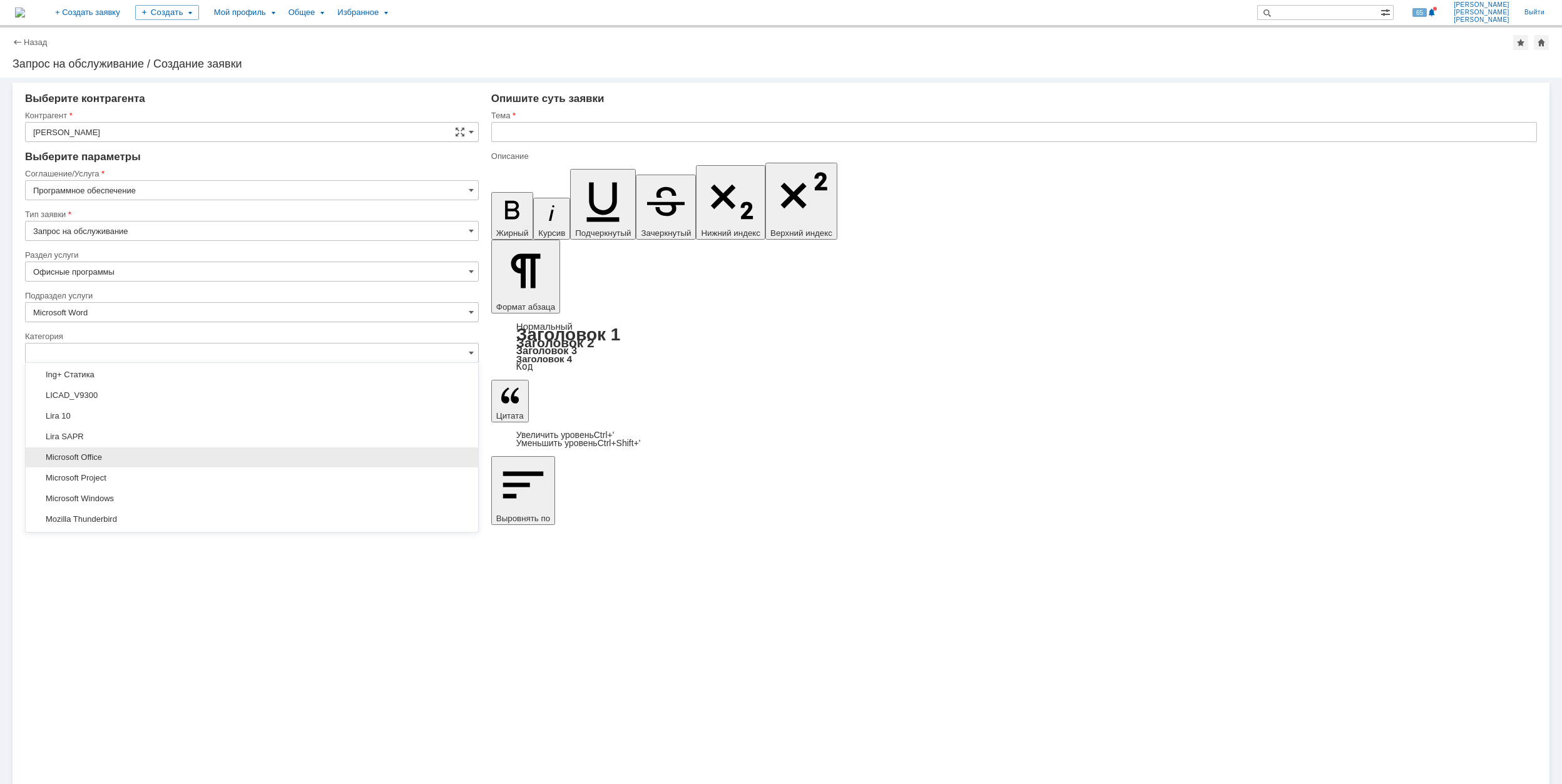
click at [184, 461] on span "Microsoft Office" at bounding box center [252, 458] width 437 height 10
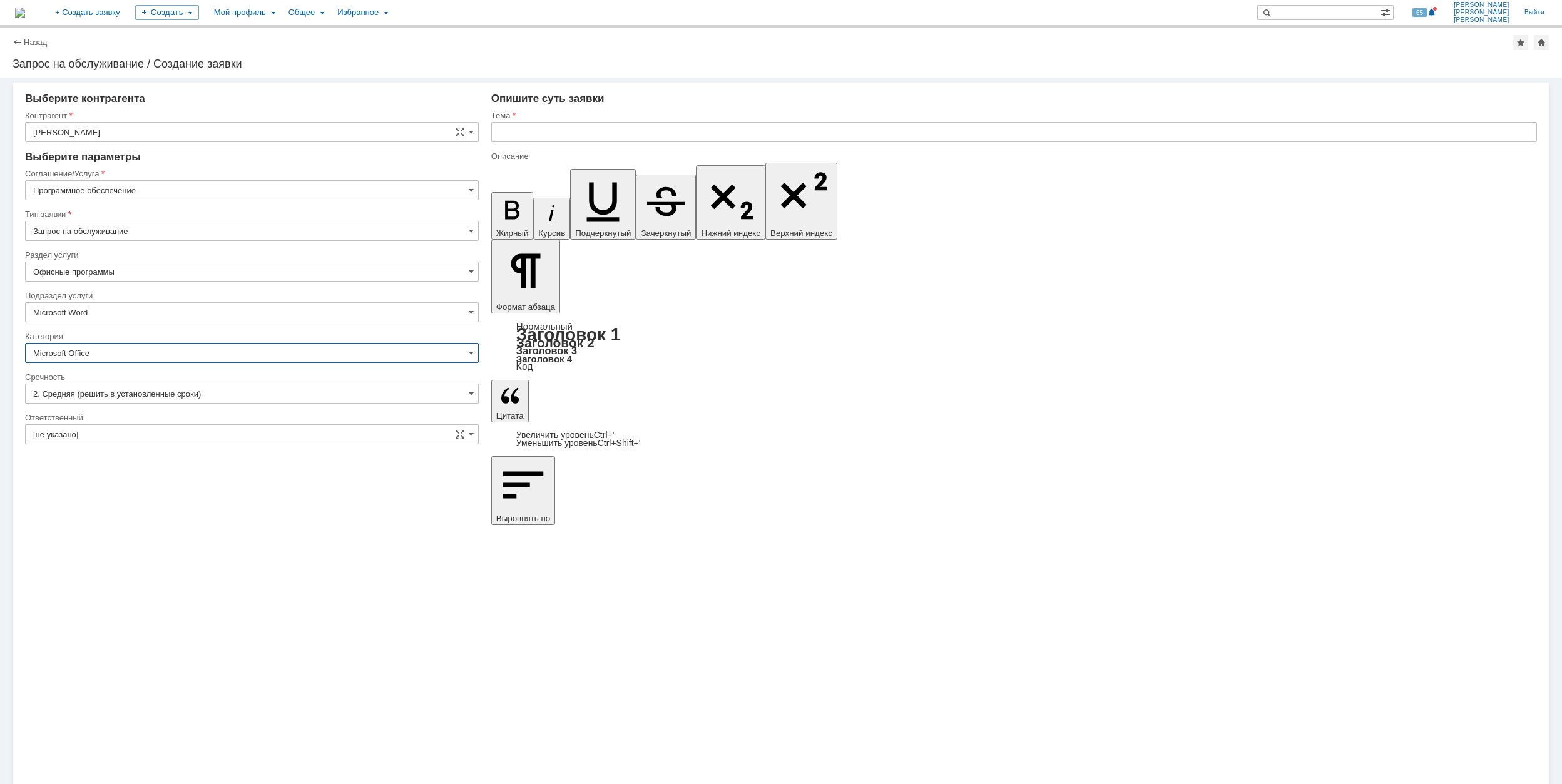
type input "Microsoft Office"
click at [190, 435] on input "[не указано]" at bounding box center [252, 434] width 453 height 20
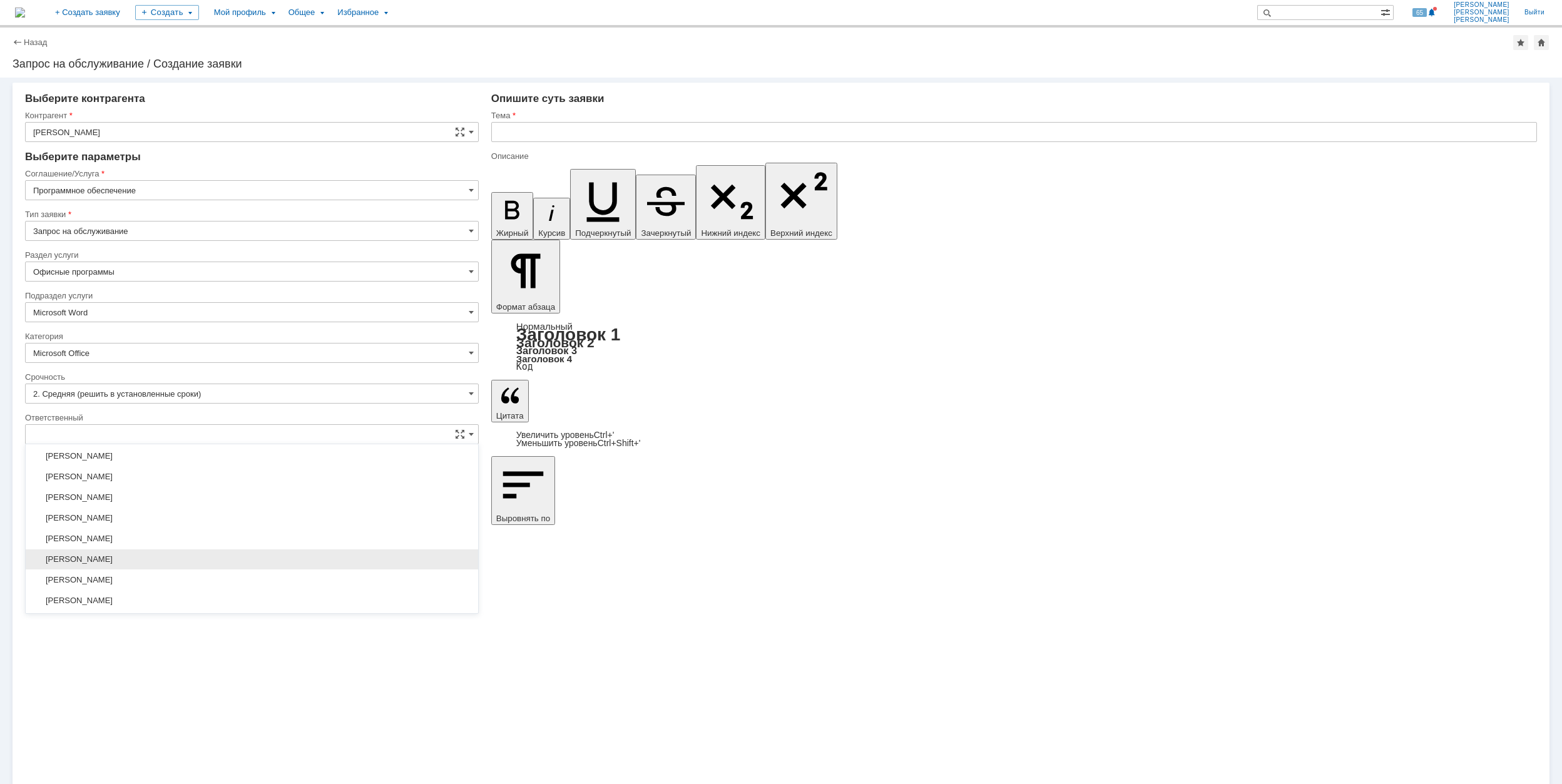
click at [211, 561] on span "[PERSON_NAME]" at bounding box center [252, 559] width 437 height 10
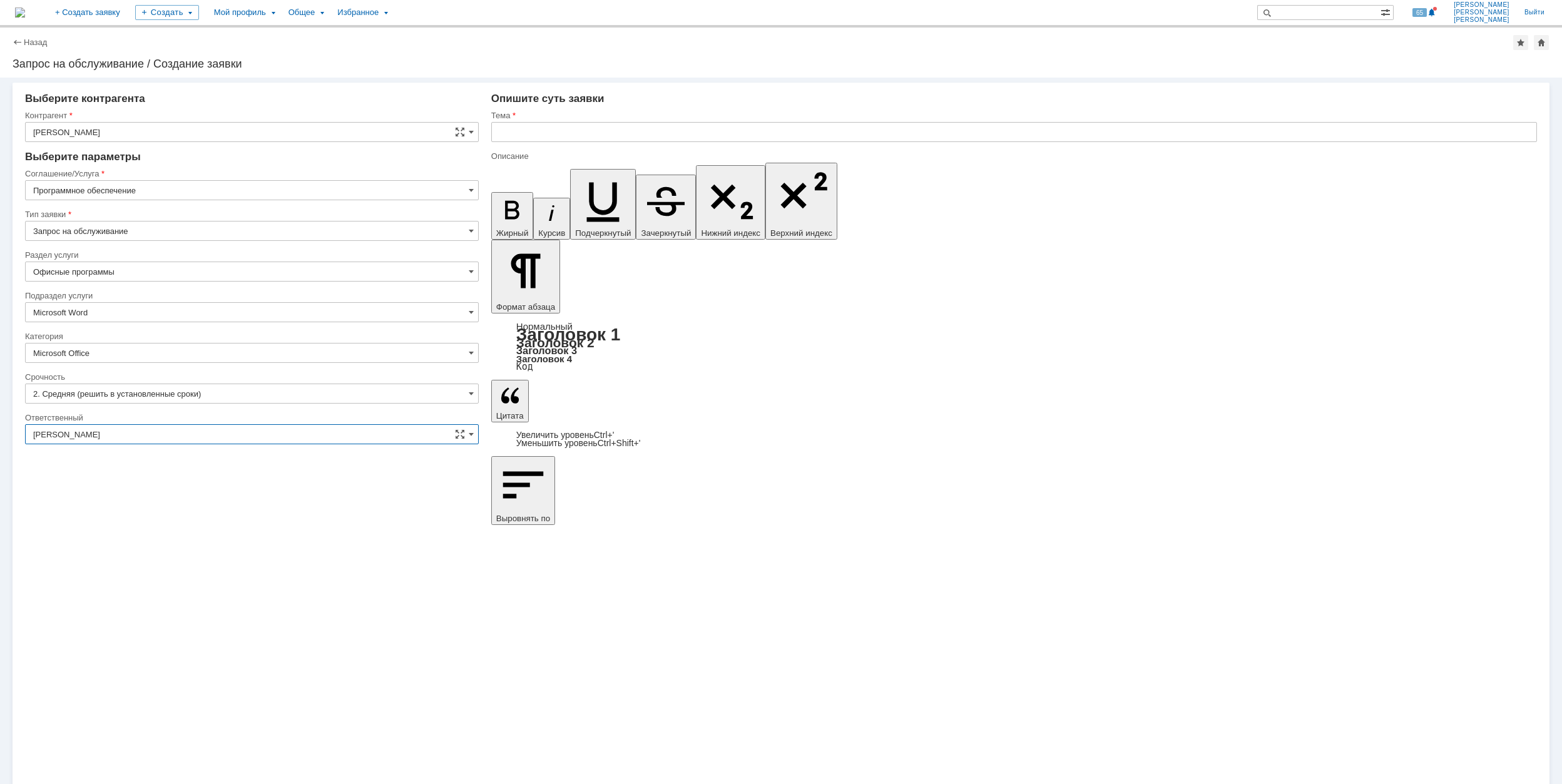
type input "[PERSON_NAME]"
click at [632, 135] on input "text" at bounding box center [1014, 132] width 1046 height 20
drag, startPoint x: 626, startPoint y: 138, endPoint x: 498, endPoint y: 139, distance: 128.0
click at [498, 139] on input "MS Office слетела активация" at bounding box center [1014, 132] width 1046 height 20
type input "MS Office слетела активация"
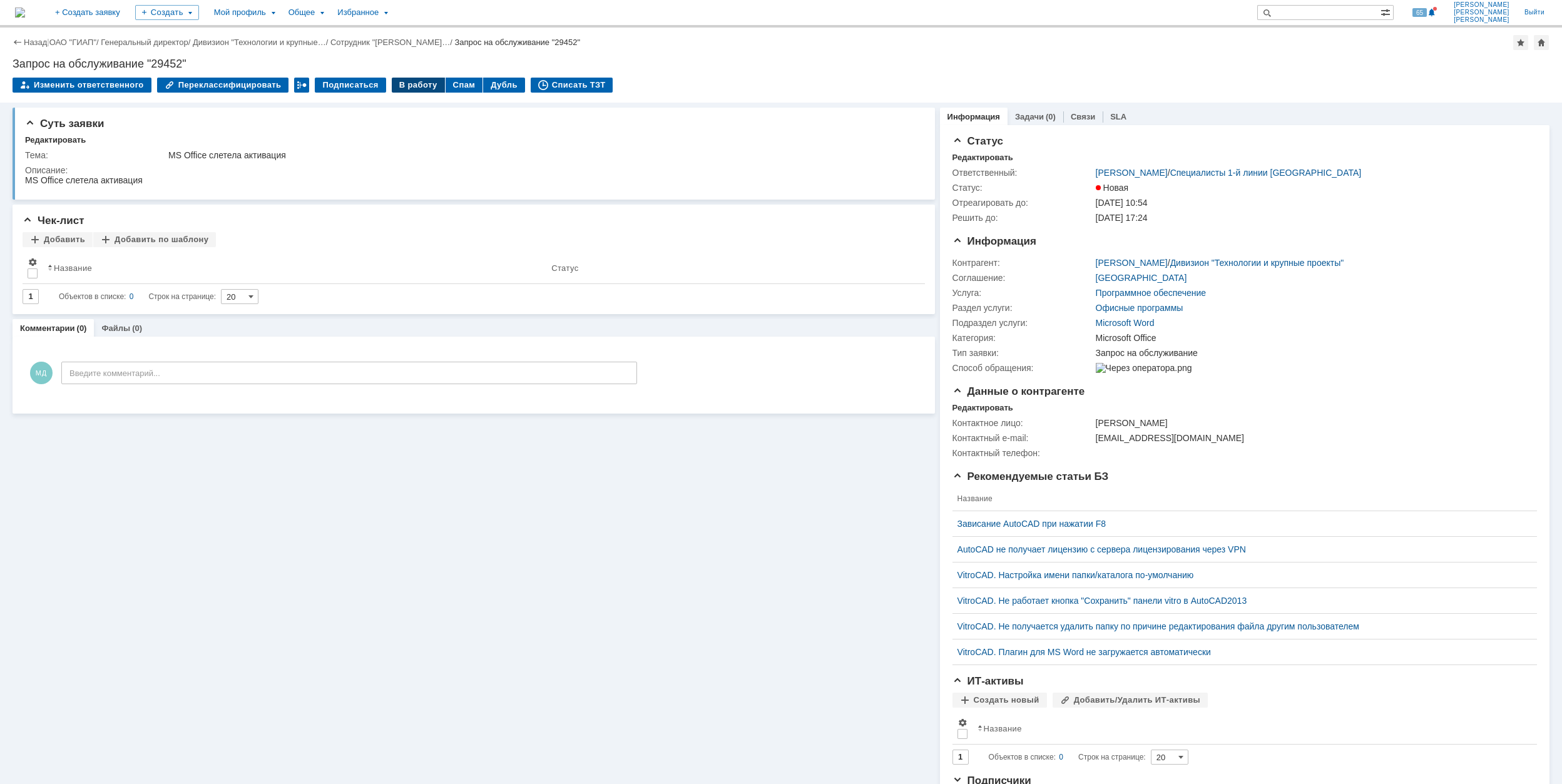
click at [409, 88] on div "В работу" at bounding box center [418, 85] width 53 height 15
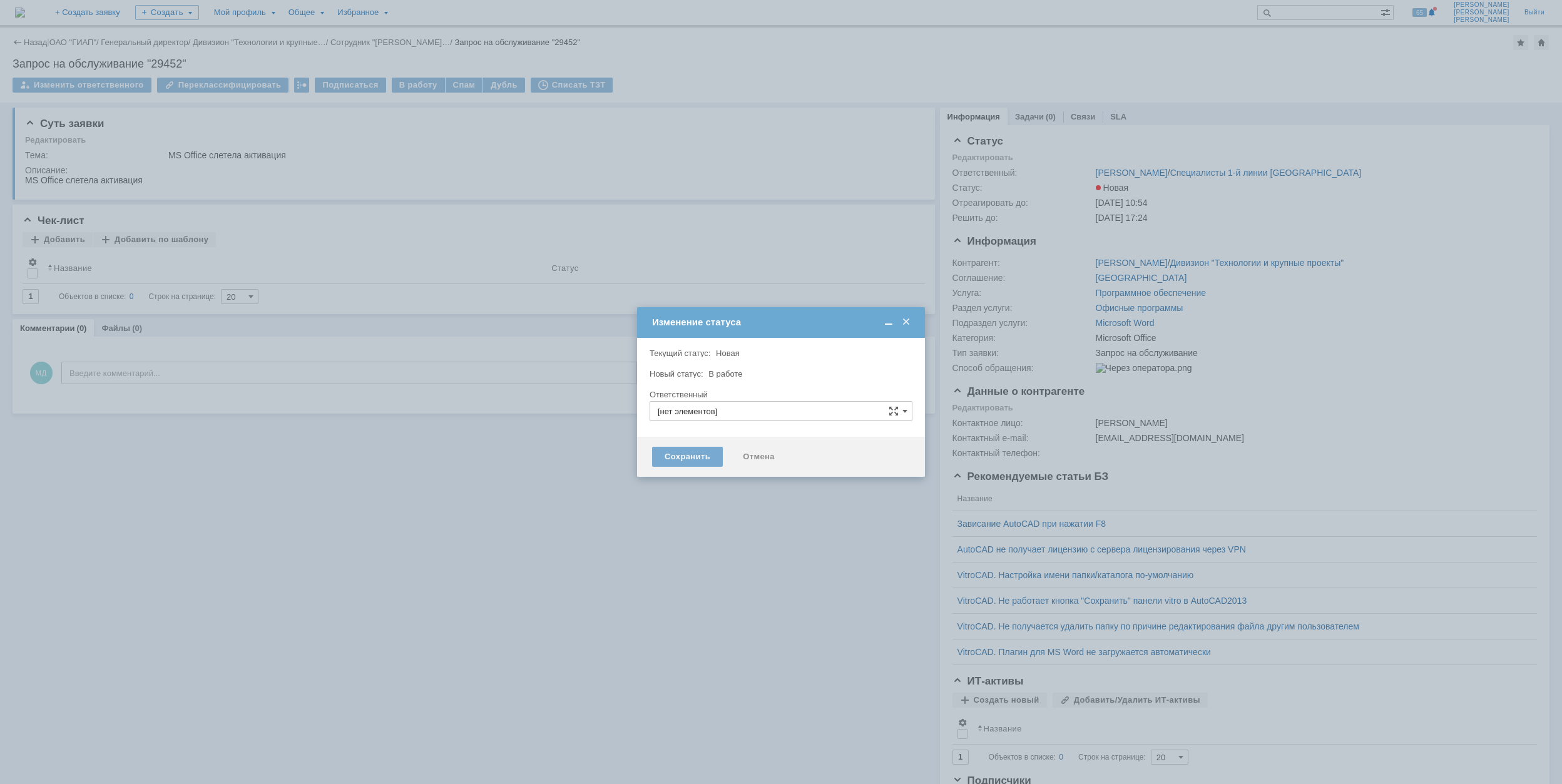
type input "[PERSON_NAME]"
type input "Microsoft Office"
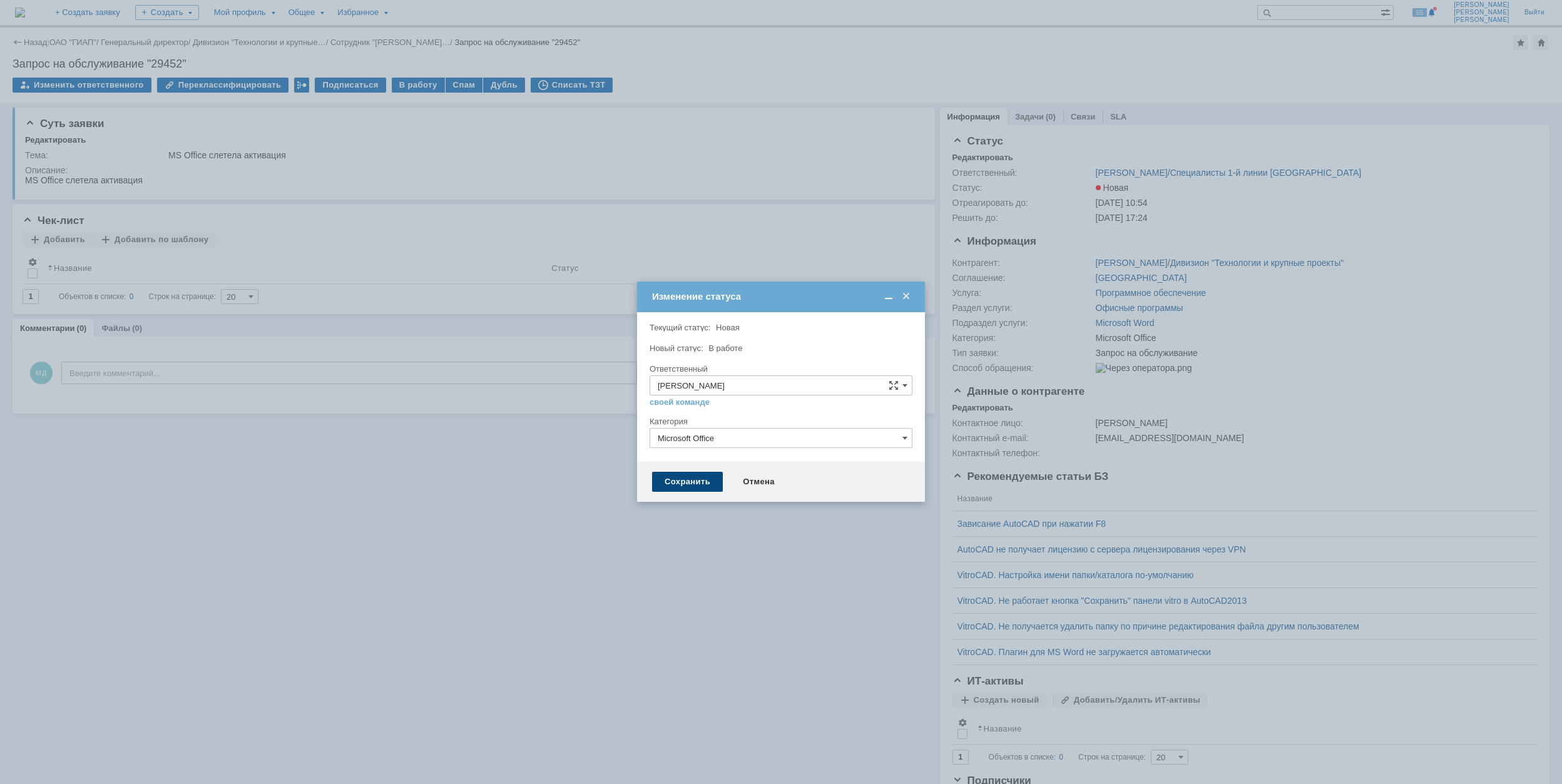
click at [684, 476] on div "Сохранить" at bounding box center [688, 482] width 71 height 20
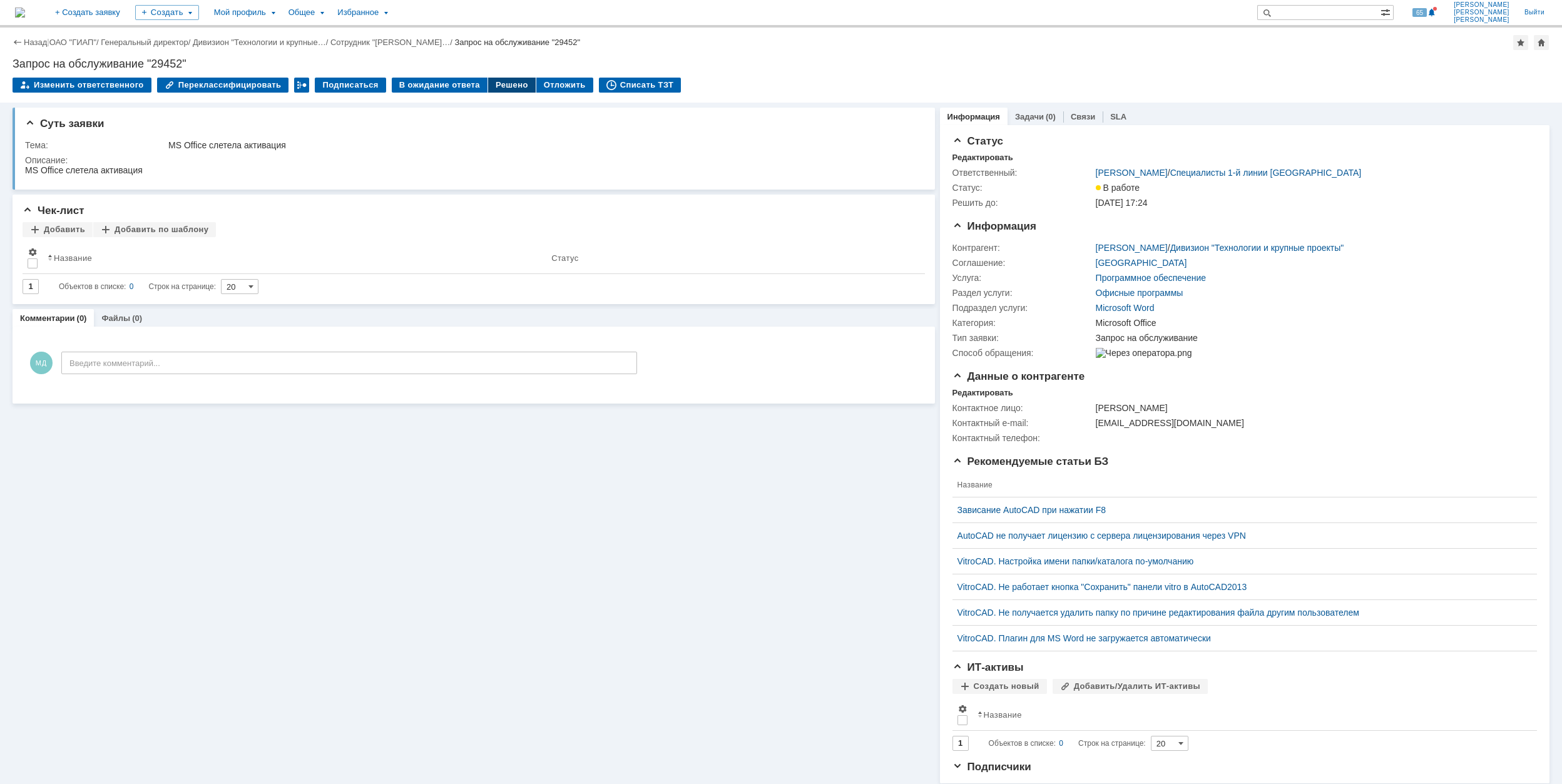
click at [488, 81] on div "Решено" at bounding box center [512, 85] width 48 height 15
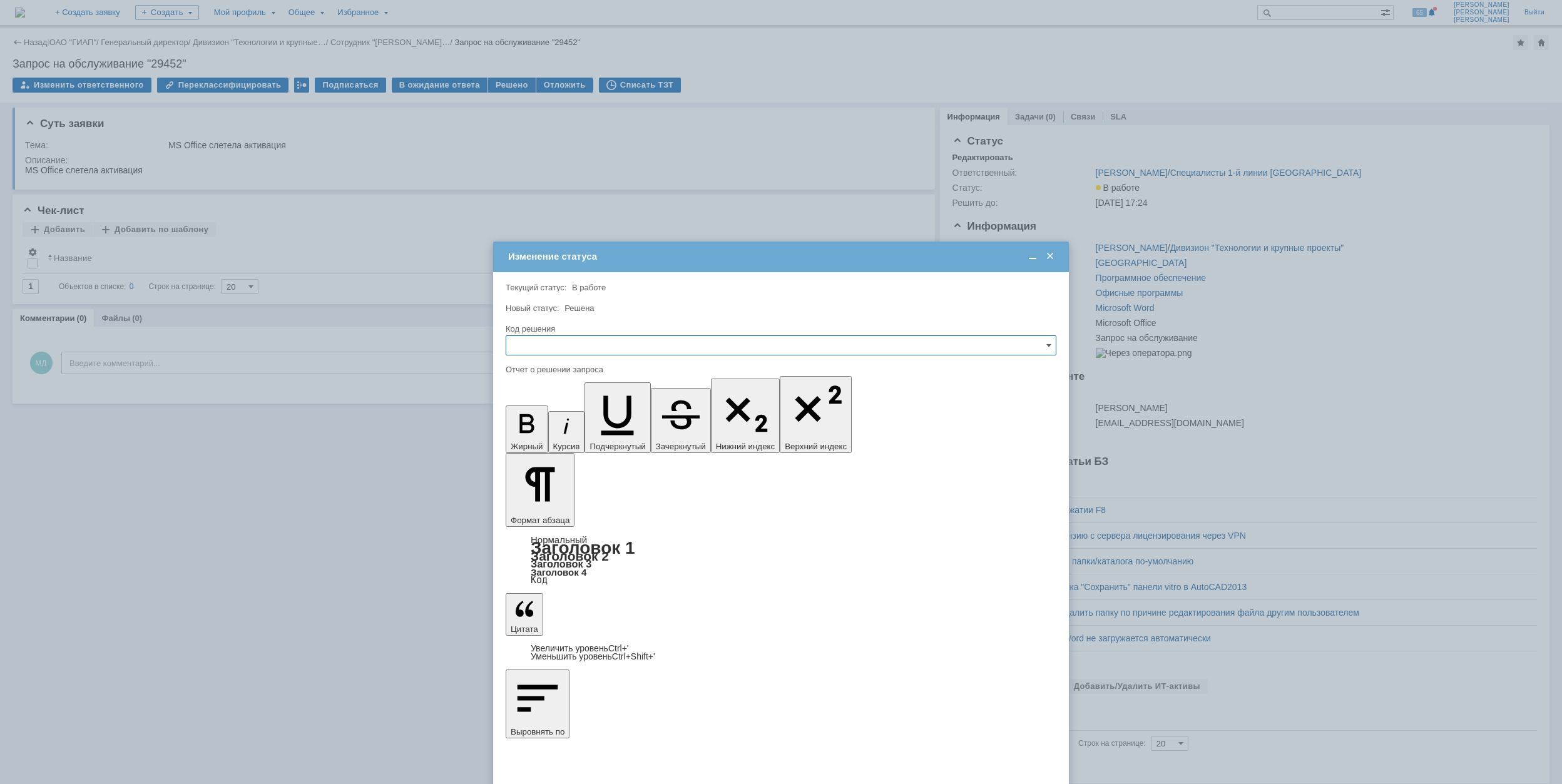
click at [577, 349] on input "text" at bounding box center [781, 345] width 550 height 20
click at [593, 429] on span "Решено" at bounding box center [781, 430] width 535 height 10
type input "Решено"
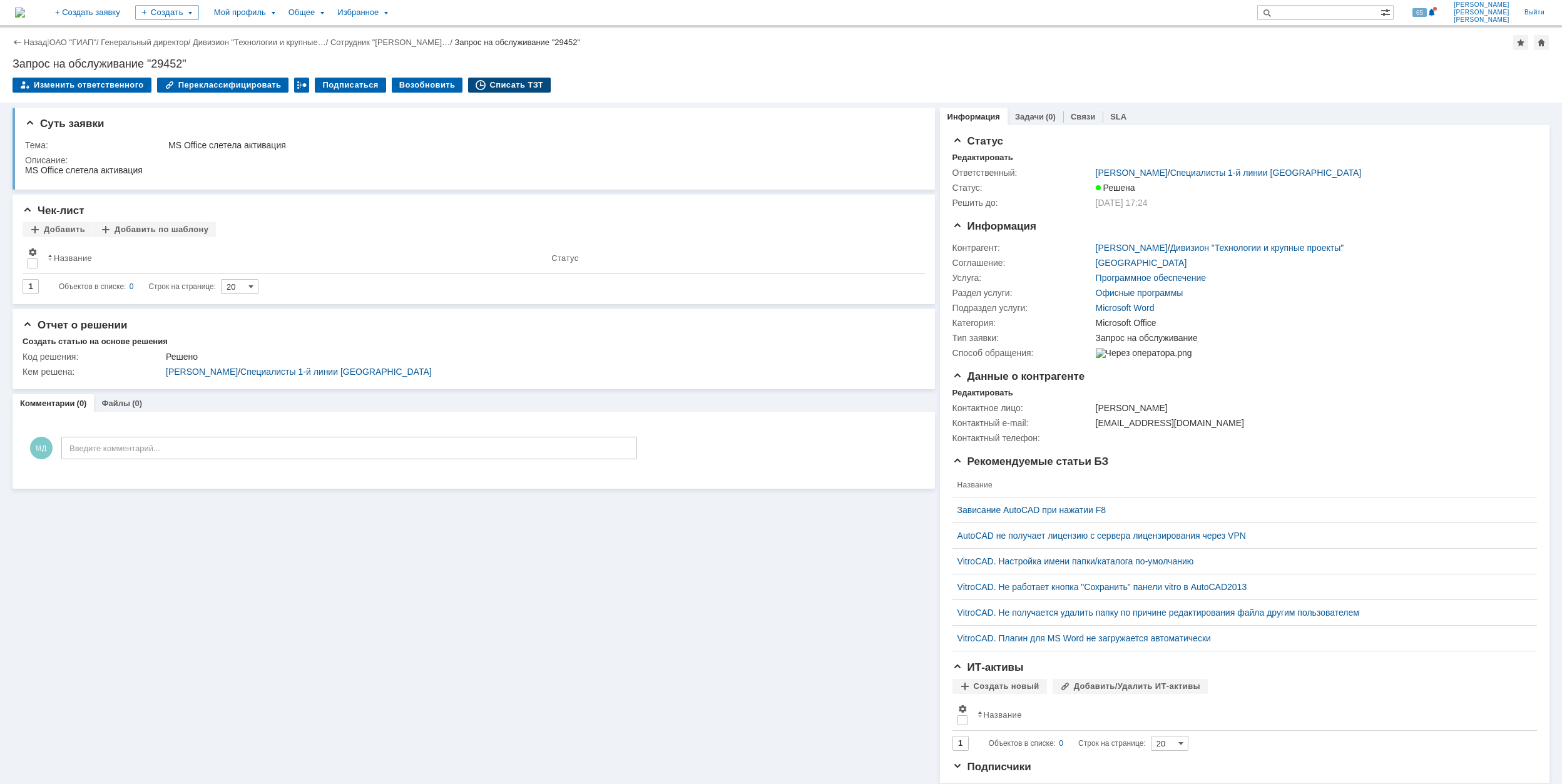
click at [493, 86] on div "Списать ТЗТ" at bounding box center [509, 85] width 83 height 15
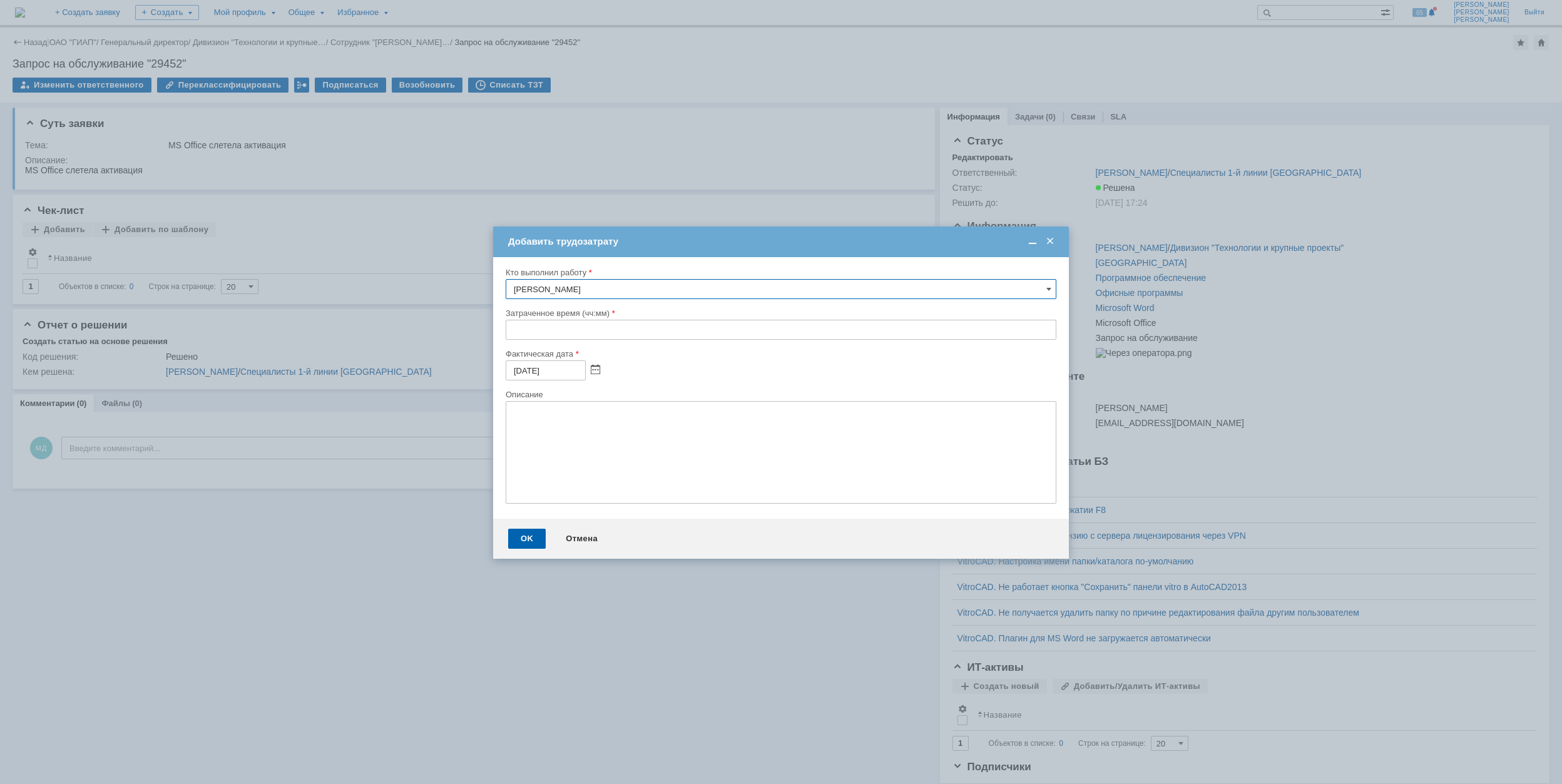
click at [510, 336] on input "text" at bounding box center [781, 329] width 550 height 20
type input "00:30"
click at [534, 531] on div "OK" at bounding box center [527, 539] width 37 height 20
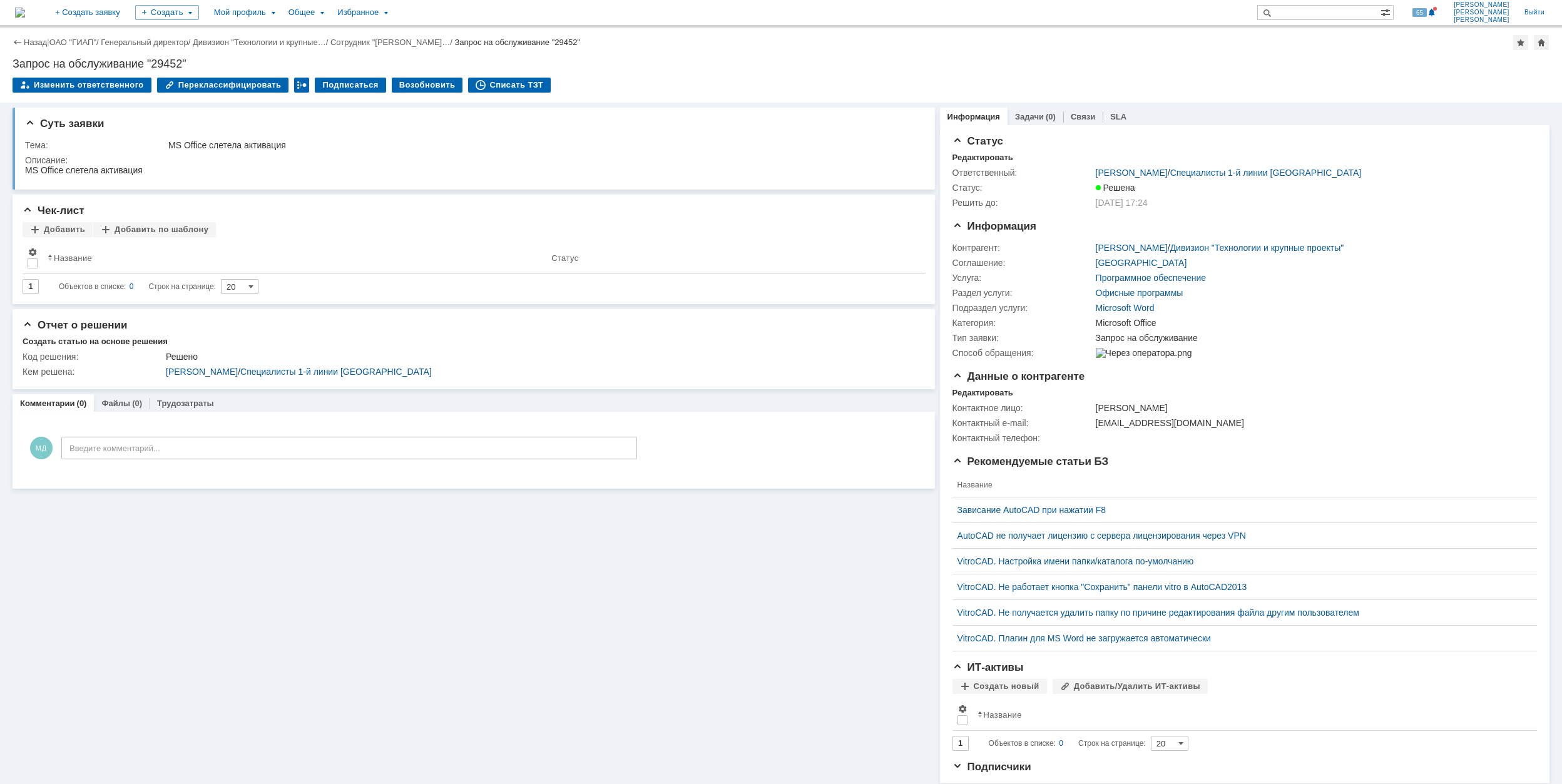
click at [83, 35] on div "Назад | ОАО "ГИАП" / Генеральный директор / Дивизион "Технологии и крупные… / С…" at bounding box center [781, 43] width 1537 height 15
click at [85, 46] on link "ОАО "ГИАП"" at bounding box center [73, 42] width 47 height 10
